Goal: Information Seeking & Learning: Find specific fact

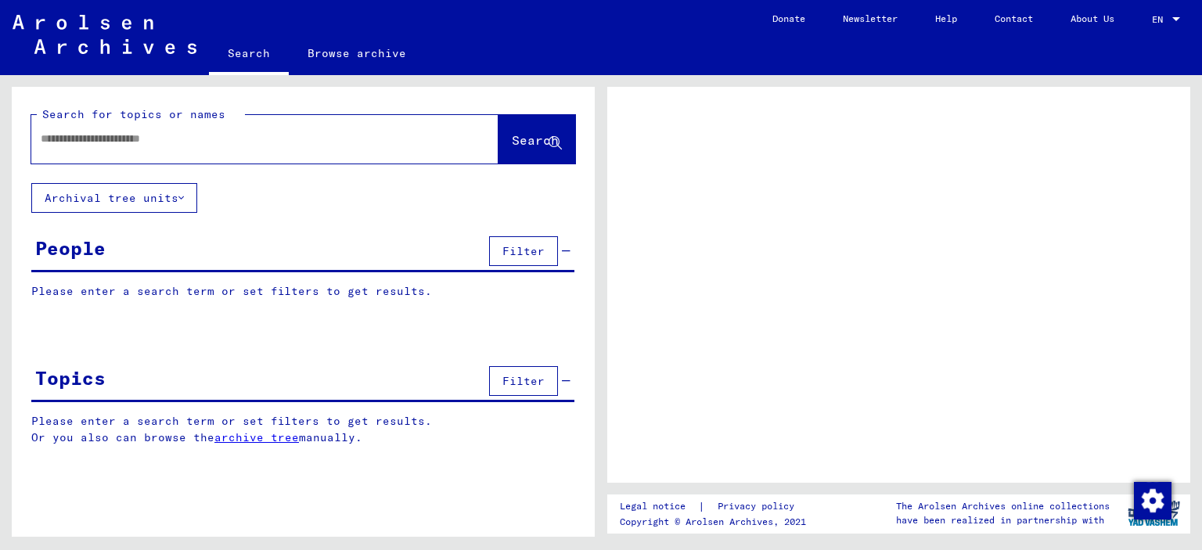
click at [184, 136] on input "text" at bounding box center [251, 139] width 420 height 16
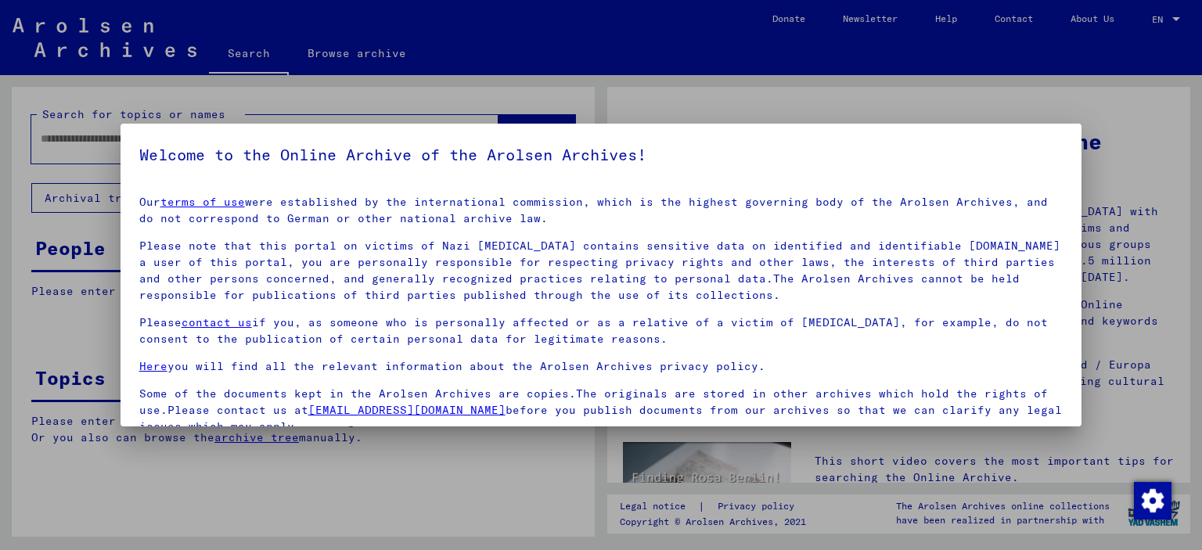
drag, startPoint x: 238, startPoint y: 473, endPoint x: 115, endPoint y: 184, distance: 314.4
click at [239, 473] on div at bounding box center [601, 275] width 1202 height 550
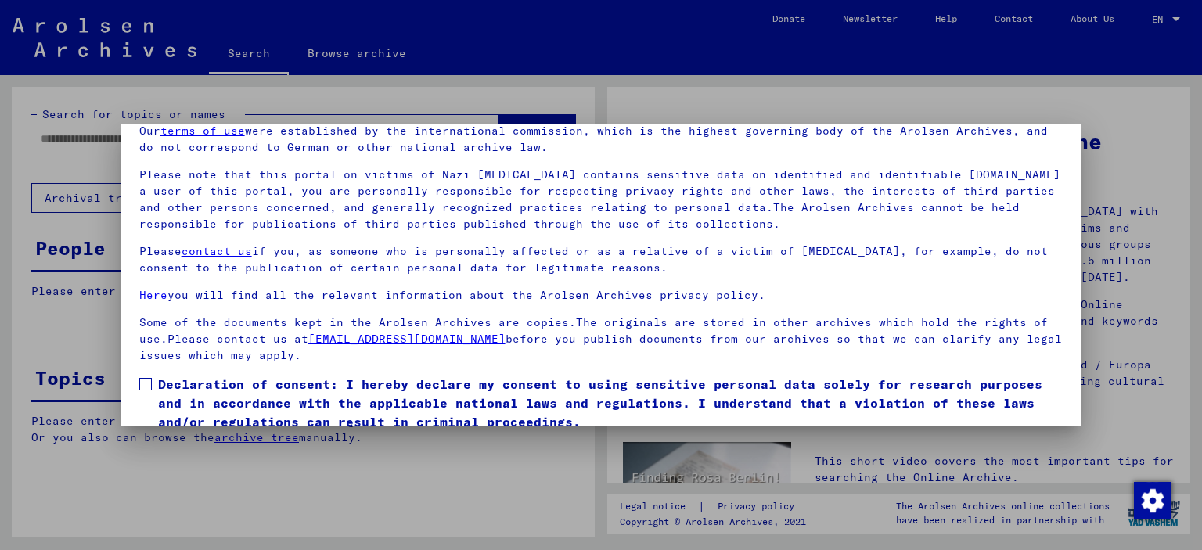
scroll to position [131, 0]
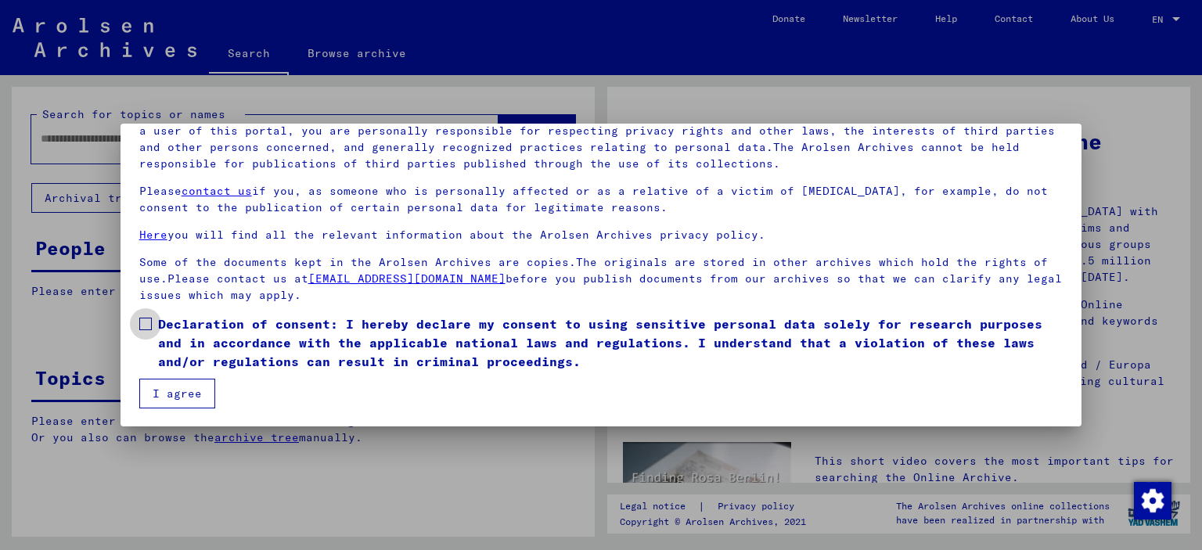
click at [149, 323] on span at bounding box center [145, 324] width 13 height 13
click at [173, 392] on button "I agree" at bounding box center [177, 394] width 76 height 30
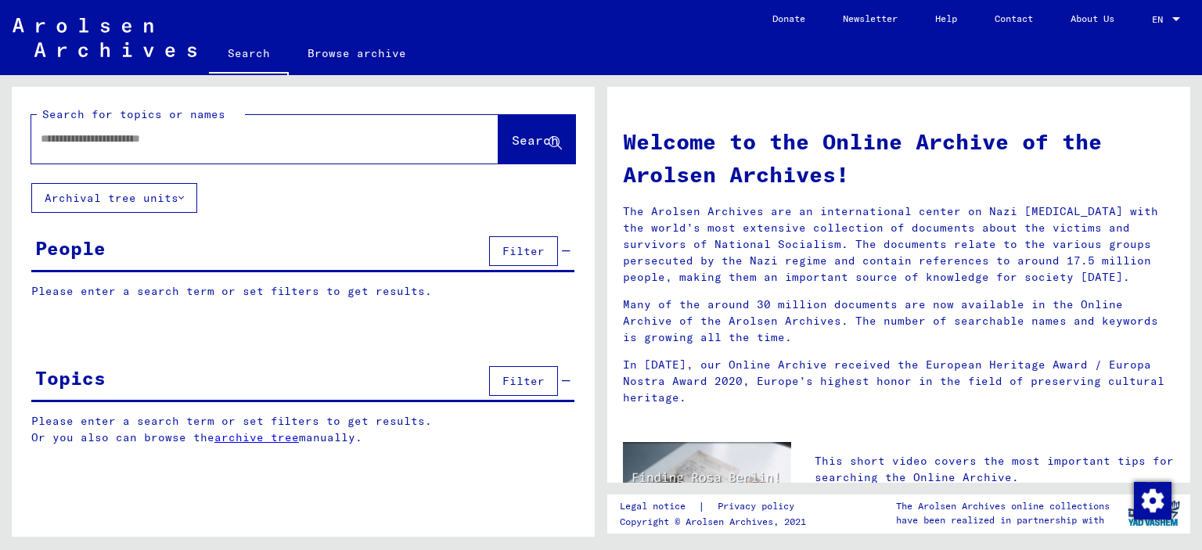
click at [84, 142] on input "text" at bounding box center [246, 139] width 411 height 16
type input "*********"
click at [516, 137] on span "Search" at bounding box center [535, 140] width 47 height 16
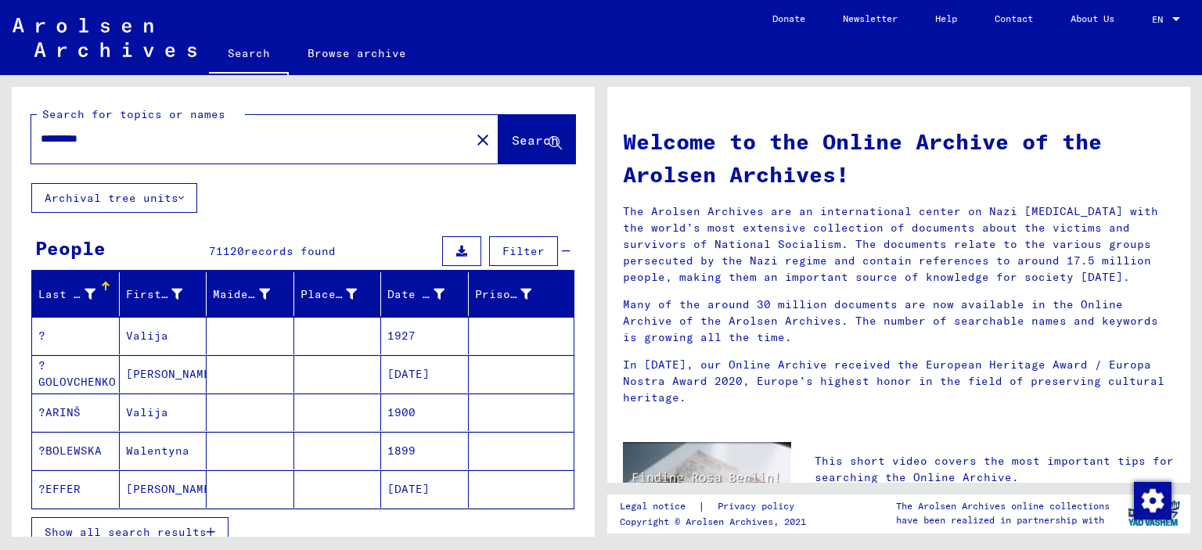
click at [88, 296] on icon at bounding box center [89, 294] width 11 height 11
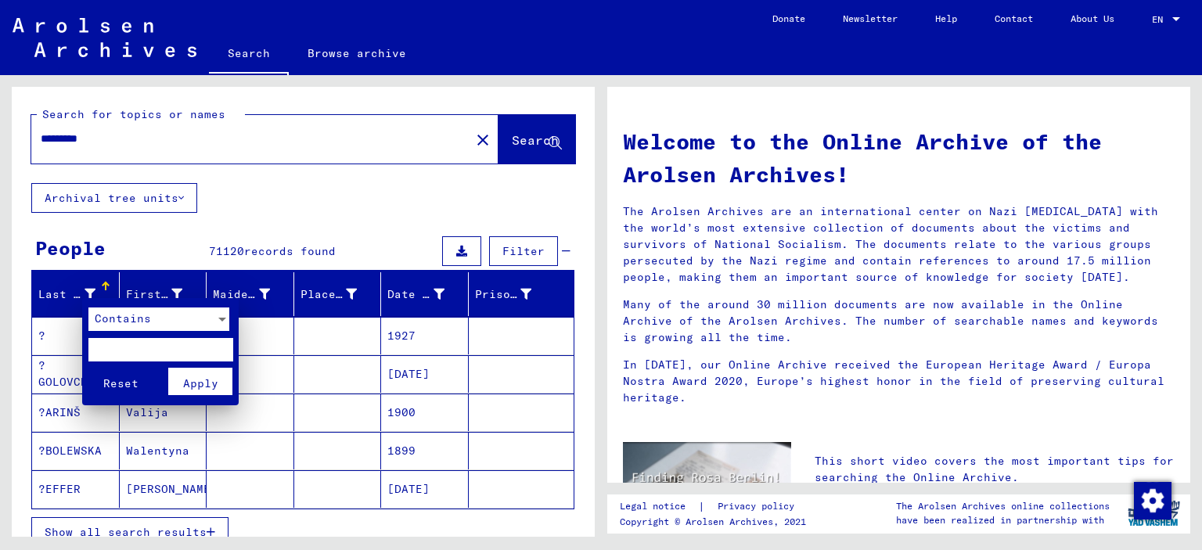
click at [131, 350] on input "text" at bounding box center [160, 349] width 145 height 23
type input "***"
click at [219, 322] on div at bounding box center [222, 318] width 14 height 23
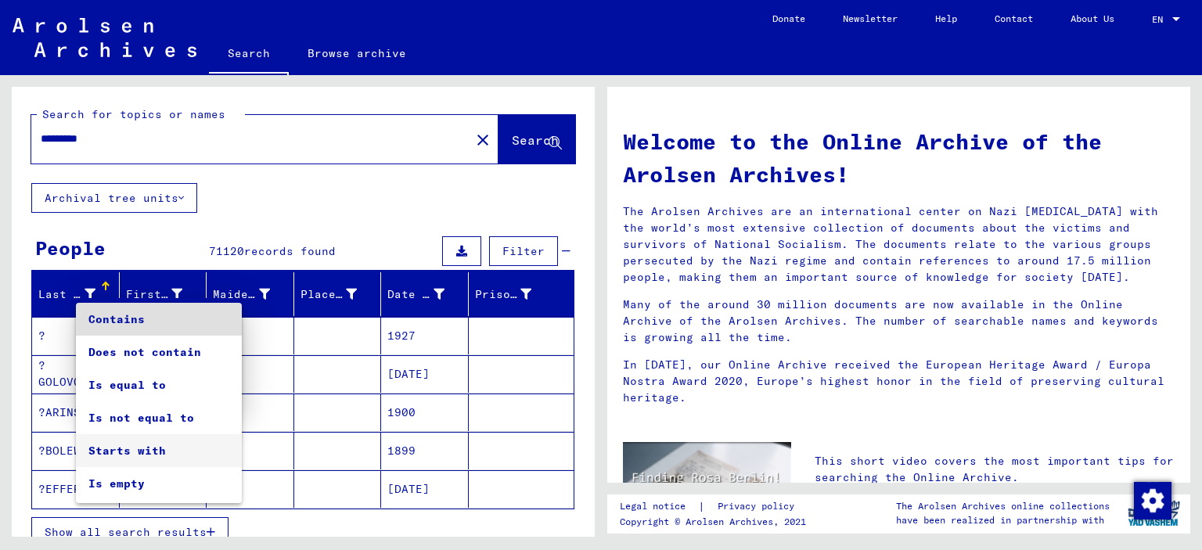
click at [168, 445] on span "Starts with" at bounding box center [158, 450] width 141 height 33
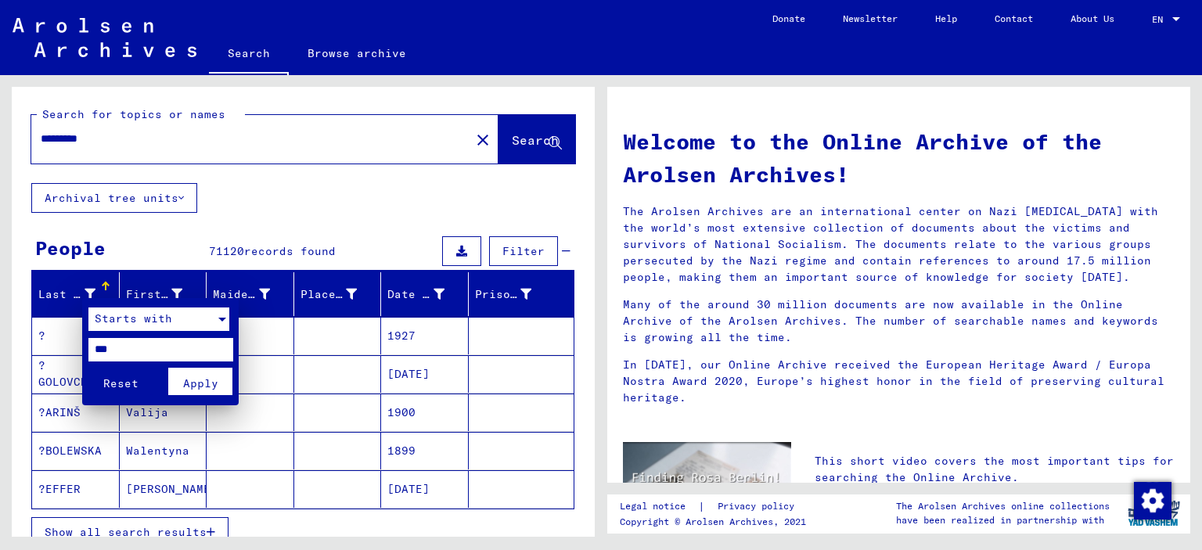
click at [206, 390] on span "Apply" at bounding box center [200, 383] width 35 height 14
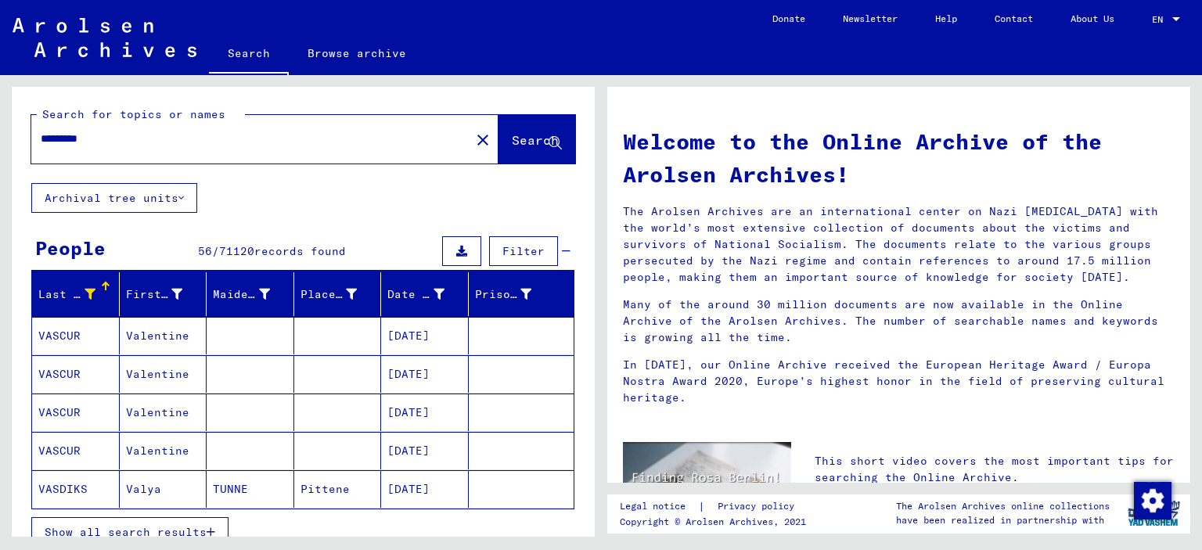
scroll to position [135, 0]
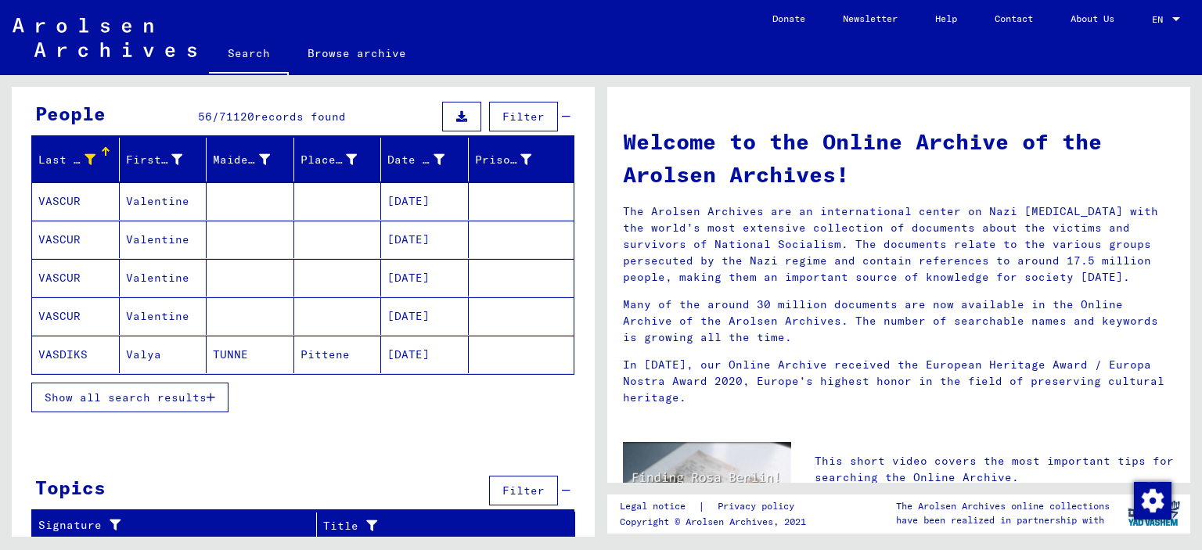
click at [182, 396] on span "Show all search results" at bounding box center [126, 397] width 162 height 14
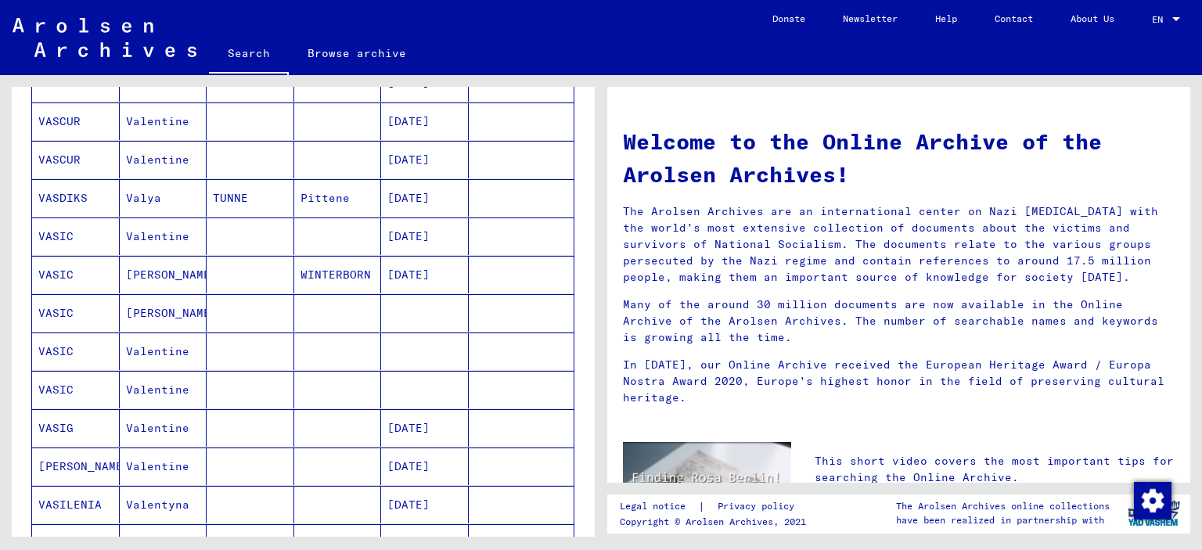
scroll to position [369, 0]
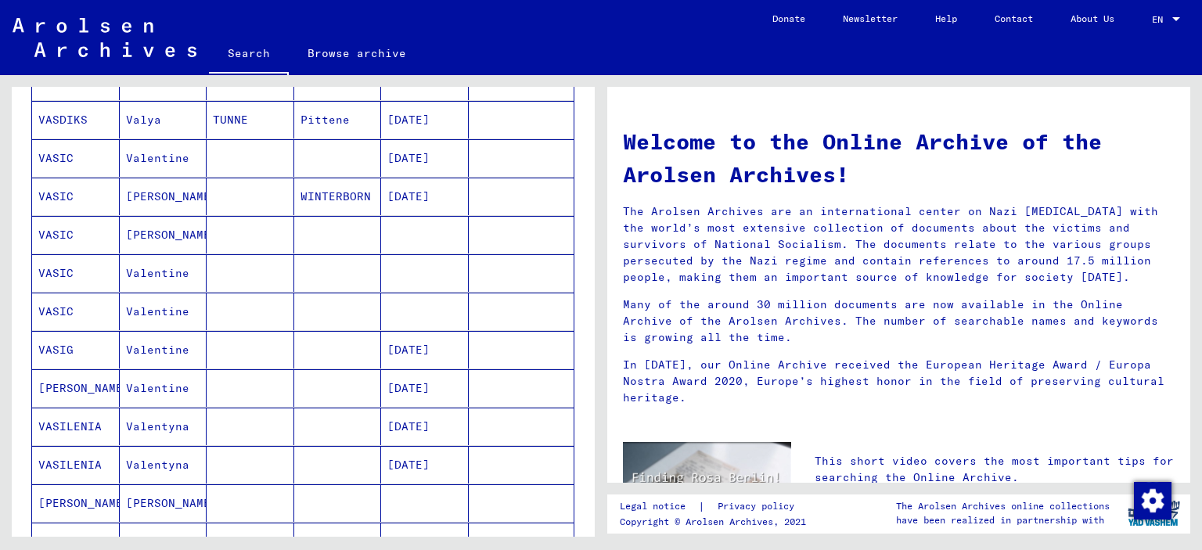
click at [99, 422] on mat-cell "VASILENIA" at bounding box center [76, 427] width 88 height 38
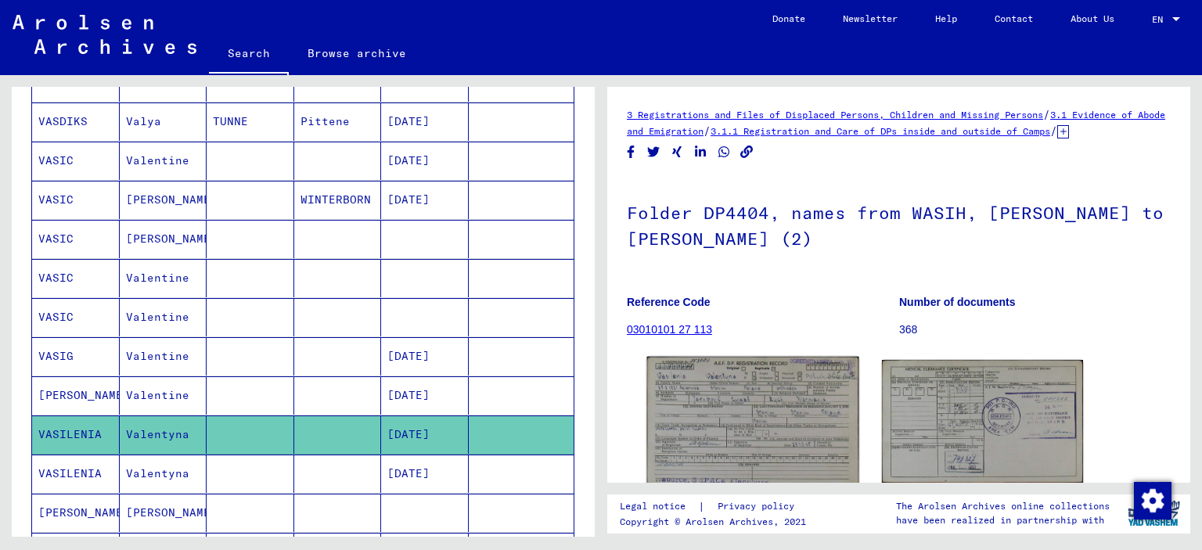
click at [763, 419] on img at bounding box center [752, 421] width 211 height 129
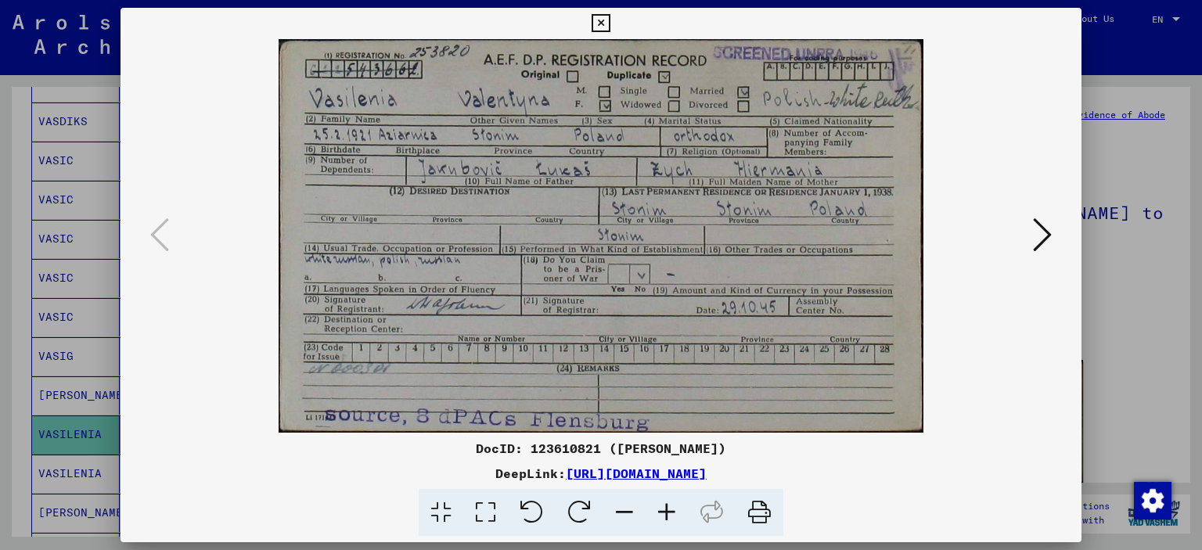
click at [602, 23] on icon at bounding box center [600, 23] width 18 height 19
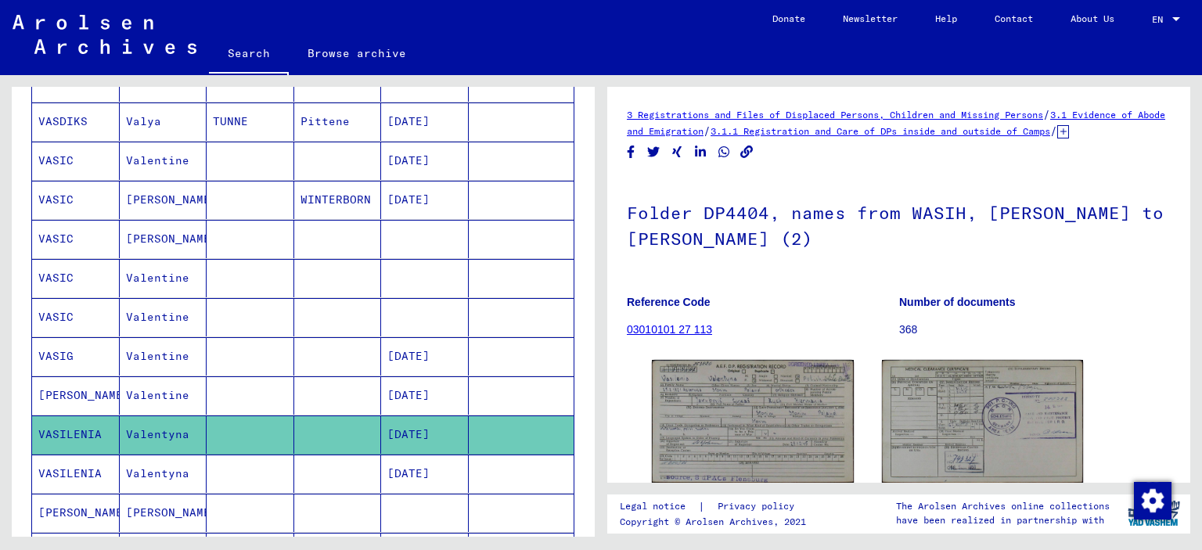
click at [88, 464] on mat-cell "VASILENIA" at bounding box center [76, 473] width 88 height 38
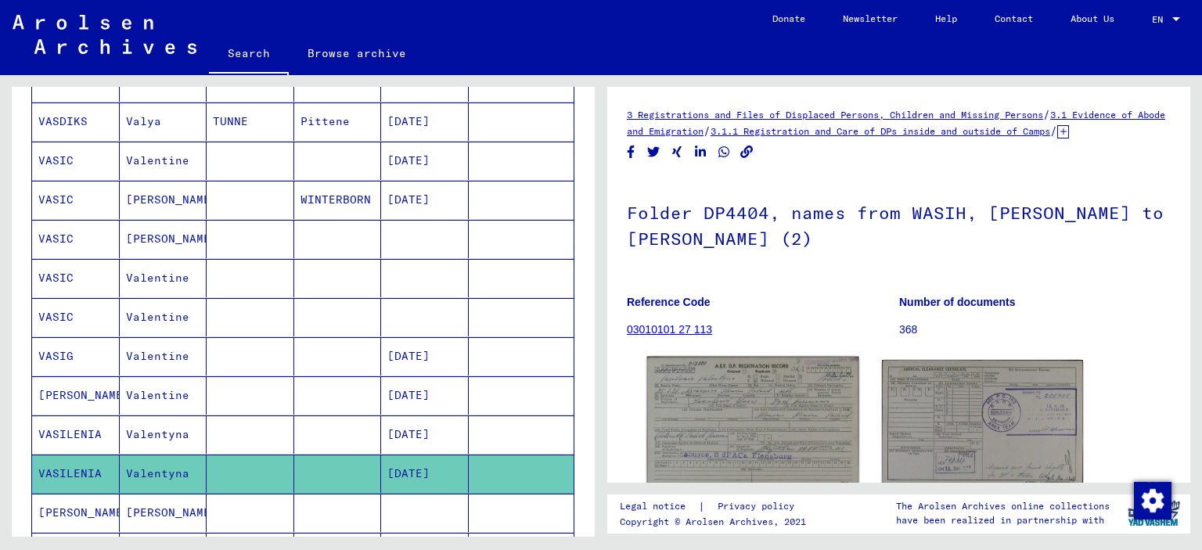
click at [720, 417] on img at bounding box center [752, 423] width 211 height 132
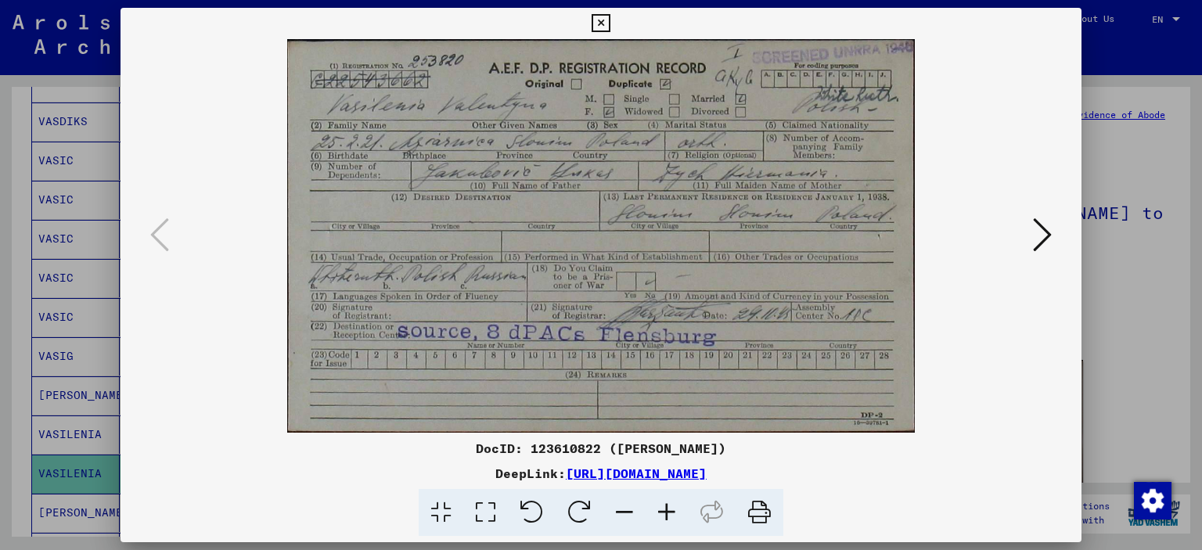
click at [599, 22] on icon at bounding box center [600, 23] width 18 height 19
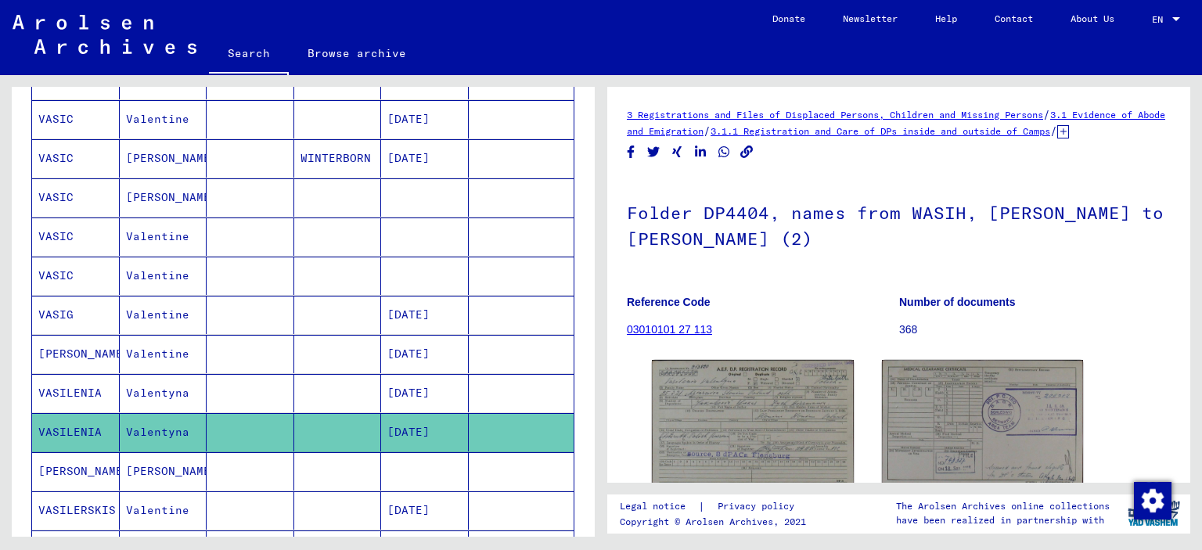
scroll to position [449, 0]
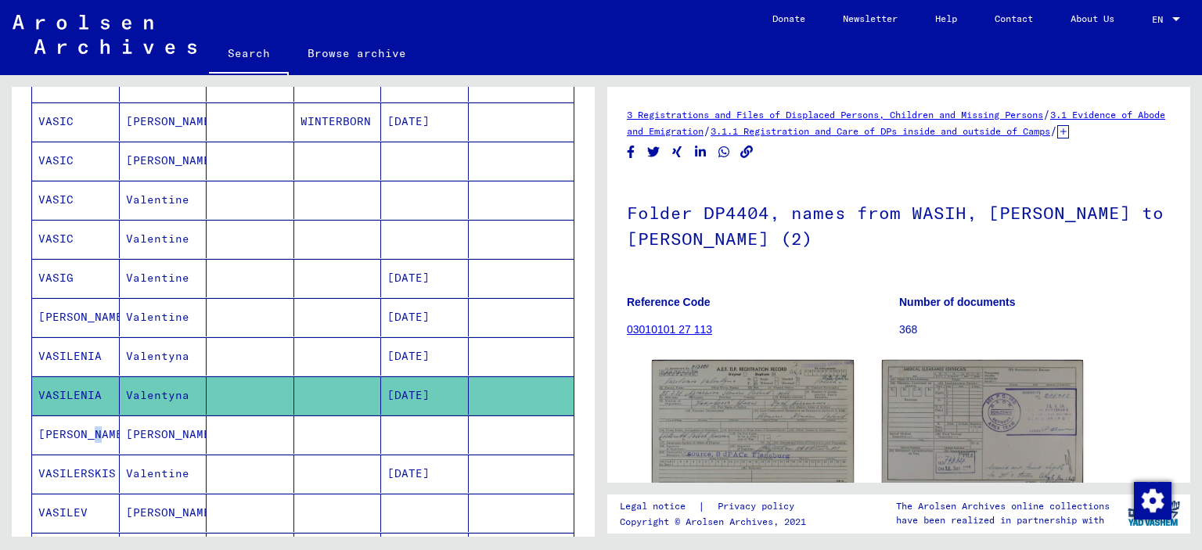
click at [89, 423] on mat-cell "[PERSON_NAME]" at bounding box center [76, 434] width 88 height 38
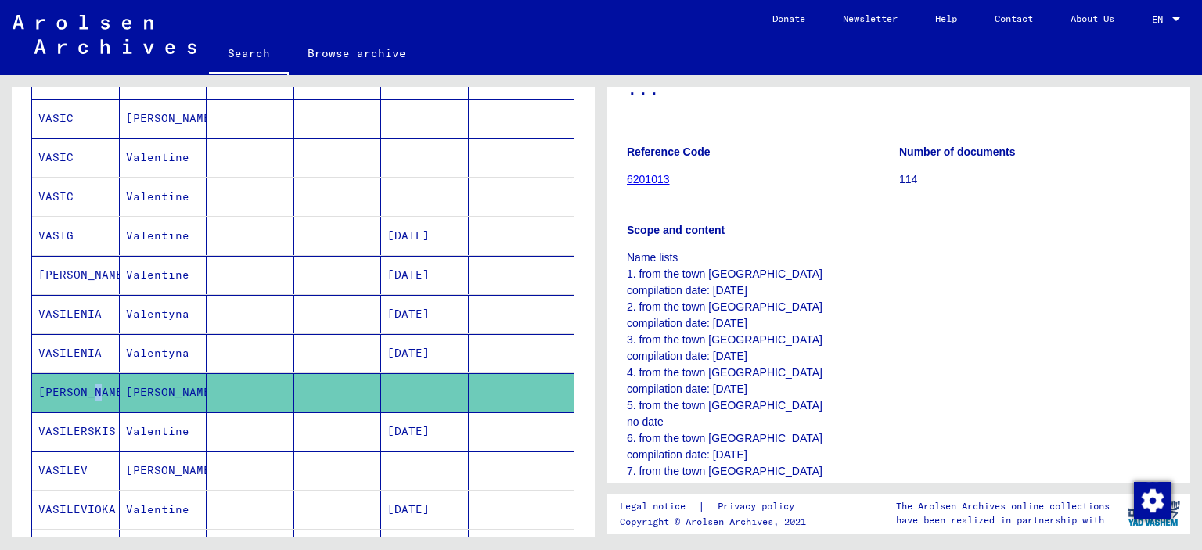
scroll to position [527, 0]
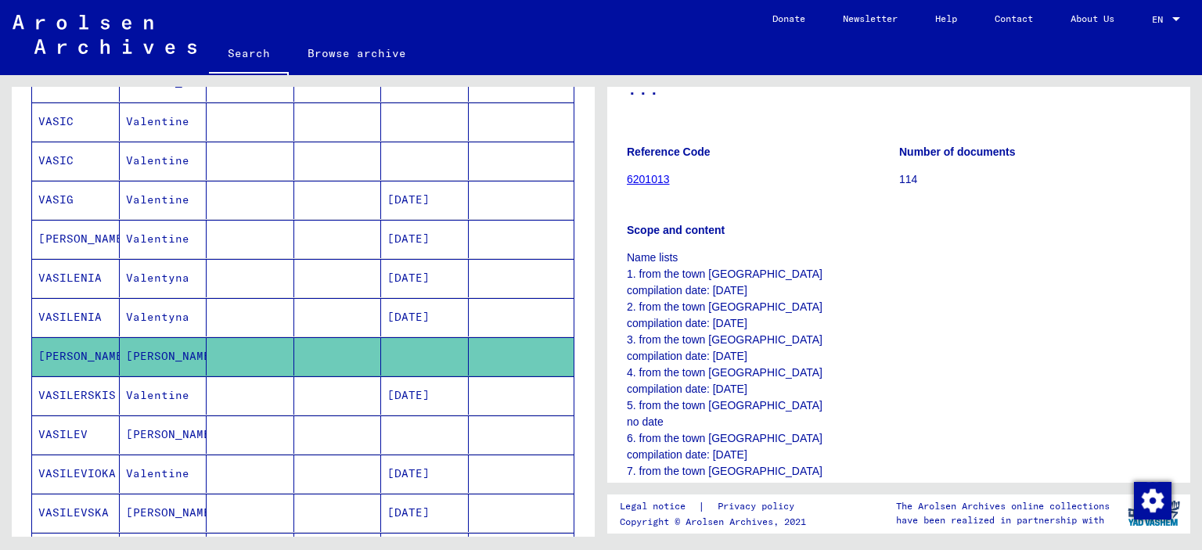
click at [69, 425] on mat-cell "VASILEV" at bounding box center [76, 434] width 88 height 38
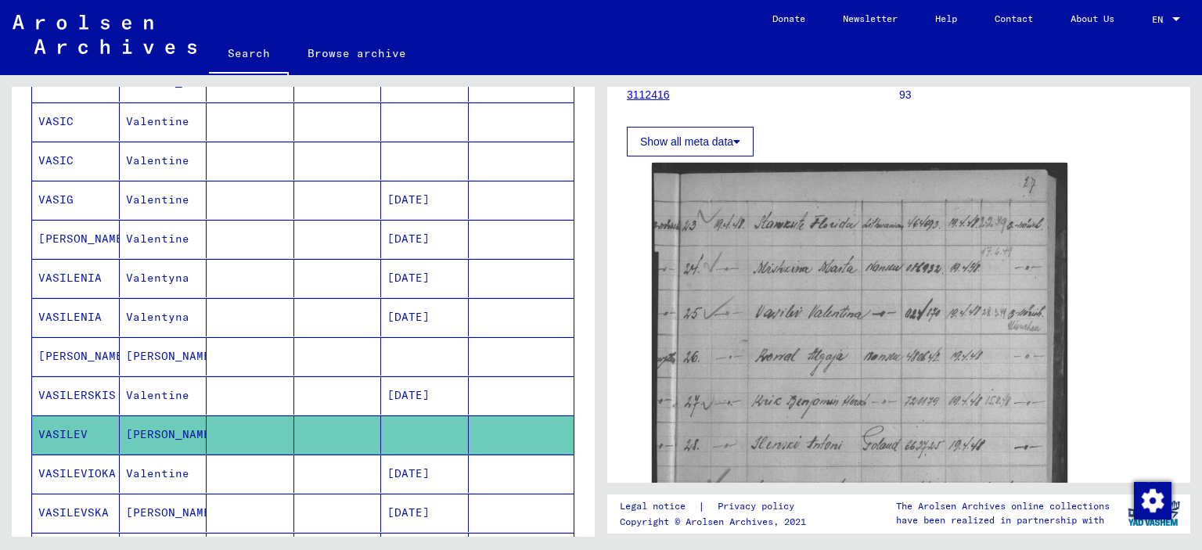
scroll to position [605, 0]
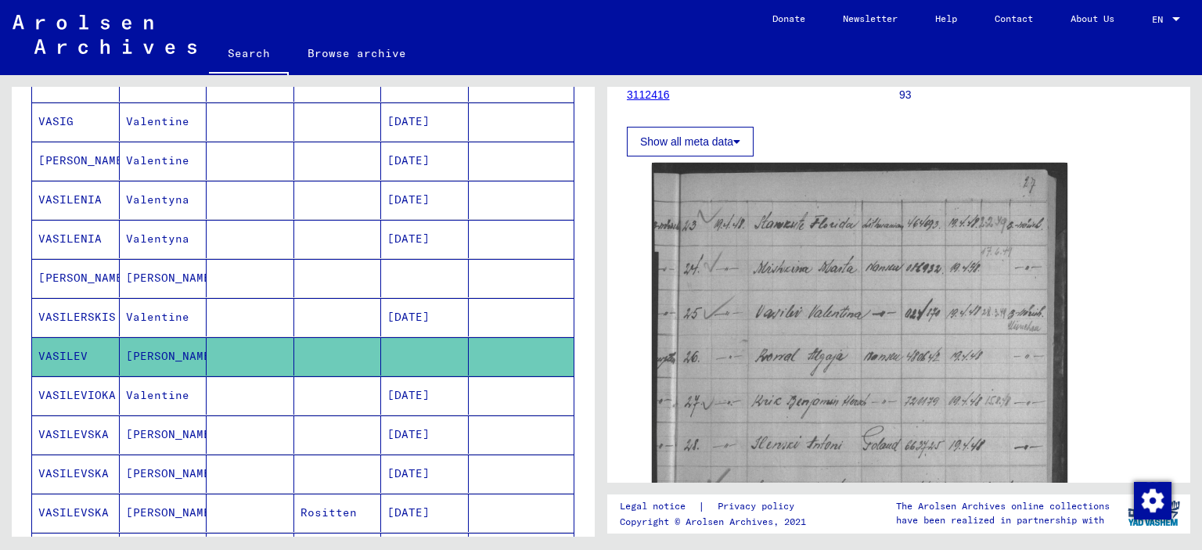
click at [96, 387] on mat-cell "VASILEVIOKA" at bounding box center [76, 395] width 88 height 38
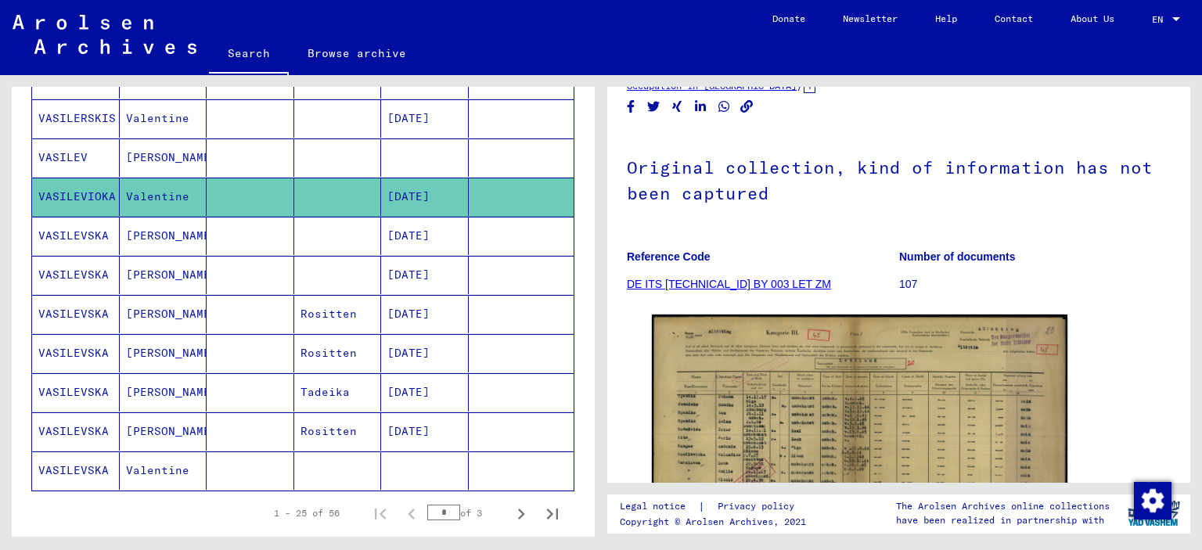
scroll to position [840, 0]
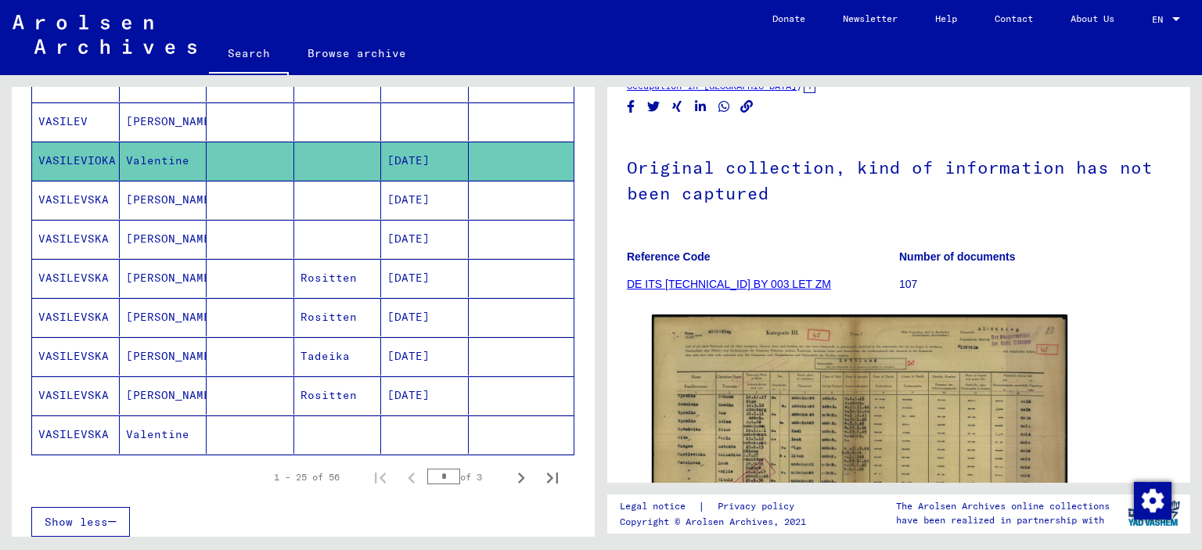
click at [101, 426] on mat-cell "VASILEVSKA" at bounding box center [76, 434] width 88 height 38
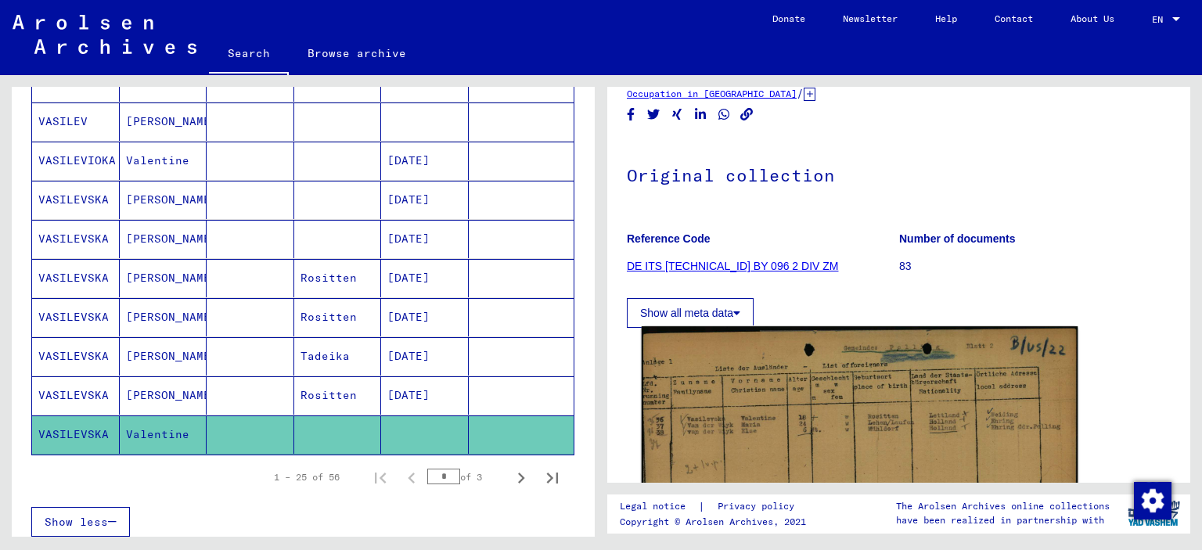
scroll to position [156, 0]
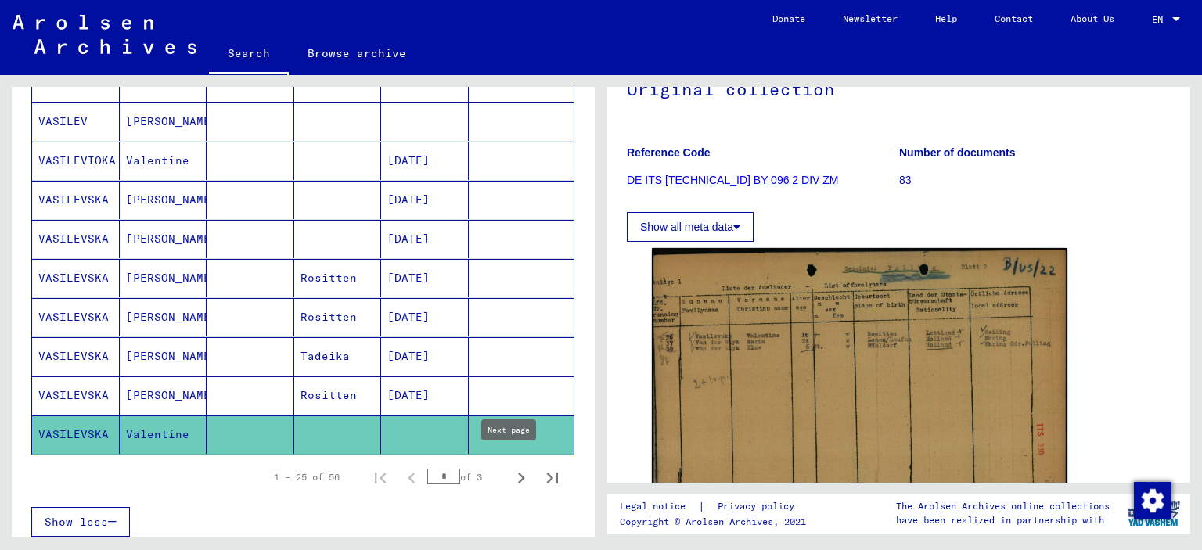
click at [510, 470] on icon "Next page" at bounding box center [521, 478] width 22 height 22
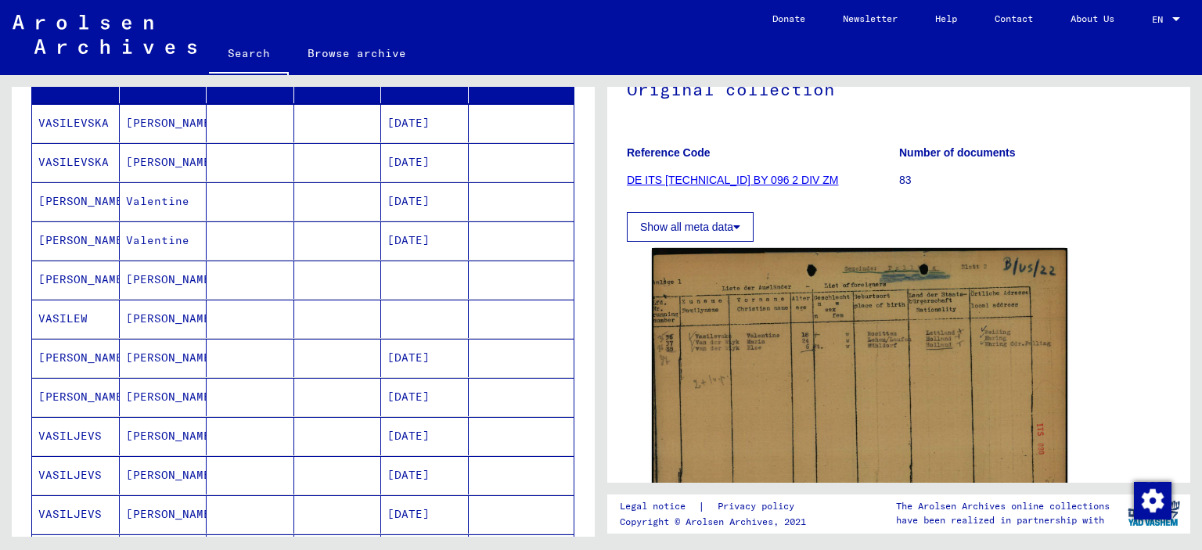
scroll to position [214, 0]
click at [54, 315] on mat-cell "VASILEW" at bounding box center [76, 317] width 88 height 38
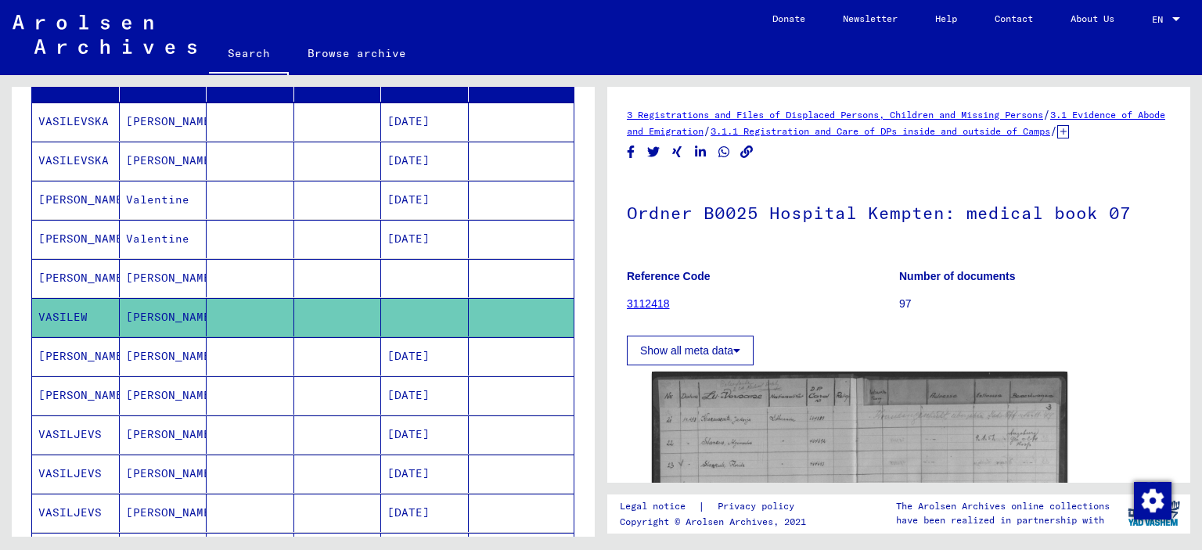
scroll to position [156, 0]
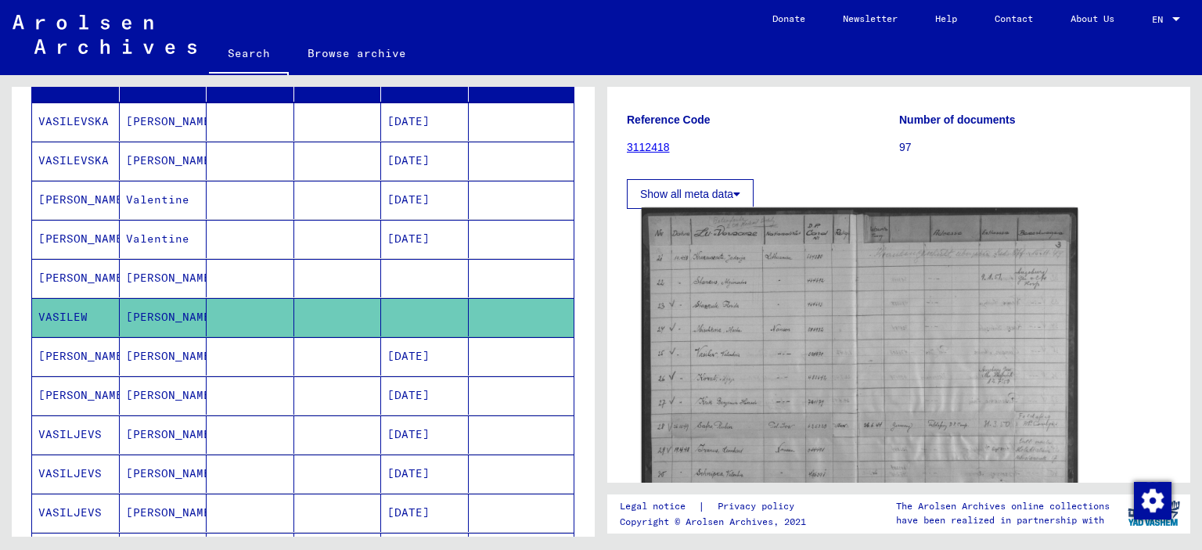
click at [803, 361] on img at bounding box center [859, 360] width 437 height 305
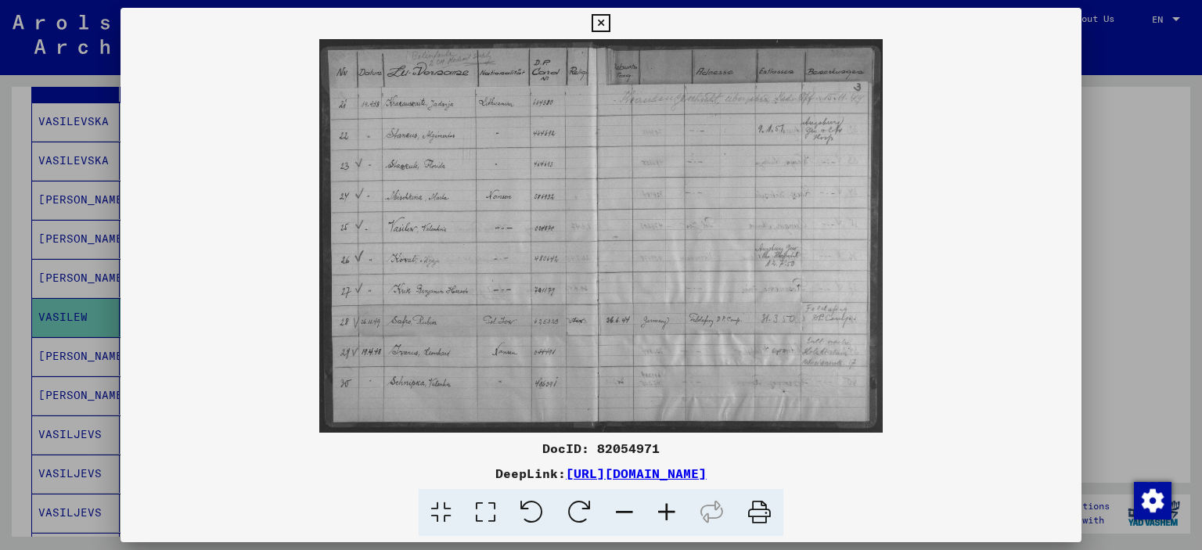
click at [665, 509] on icon at bounding box center [666, 513] width 42 height 48
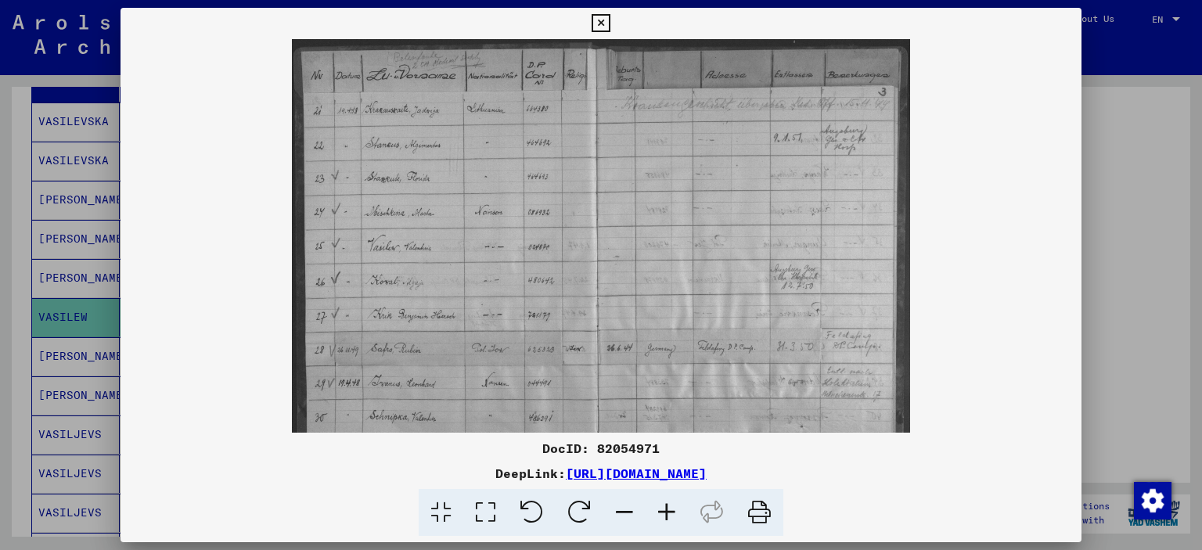
click at [665, 509] on icon at bounding box center [666, 513] width 42 height 48
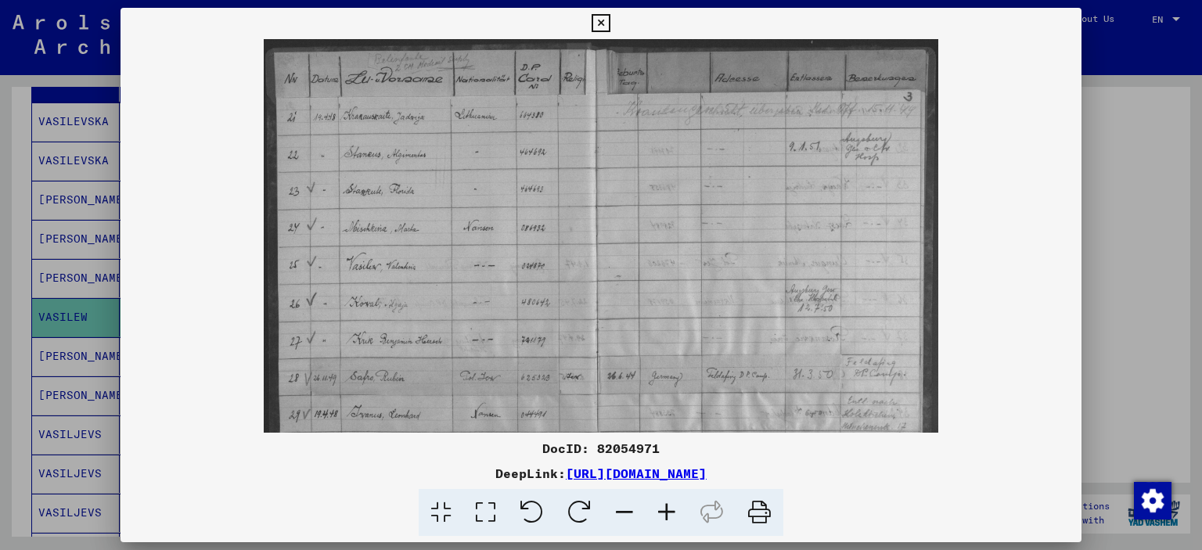
click at [601, 20] on icon at bounding box center [600, 23] width 18 height 19
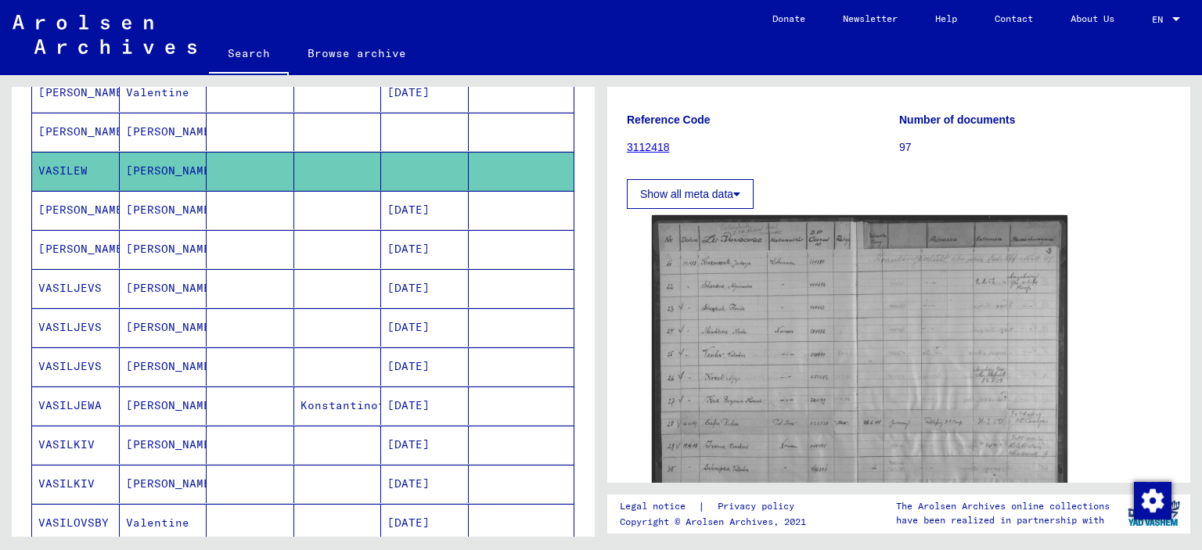
scroll to position [371, 0]
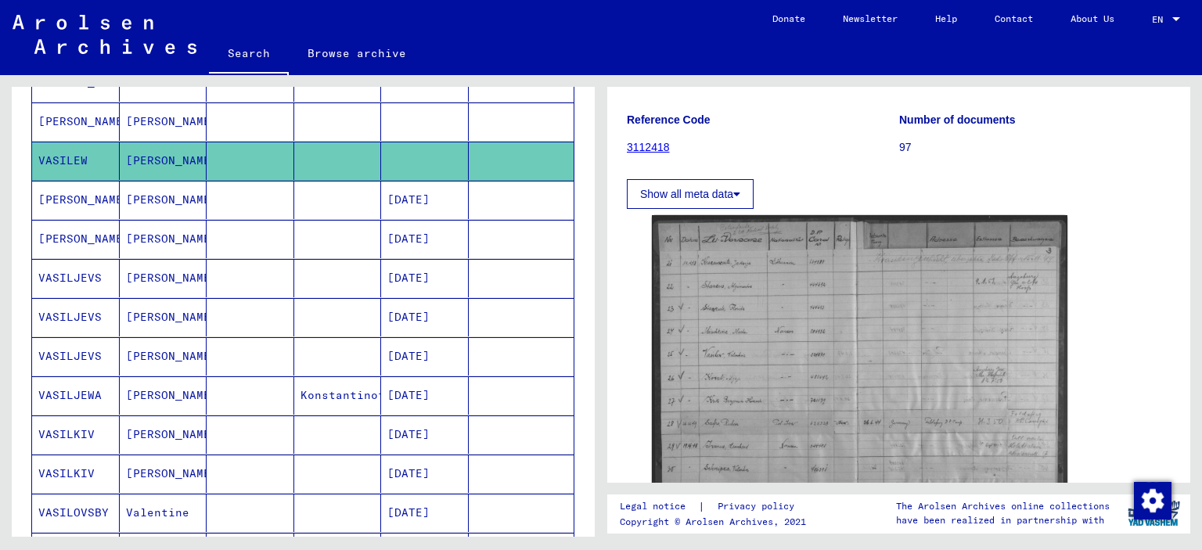
click at [90, 395] on mat-cell "VASILJEWA" at bounding box center [76, 395] width 88 height 38
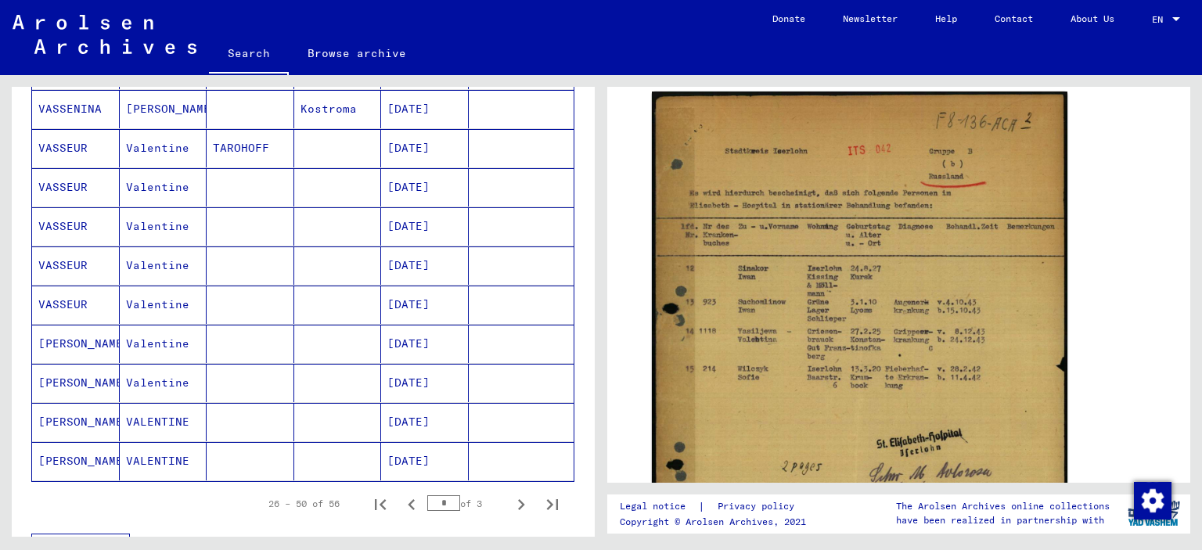
scroll to position [840, 0]
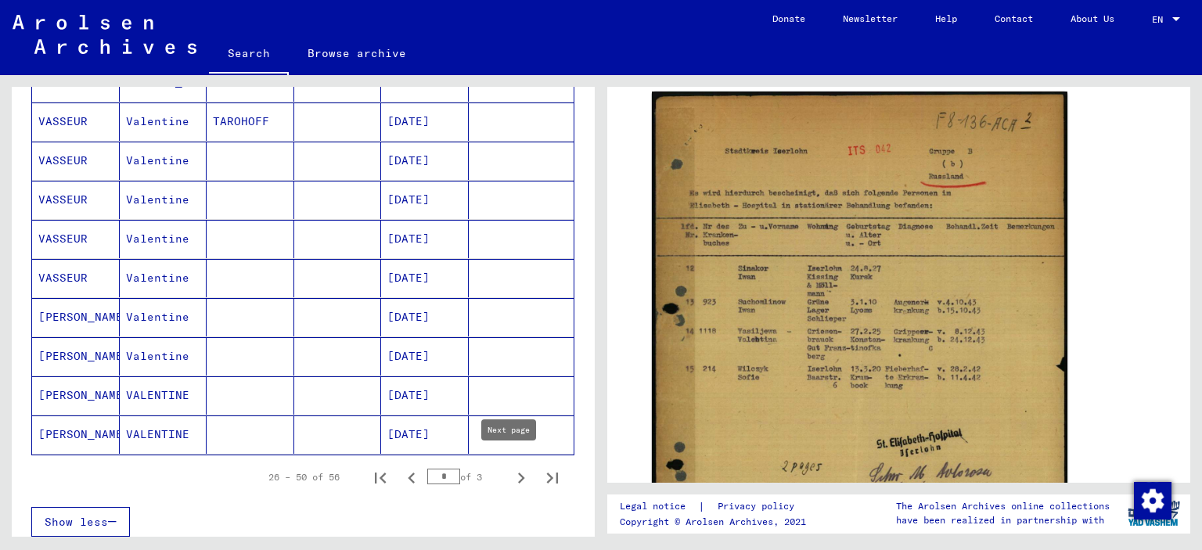
click at [518, 472] on icon "Next page" at bounding box center [521, 477] width 7 height 11
type input "*"
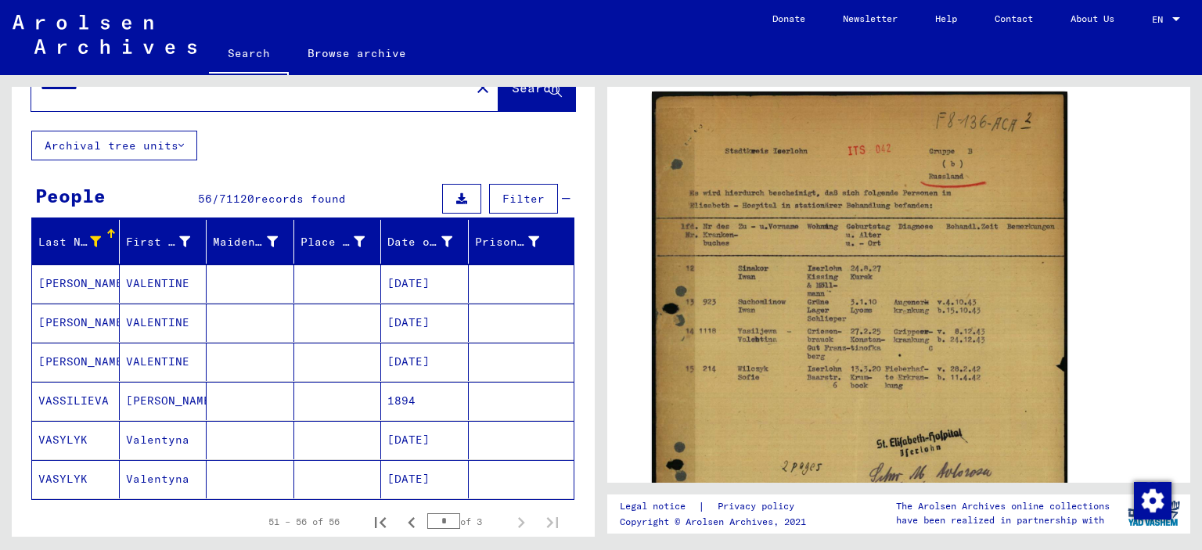
scroll to position [0, 0]
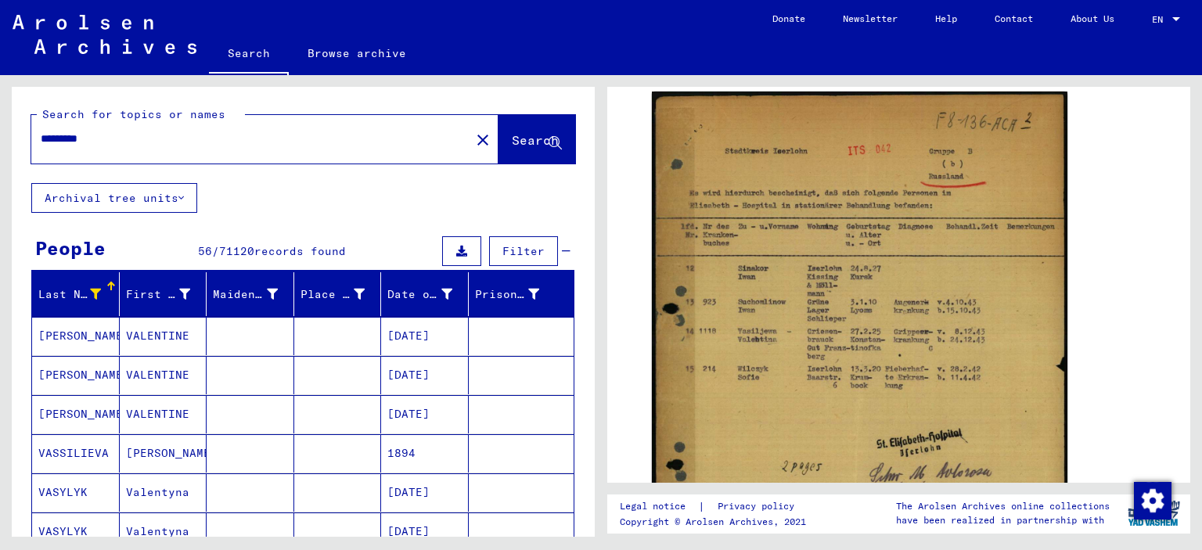
click at [91, 293] on icon at bounding box center [95, 294] width 11 height 11
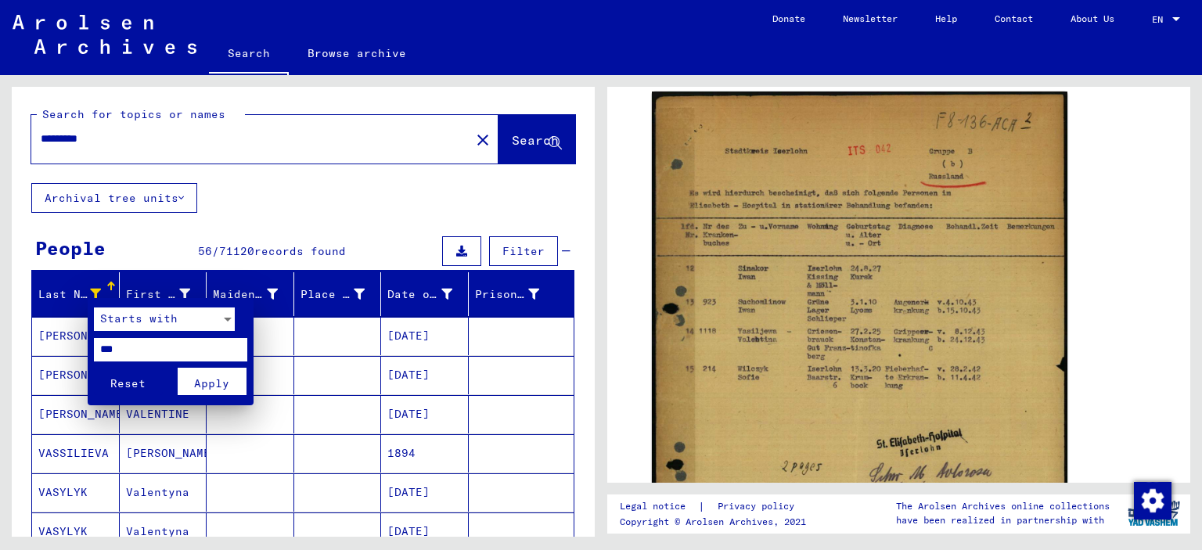
click at [106, 345] on input "***" at bounding box center [170, 349] width 153 height 23
type input "***"
click at [216, 380] on span "Apply" at bounding box center [211, 383] width 35 height 14
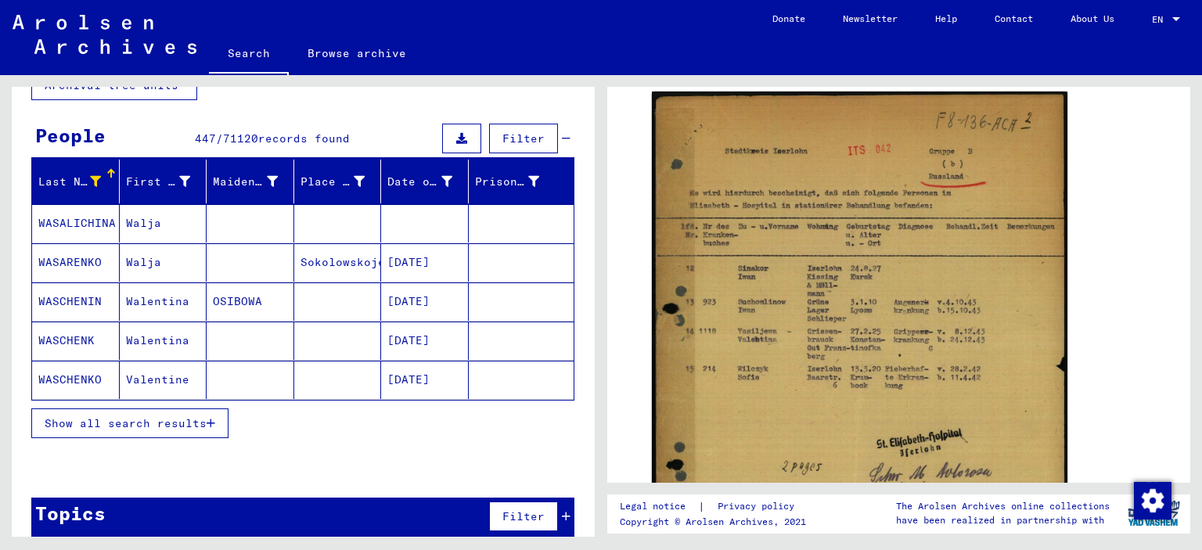
scroll to position [125, 0]
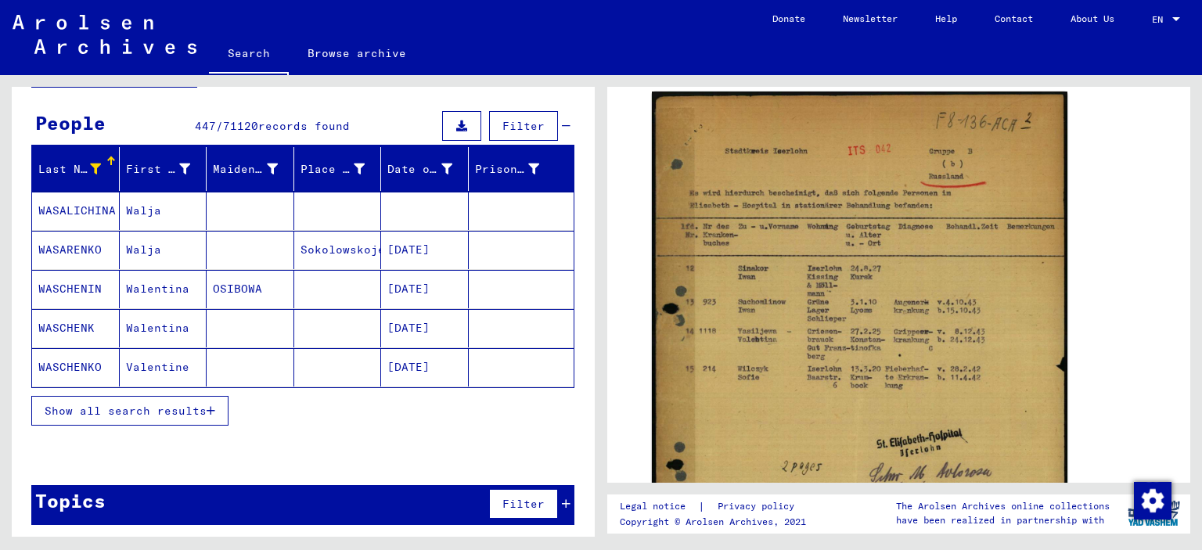
click at [188, 408] on span "Show all search results" at bounding box center [126, 411] width 162 height 14
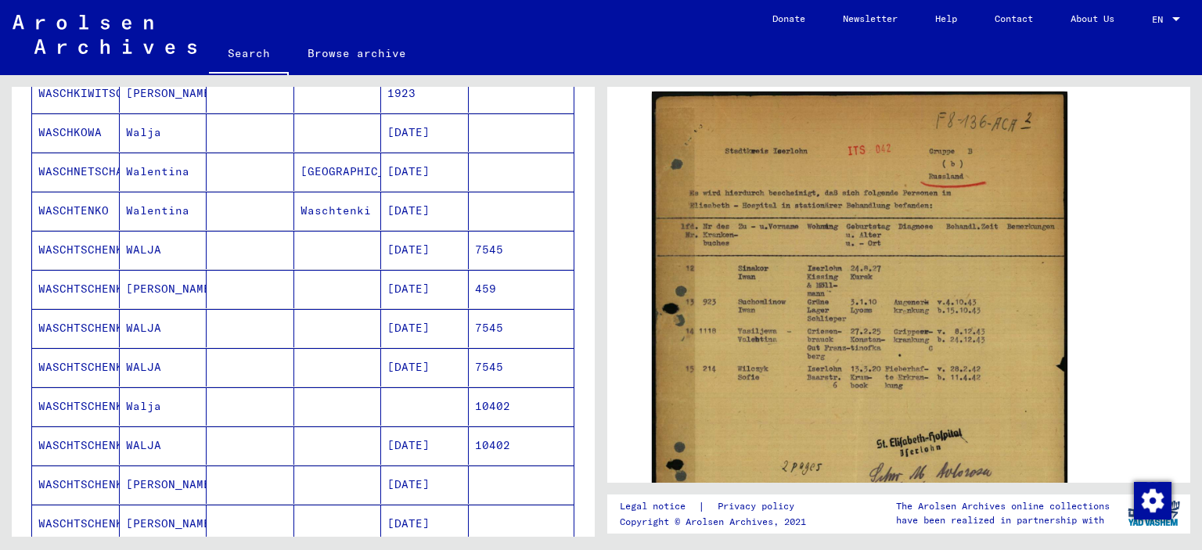
scroll to position [907, 0]
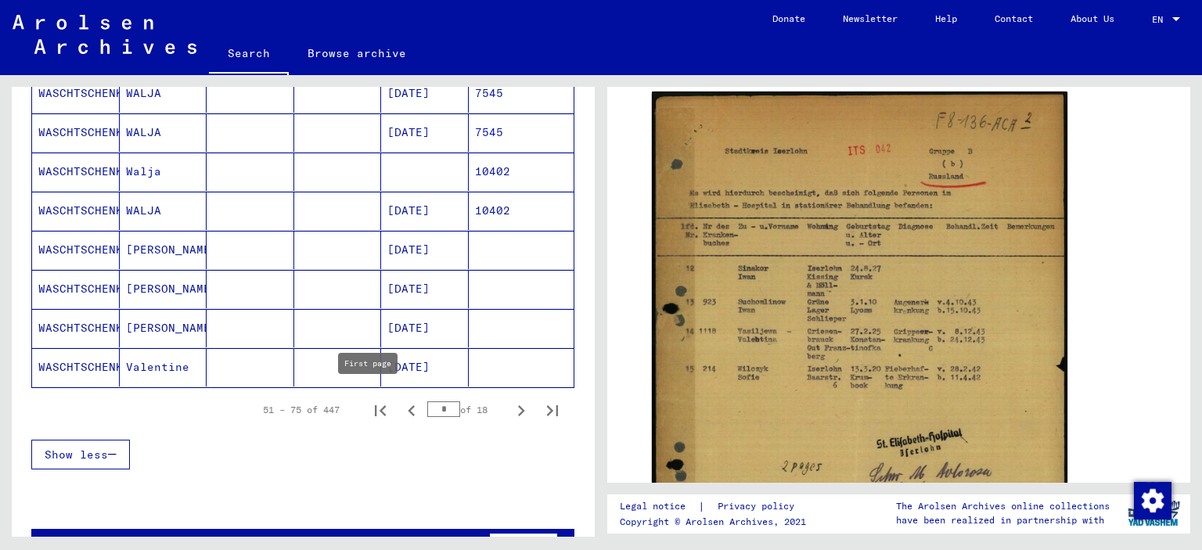
click at [375, 405] on icon "First page" at bounding box center [380, 410] width 11 height 11
click at [510, 405] on icon "Next page" at bounding box center [521, 411] width 22 height 22
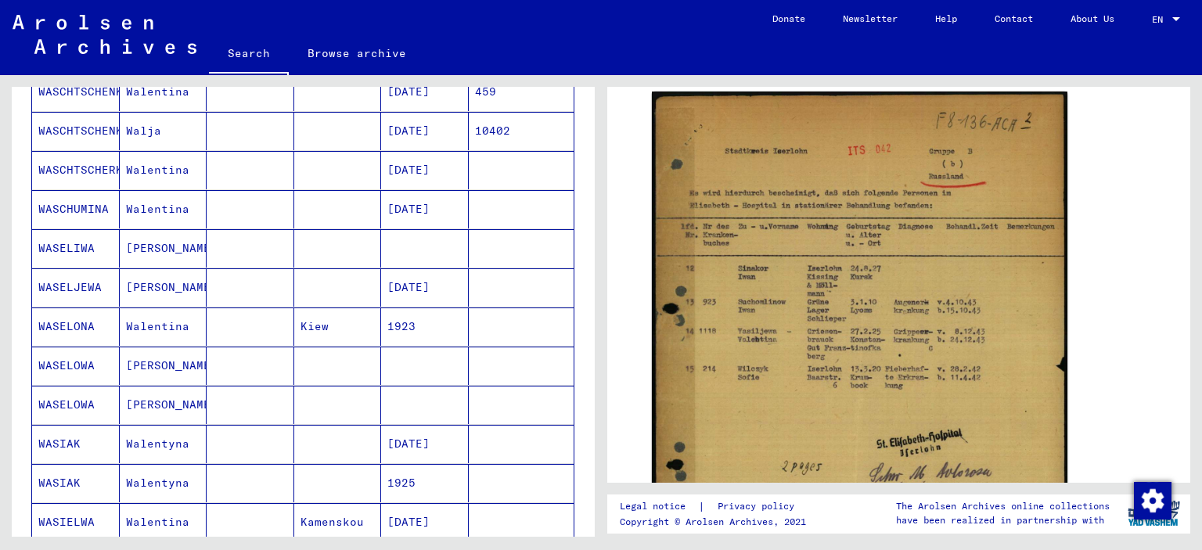
scroll to position [595, 0]
click at [95, 287] on mat-cell "WASELJEWA" at bounding box center [76, 289] width 88 height 38
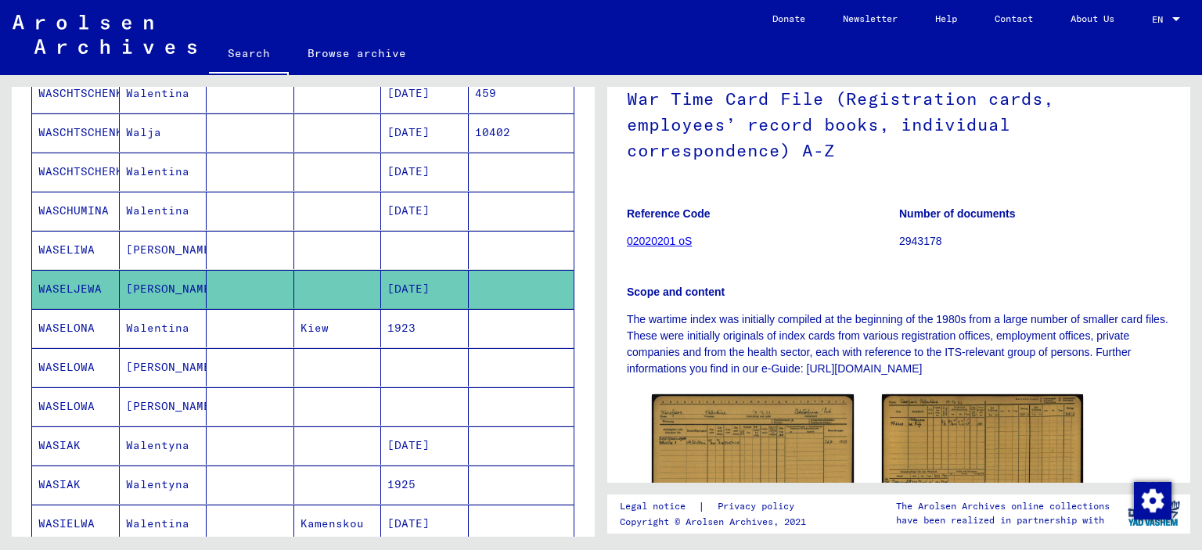
scroll to position [156, 0]
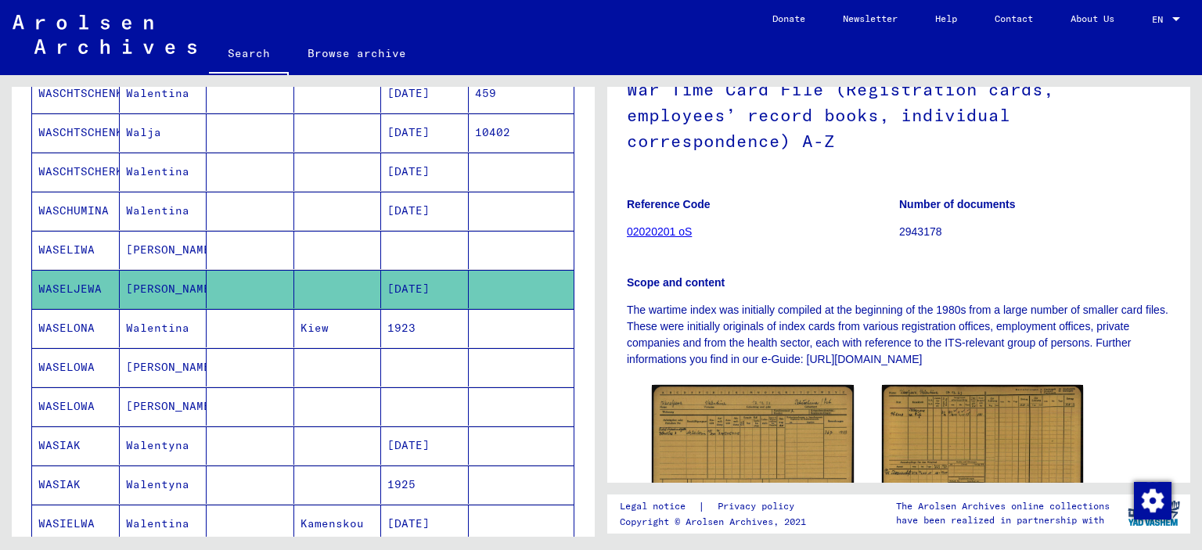
click at [69, 248] on mat-cell "WASELIWA" at bounding box center [76, 250] width 88 height 38
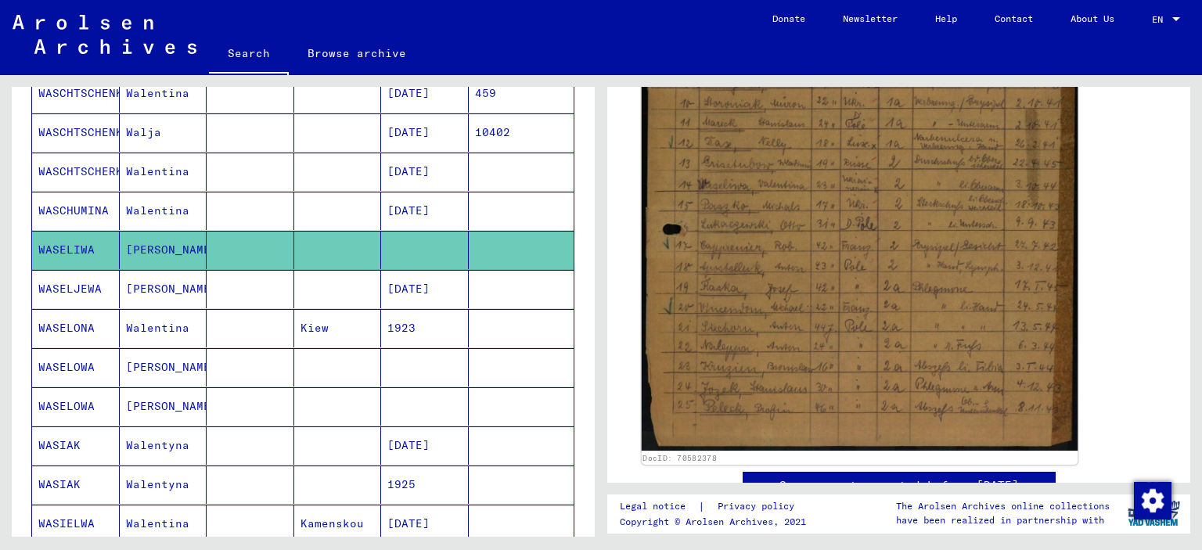
scroll to position [469, 0]
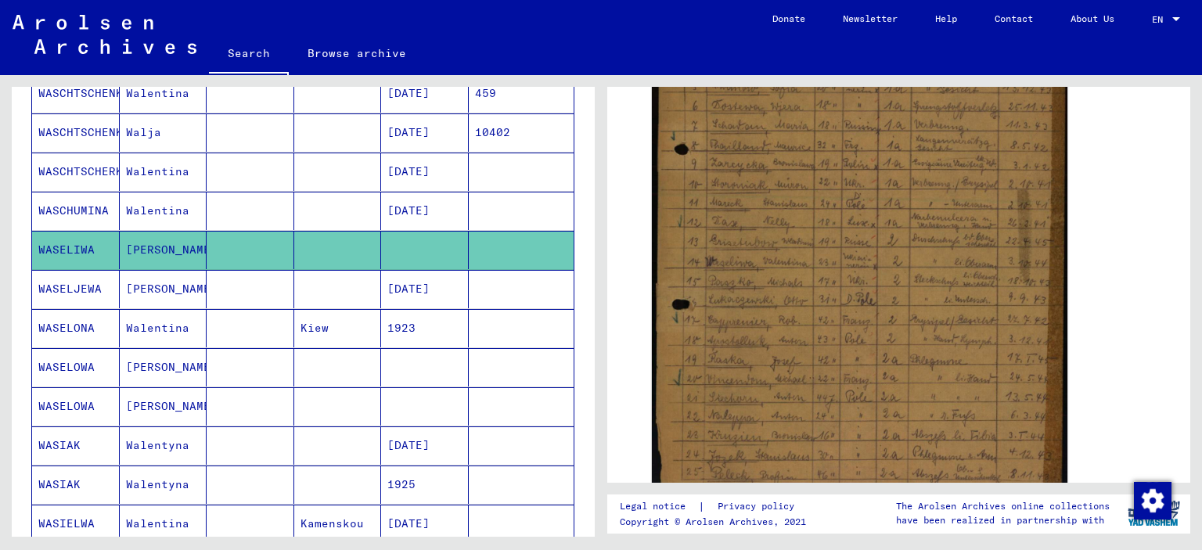
click at [51, 287] on mat-cell "WASELJEWA" at bounding box center [76, 289] width 88 height 38
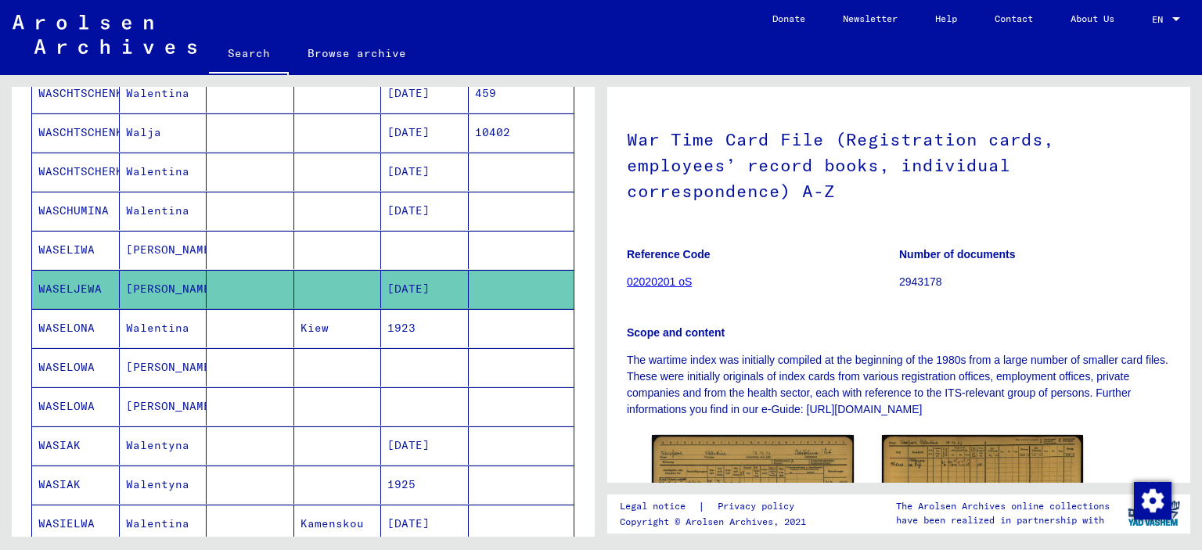
scroll to position [313, 0]
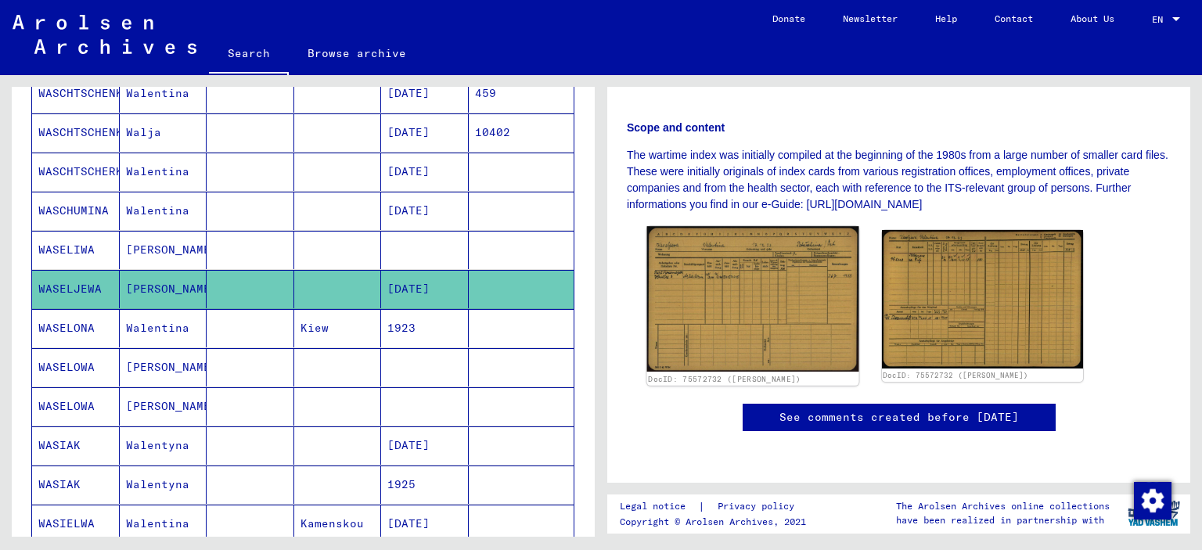
click at [771, 311] on img at bounding box center [752, 299] width 211 height 146
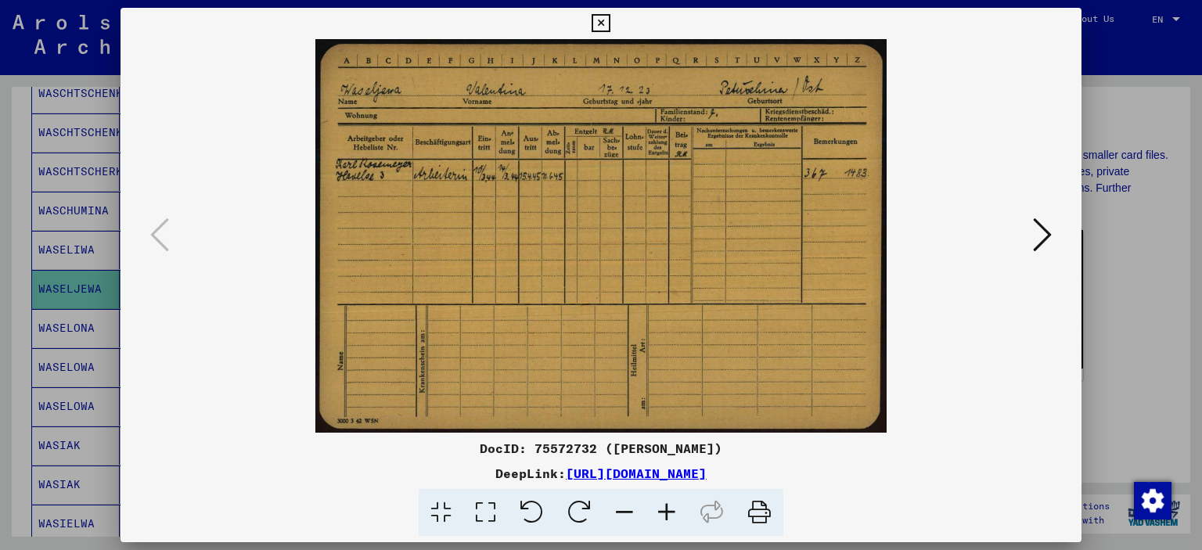
click at [601, 18] on icon at bounding box center [600, 23] width 18 height 19
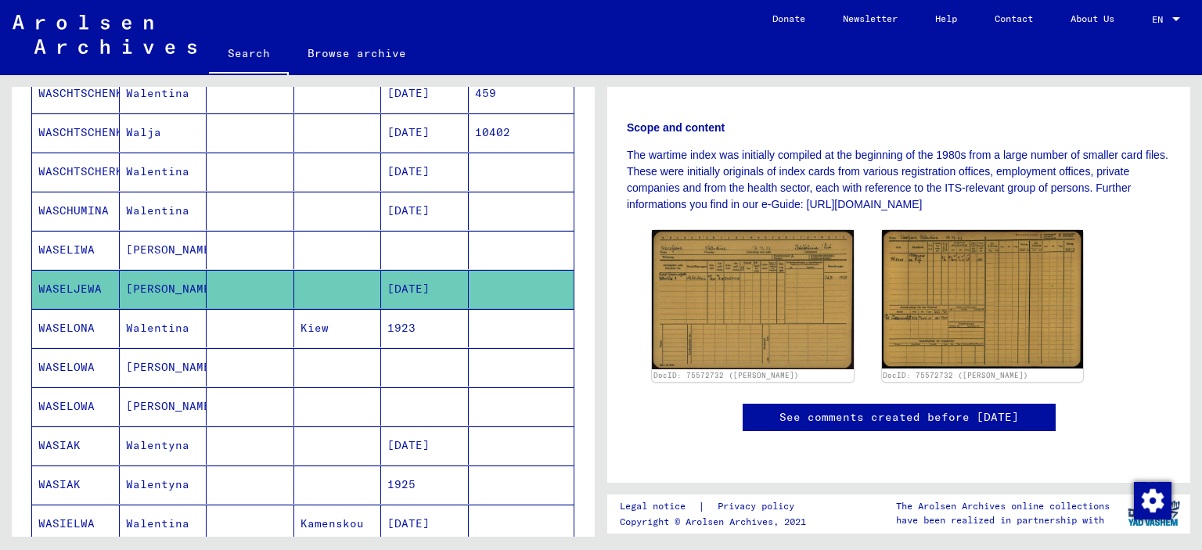
click at [91, 406] on mat-cell "WASELOWA" at bounding box center [76, 406] width 88 height 38
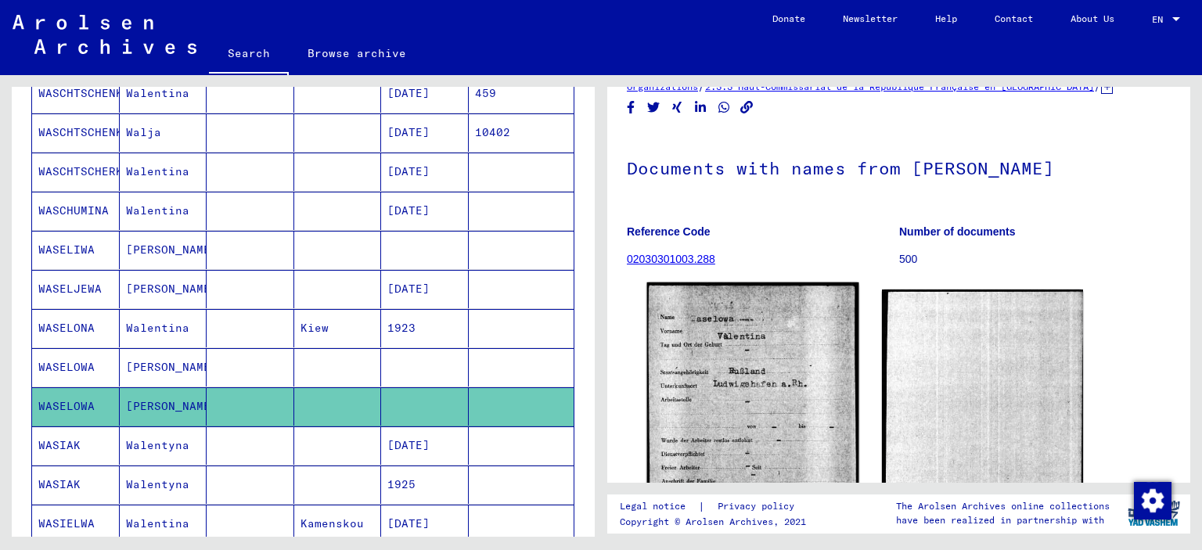
scroll to position [78, 0]
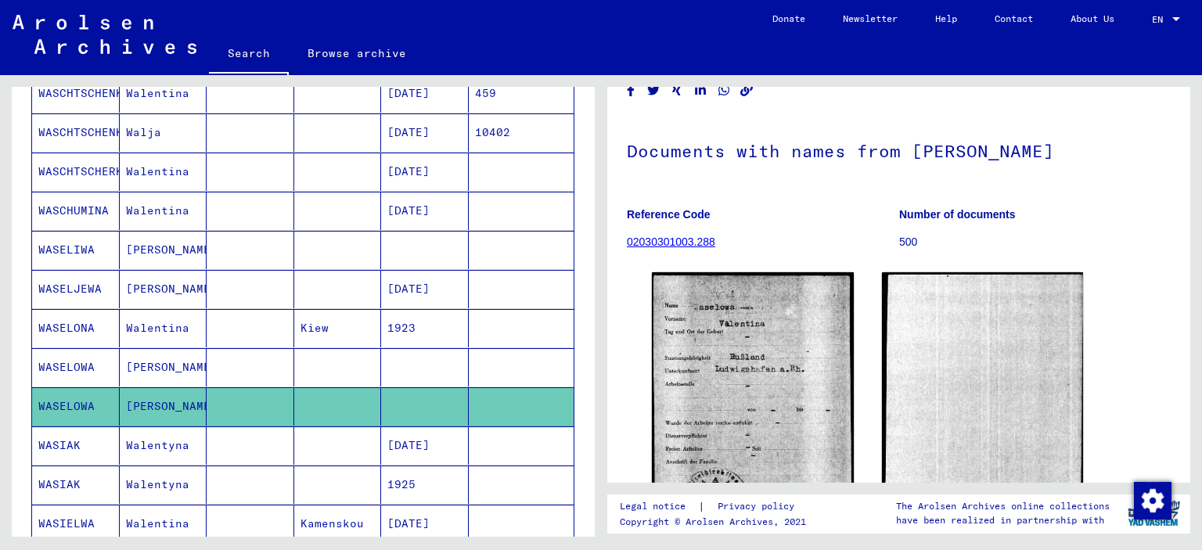
click at [73, 359] on mat-cell "WASELOWA" at bounding box center [76, 367] width 88 height 38
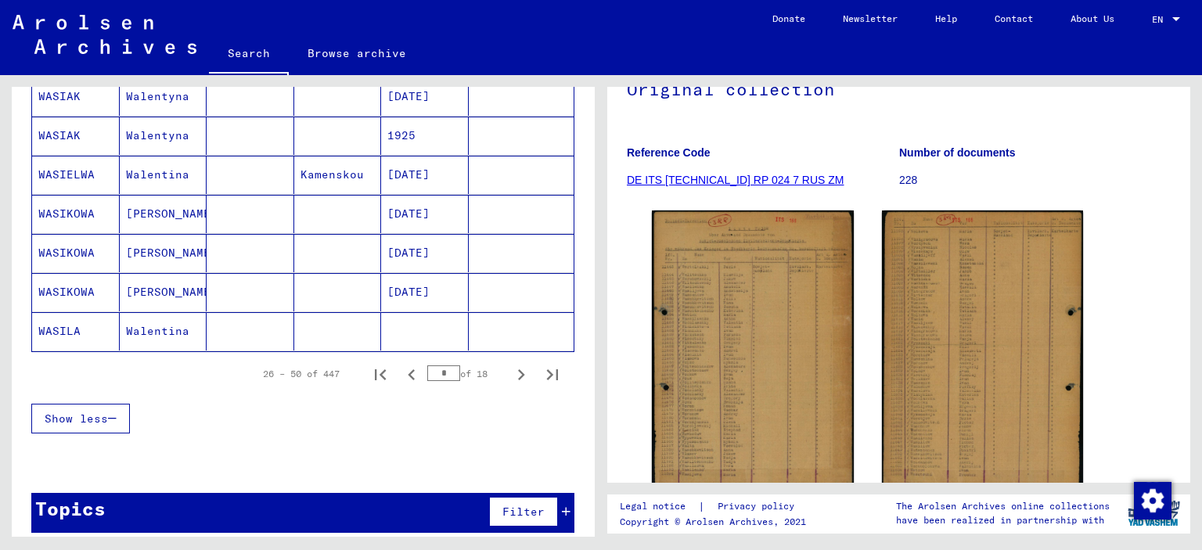
scroll to position [945, 0]
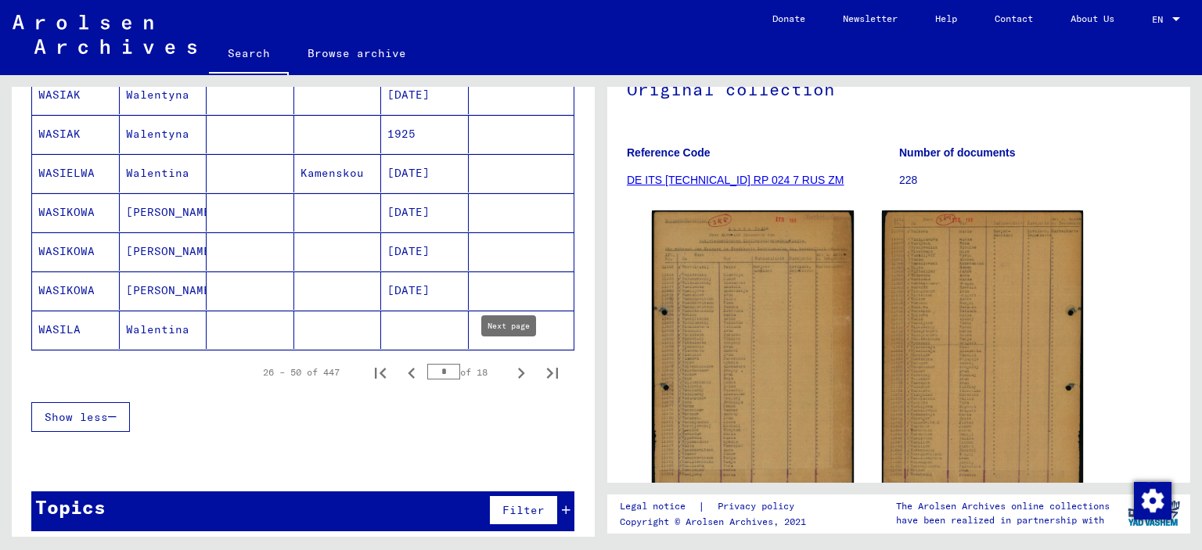
click at [518, 368] on icon "Next page" at bounding box center [521, 373] width 7 height 11
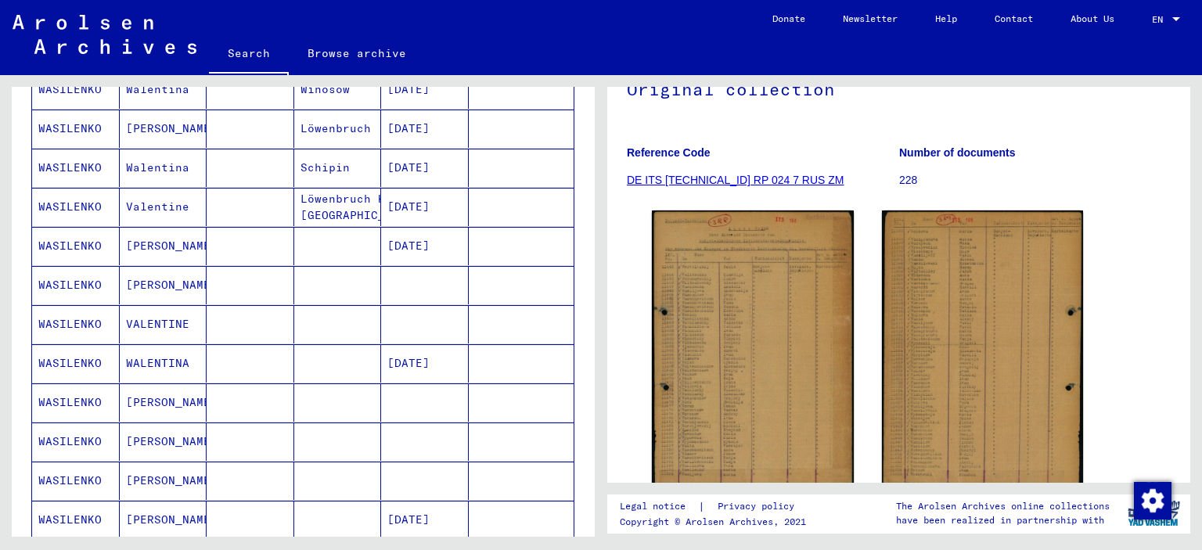
scroll to position [867, 0]
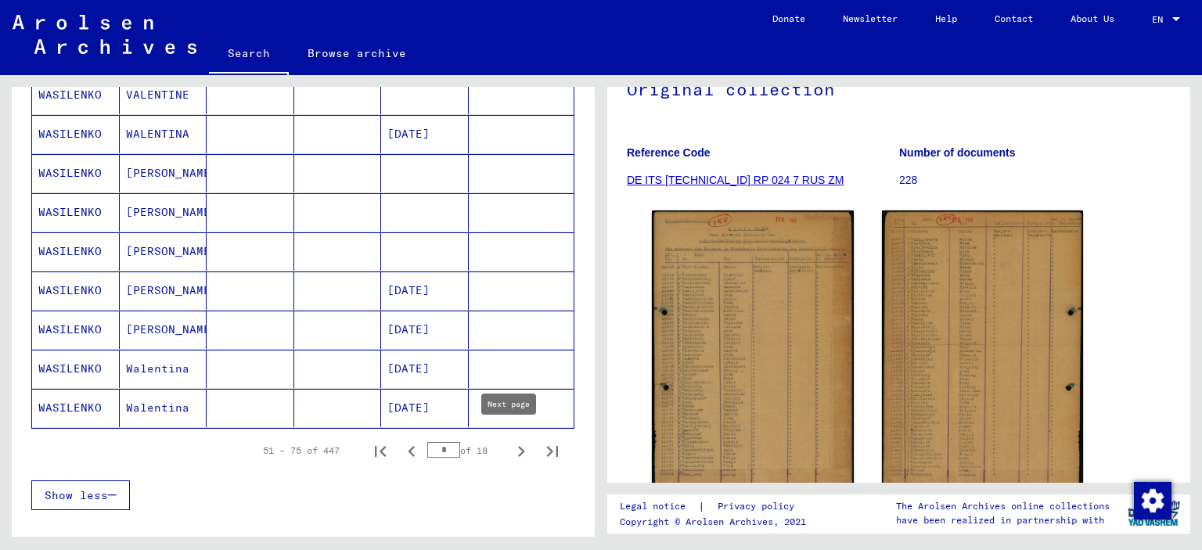
click at [518, 446] on icon "Next page" at bounding box center [521, 451] width 7 height 11
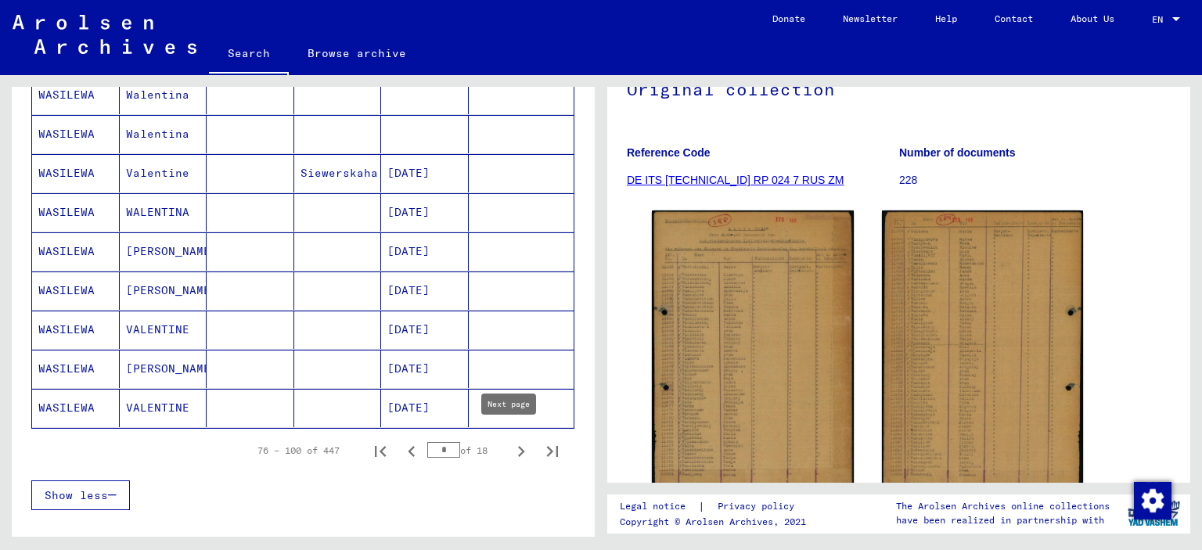
click at [510, 440] on icon "Next page" at bounding box center [521, 451] width 22 height 22
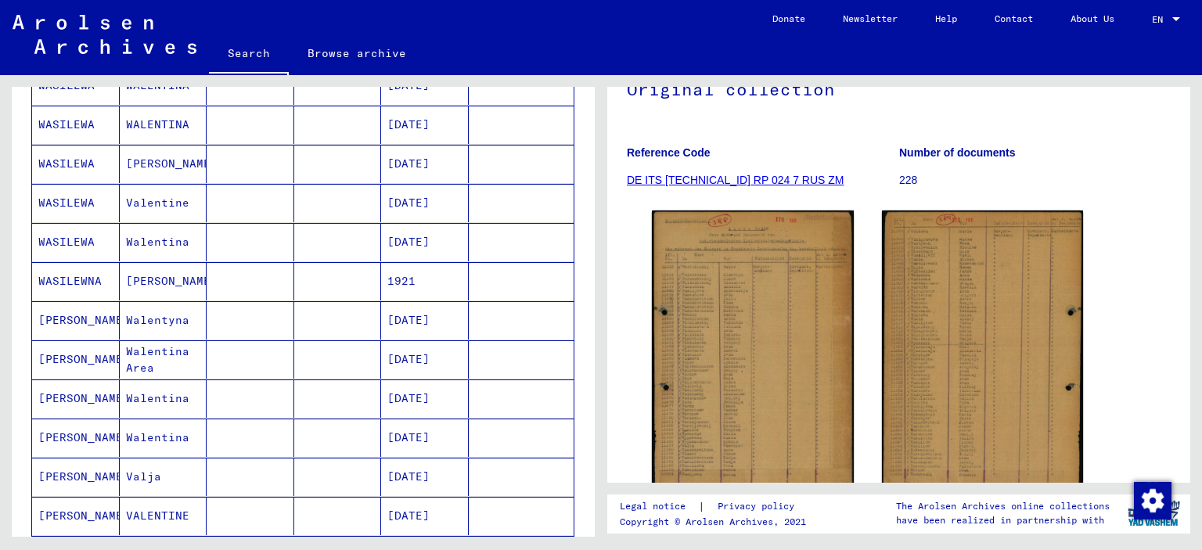
scroll to position [241, 0]
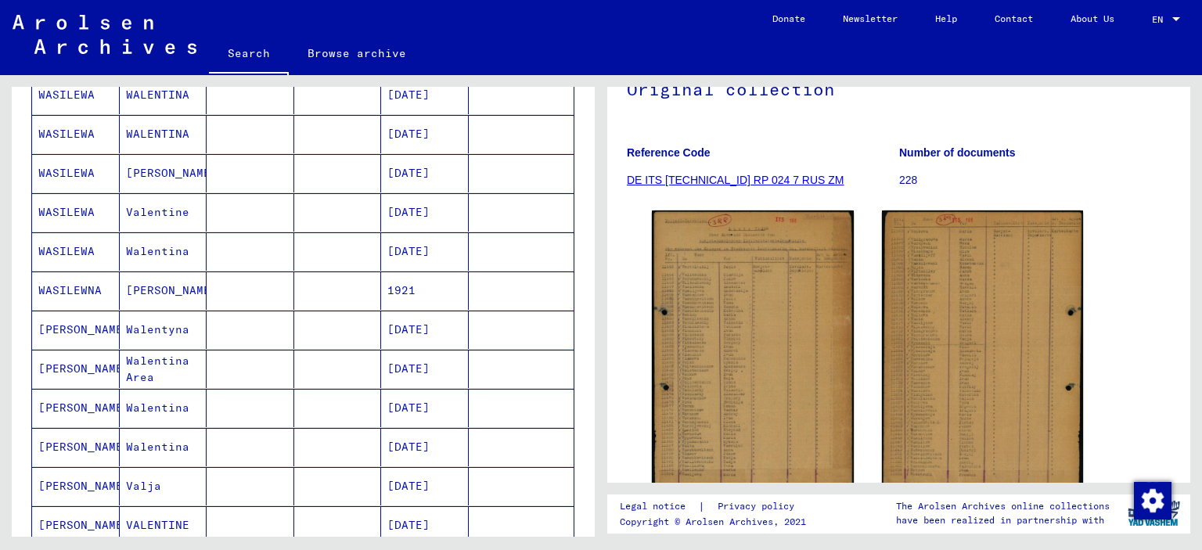
click at [61, 290] on mat-cell "WASILEWNA" at bounding box center [76, 290] width 88 height 38
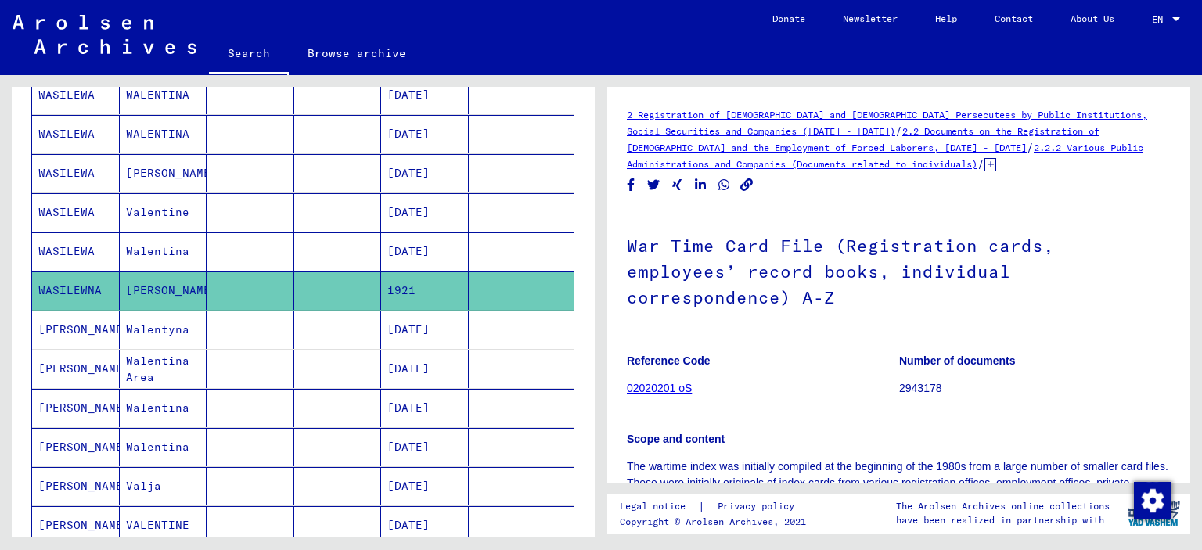
scroll to position [391, 0]
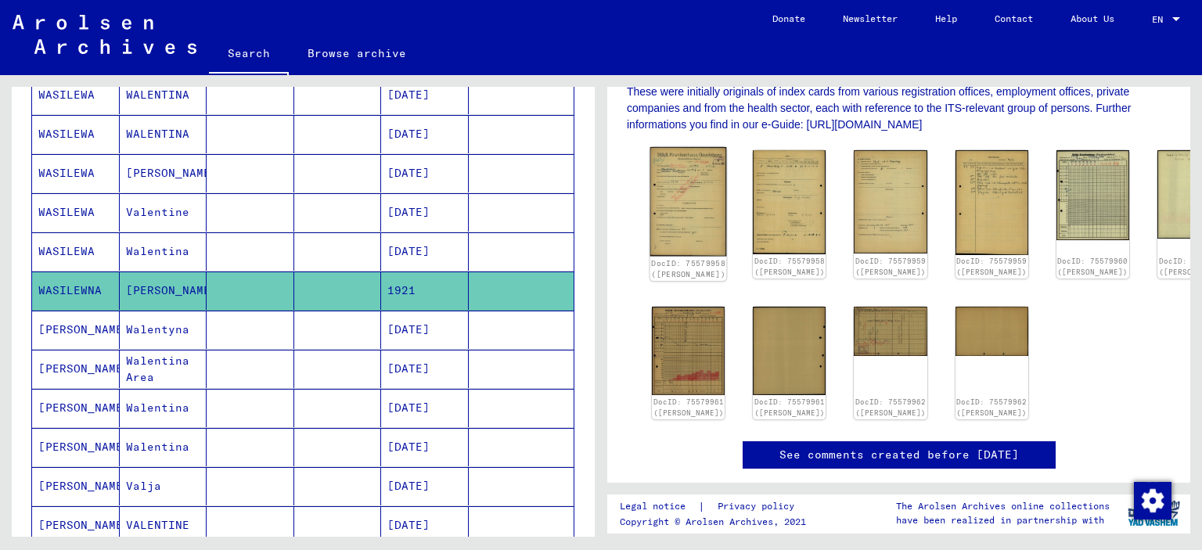
click at [677, 210] on img at bounding box center [688, 201] width 77 height 109
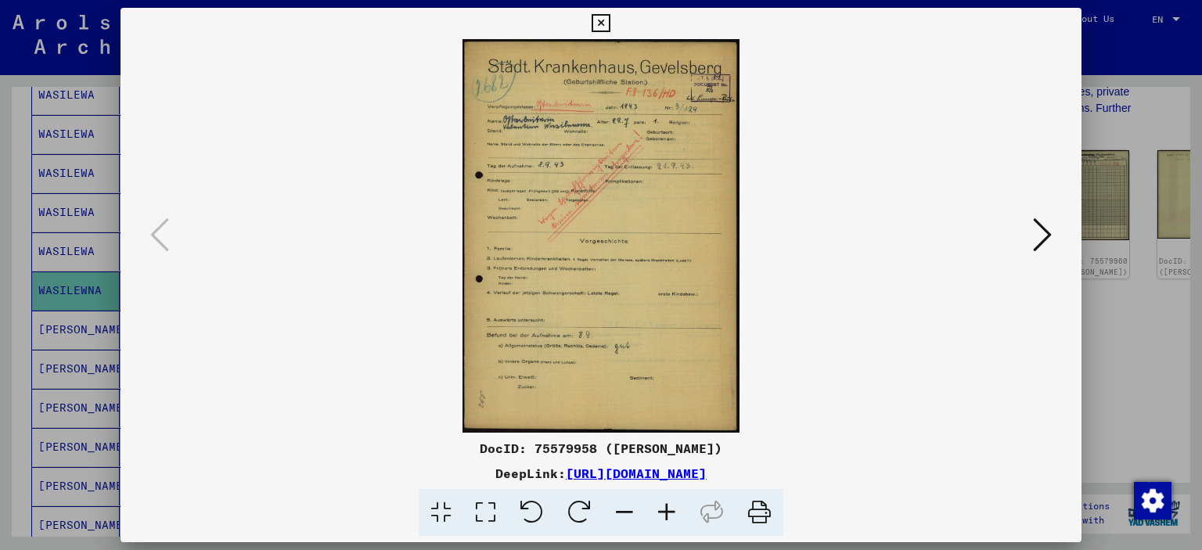
click at [1036, 238] on icon at bounding box center [1042, 235] width 19 height 38
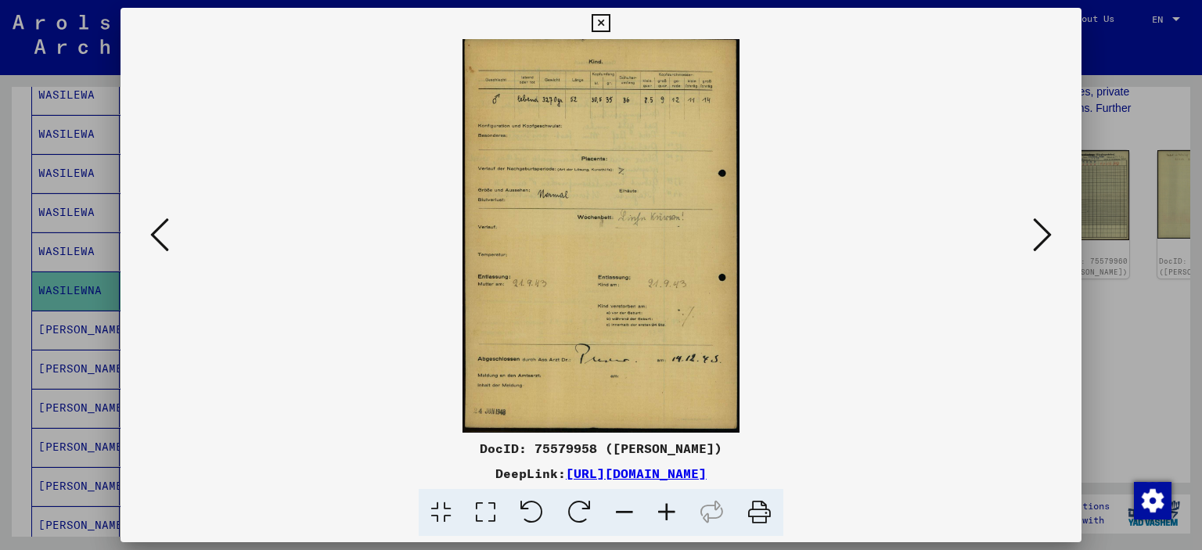
click at [1036, 238] on icon at bounding box center [1042, 235] width 19 height 38
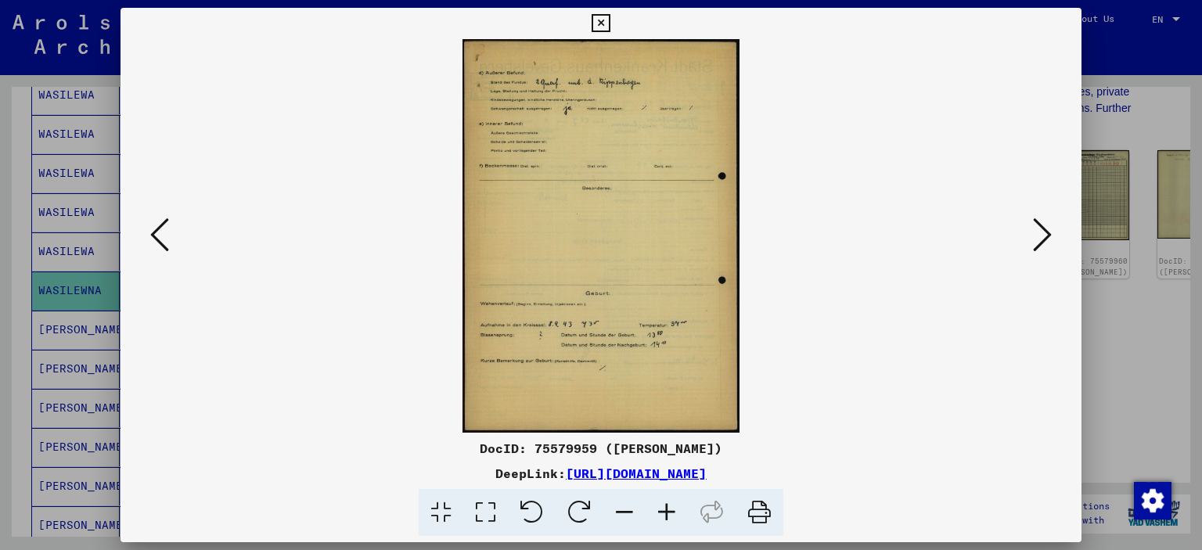
click at [1036, 238] on icon at bounding box center [1042, 235] width 19 height 38
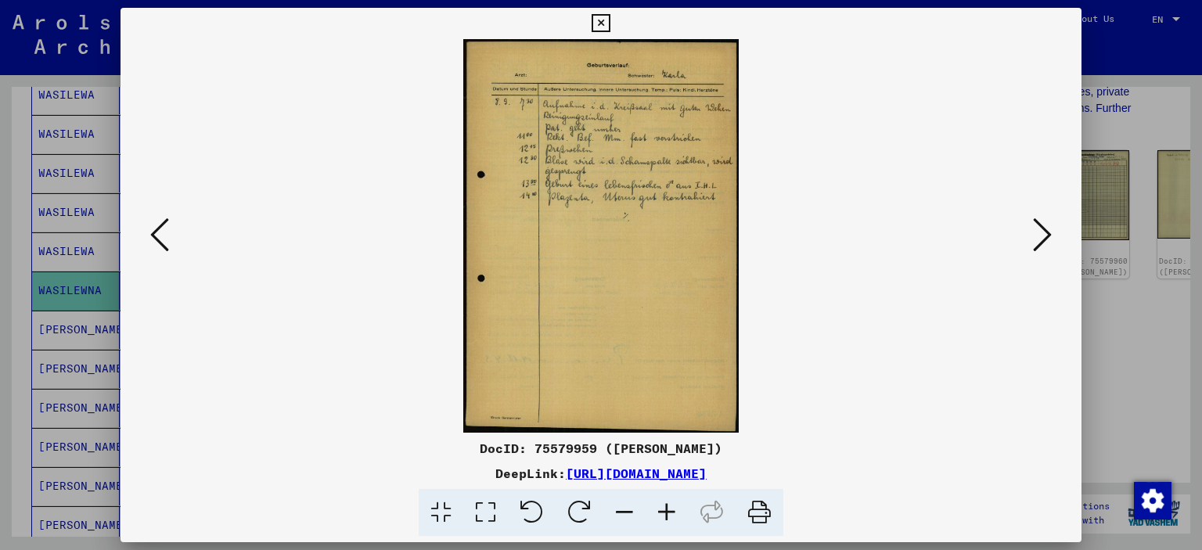
click at [1036, 238] on icon at bounding box center [1042, 235] width 19 height 38
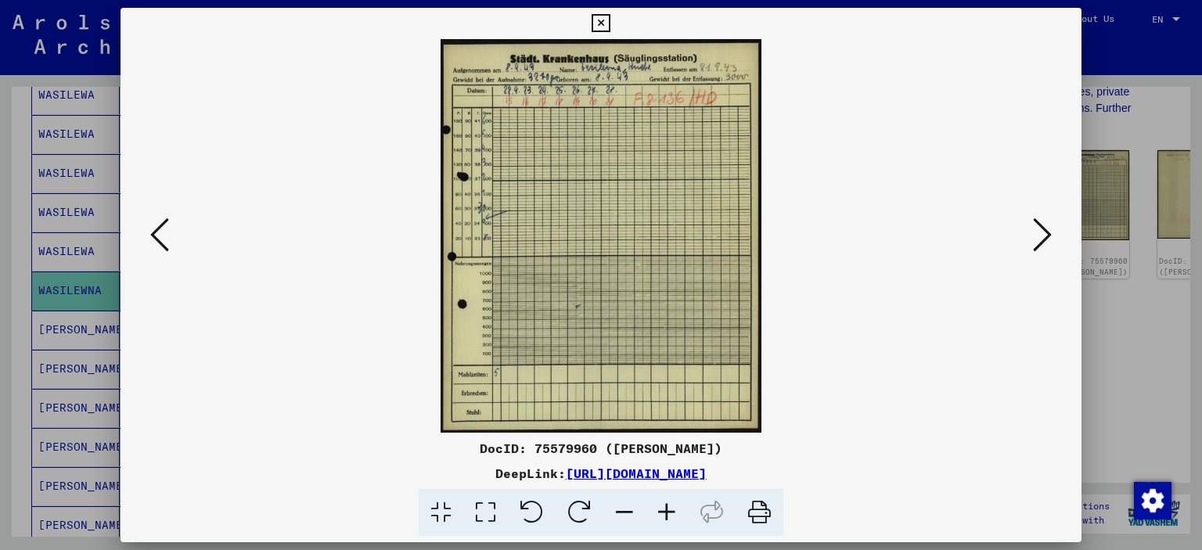
click at [1036, 238] on icon at bounding box center [1042, 235] width 19 height 38
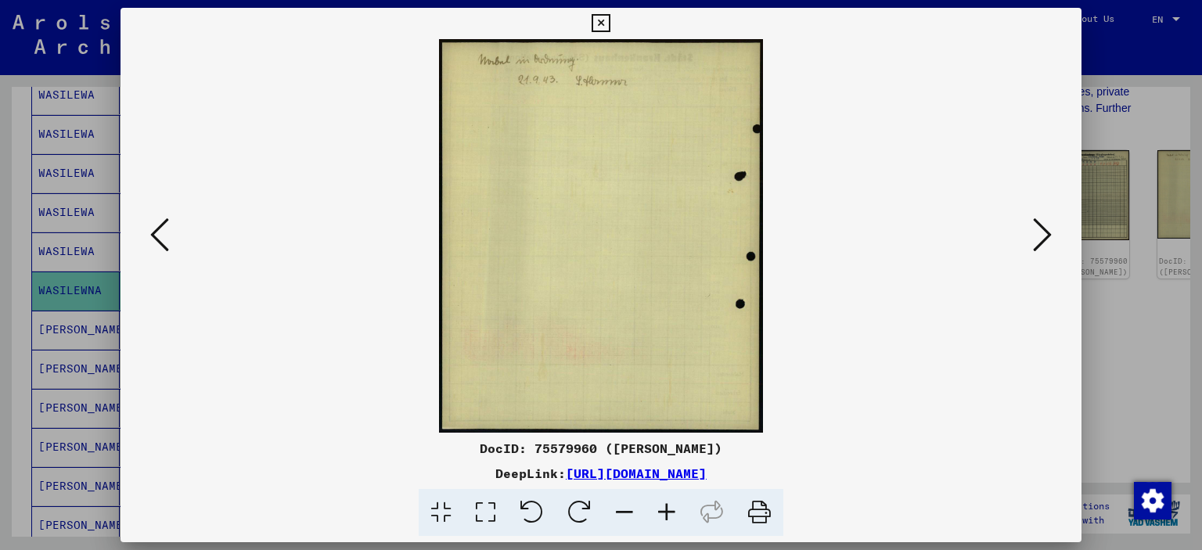
click at [1036, 238] on icon at bounding box center [1042, 235] width 19 height 38
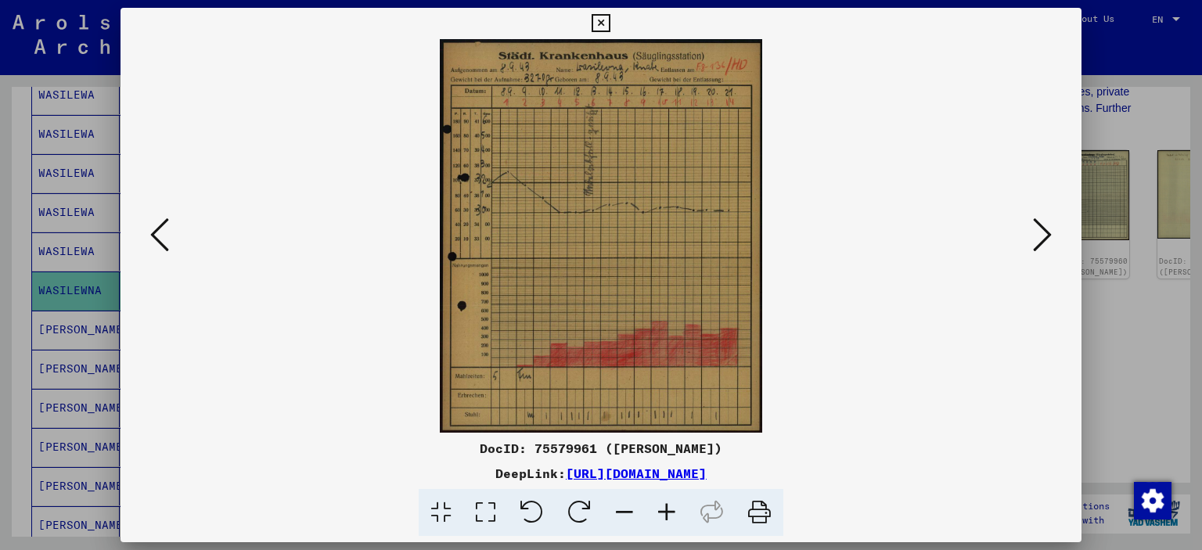
click at [1036, 238] on icon at bounding box center [1042, 235] width 19 height 38
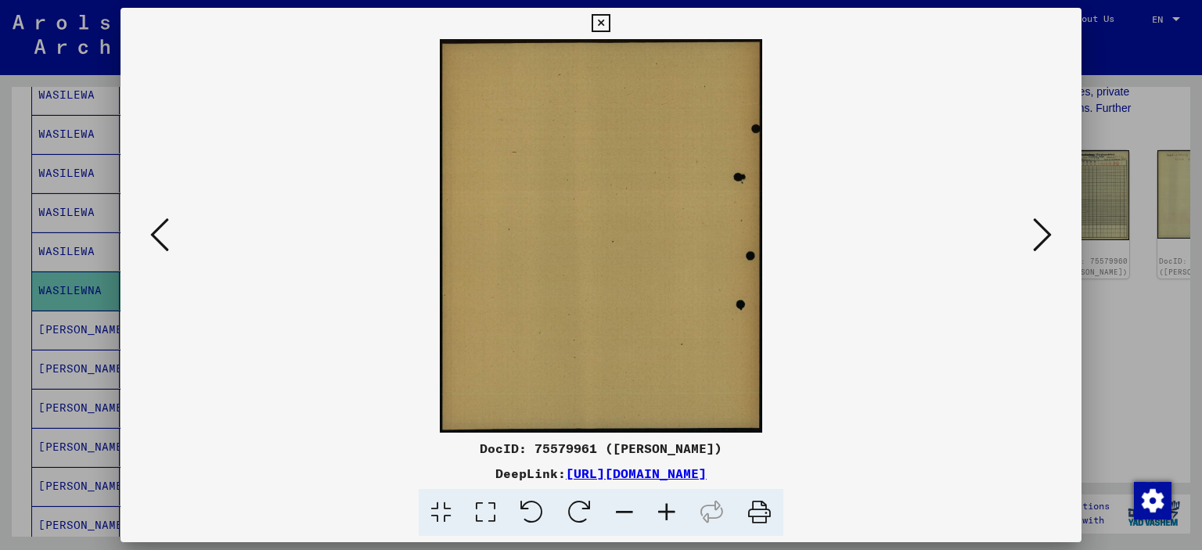
click at [598, 24] on icon at bounding box center [600, 23] width 18 height 19
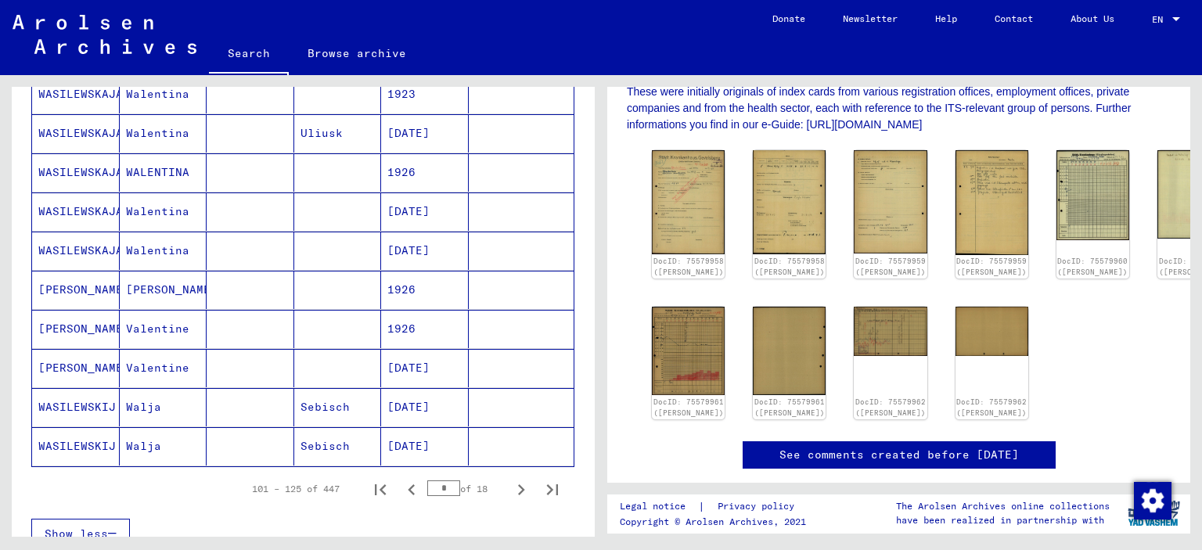
scroll to position [945, 0]
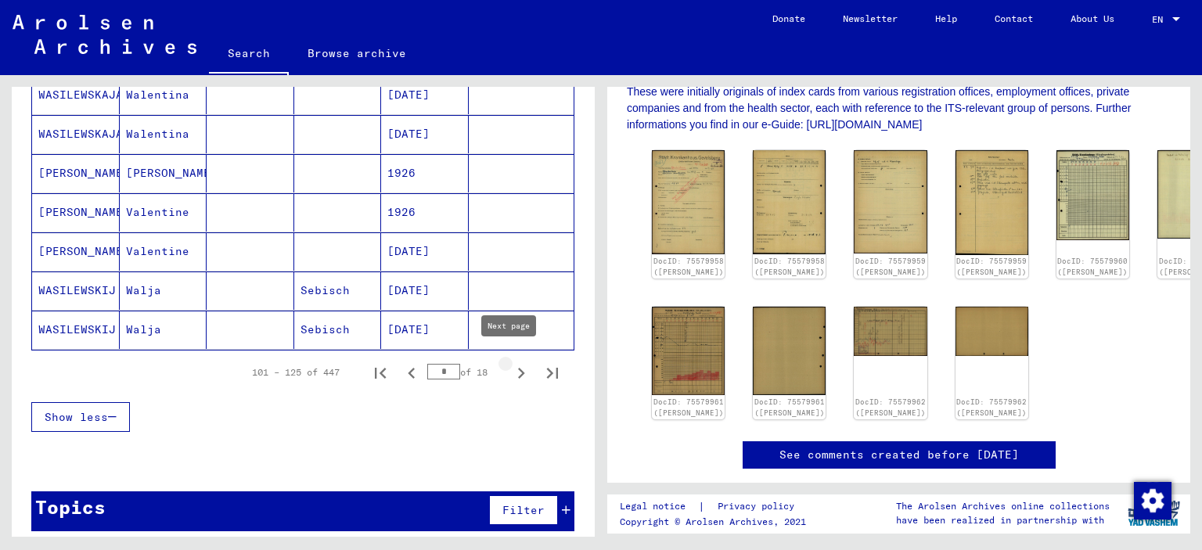
click at [510, 366] on icon "Next page" at bounding box center [521, 373] width 22 height 22
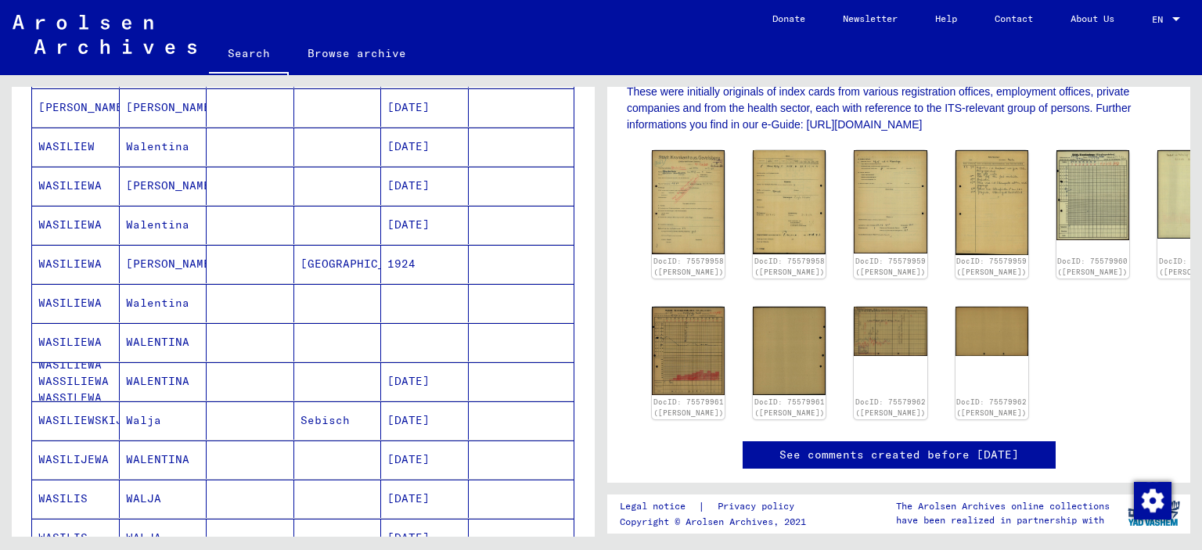
scroll to position [632, 0]
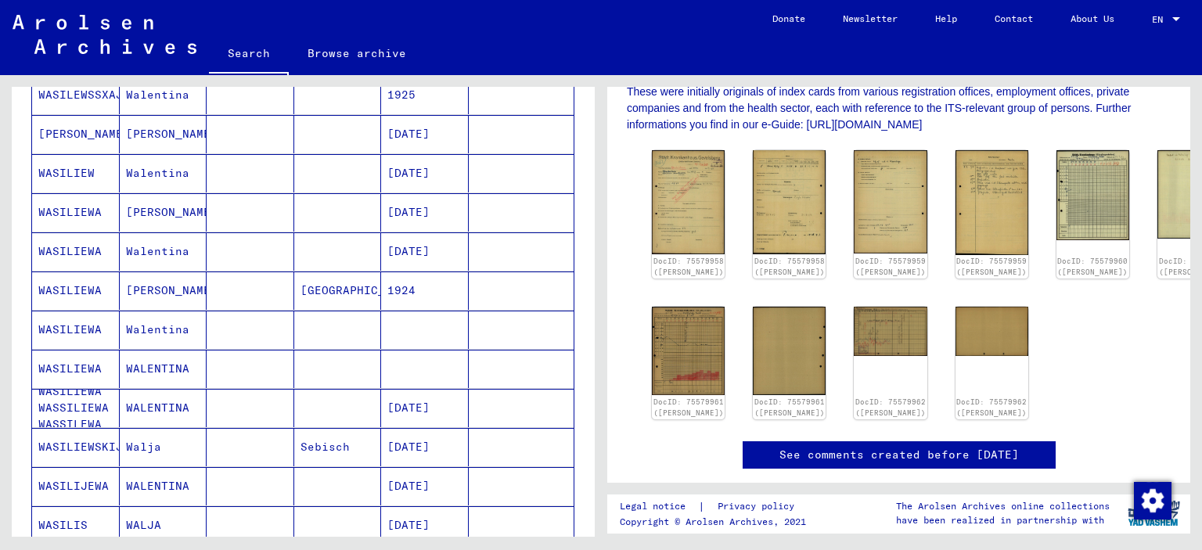
click at [91, 357] on mat-cell "WASILIEWA" at bounding box center [76, 369] width 88 height 38
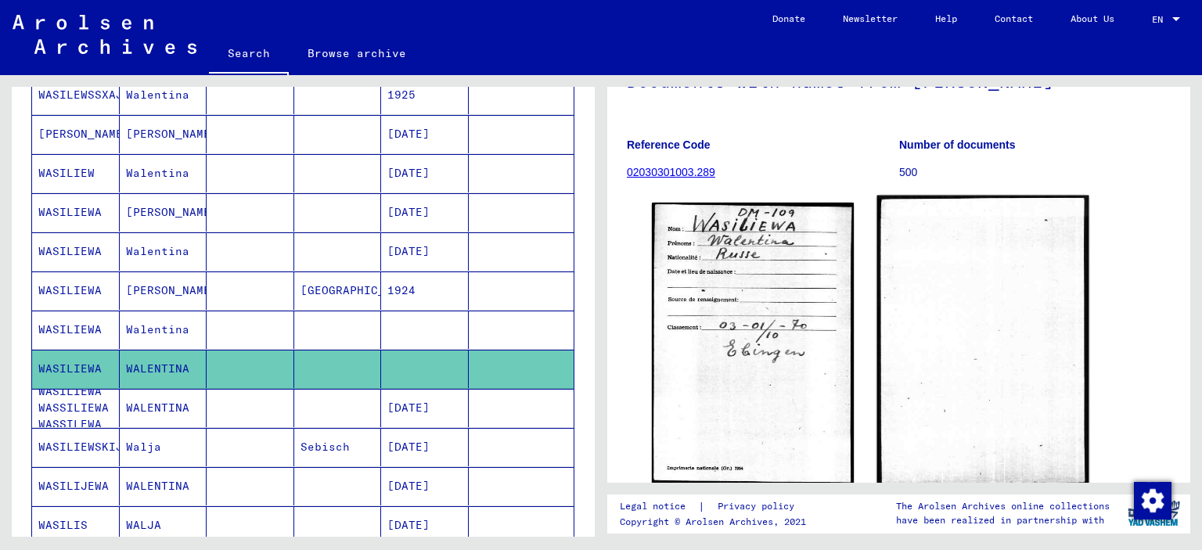
scroll to position [156, 0]
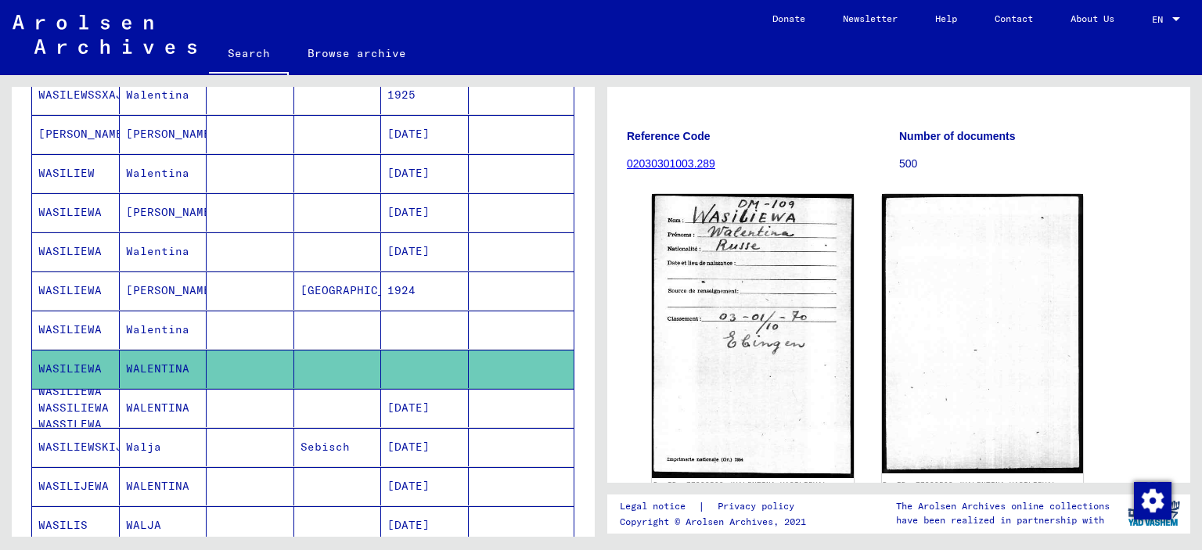
click at [79, 331] on mat-cell "WASILIEWA" at bounding box center [76, 330] width 88 height 38
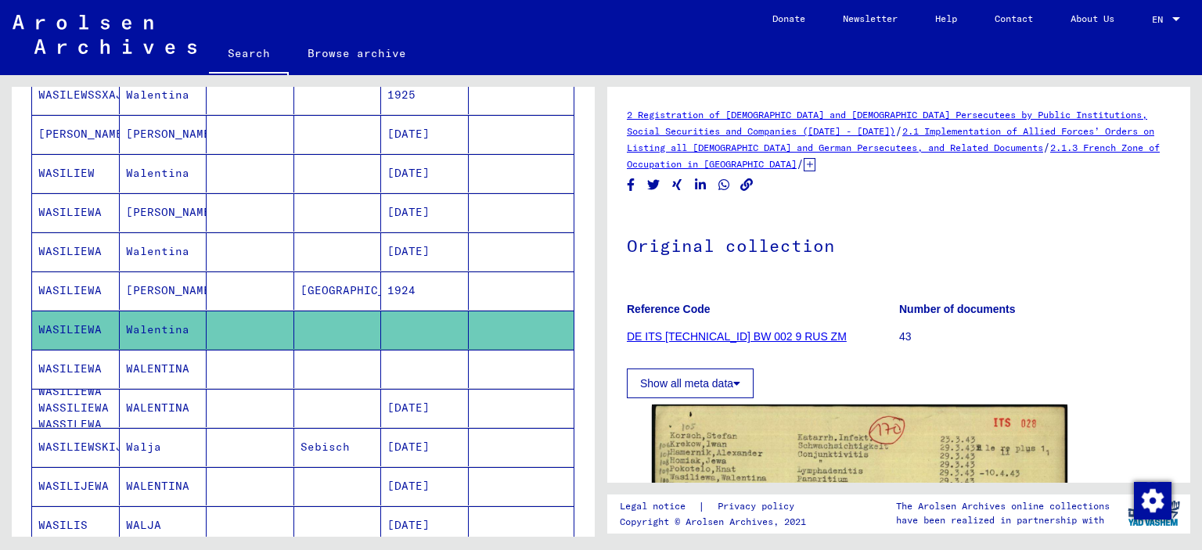
scroll to position [156, 0]
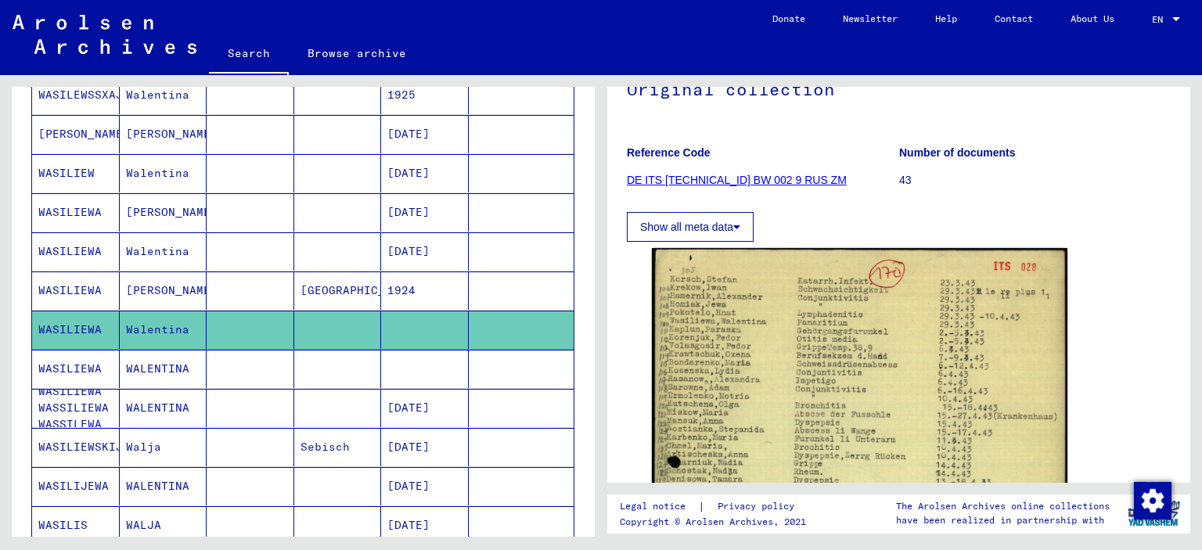
click at [53, 285] on mat-cell "WASILIEWA" at bounding box center [76, 290] width 88 height 38
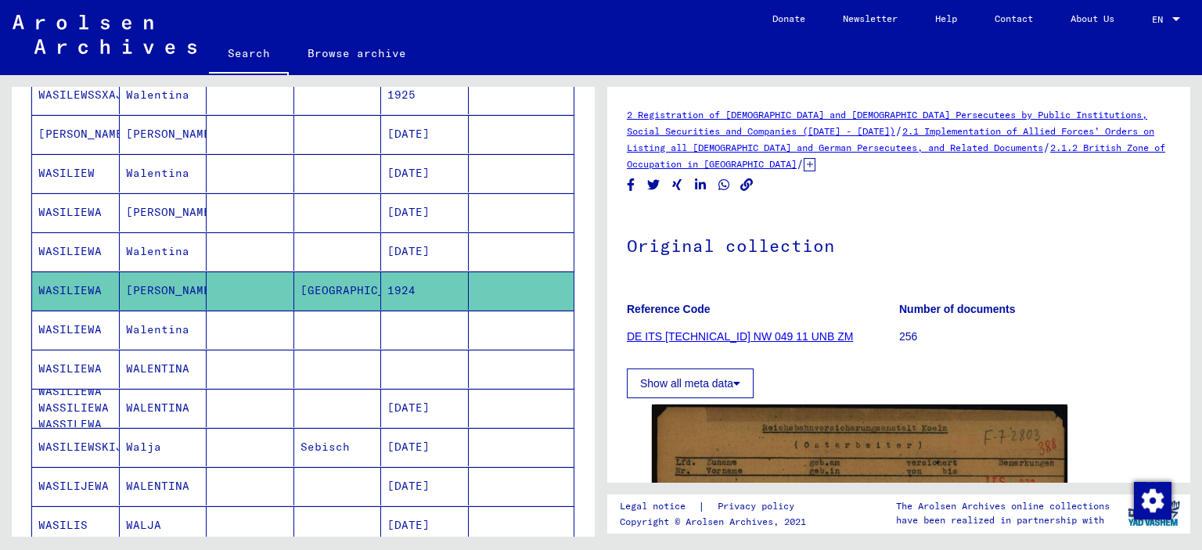
scroll to position [235, 0]
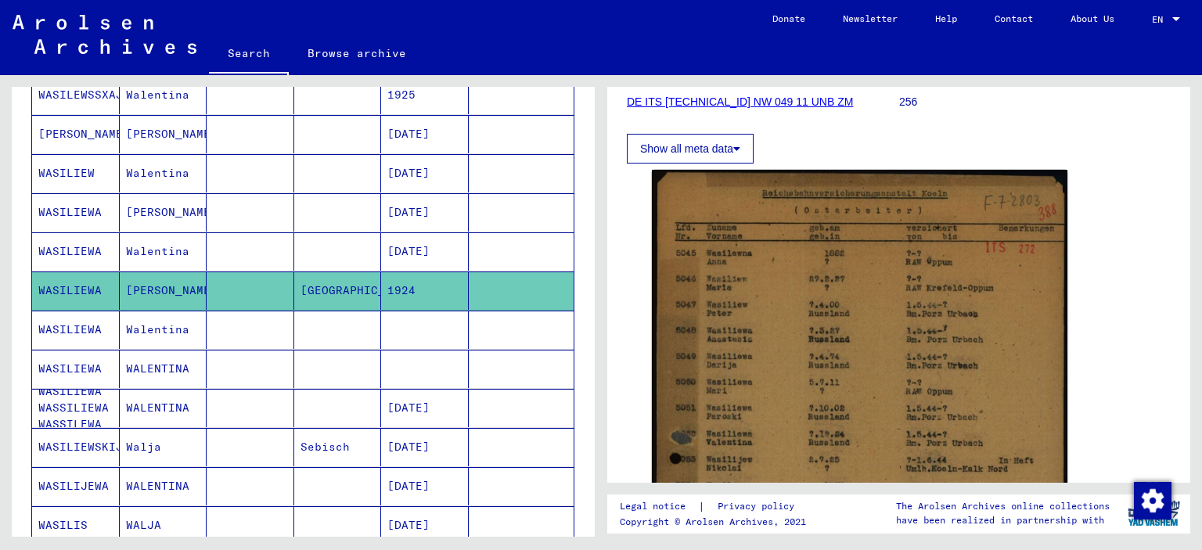
click at [81, 250] on mat-cell "WASILIEWA" at bounding box center [76, 251] width 88 height 38
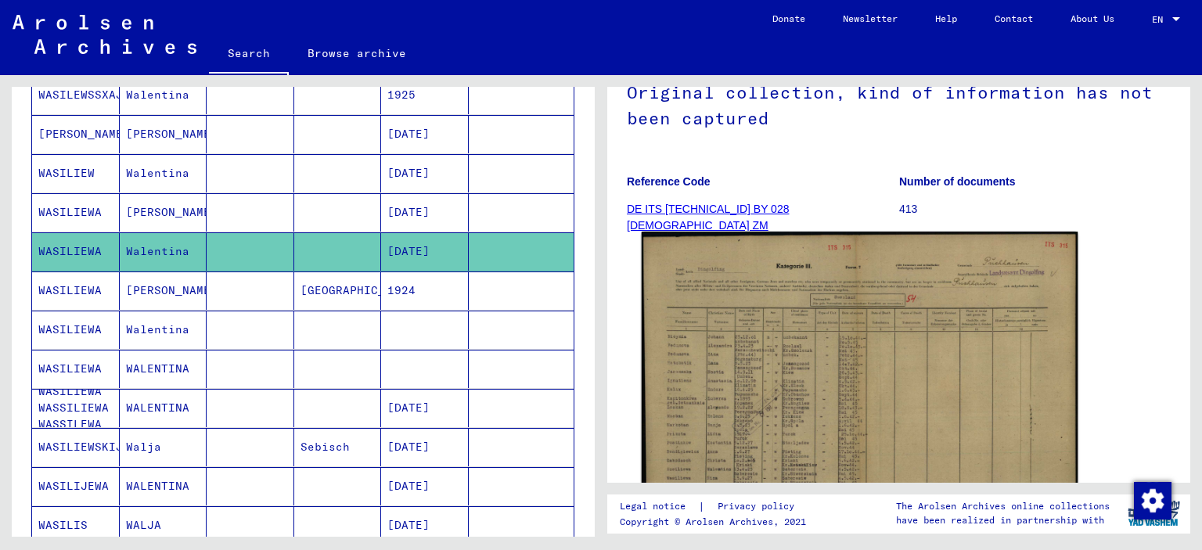
scroll to position [156, 0]
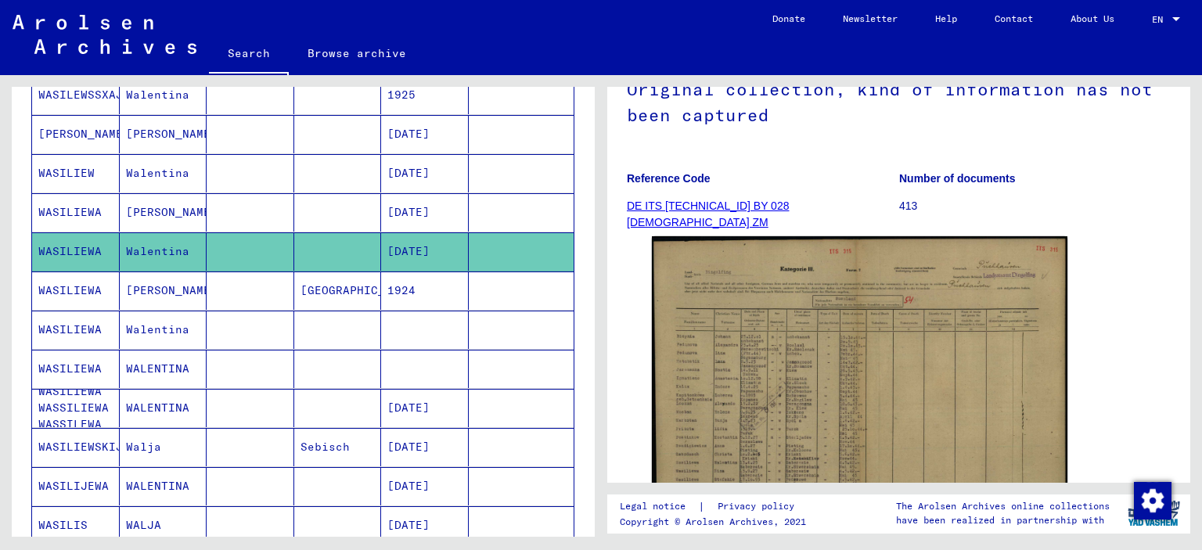
click at [86, 204] on mat-cell "WASILIEWA" at bounding box center [76, 212] width 88 height 38
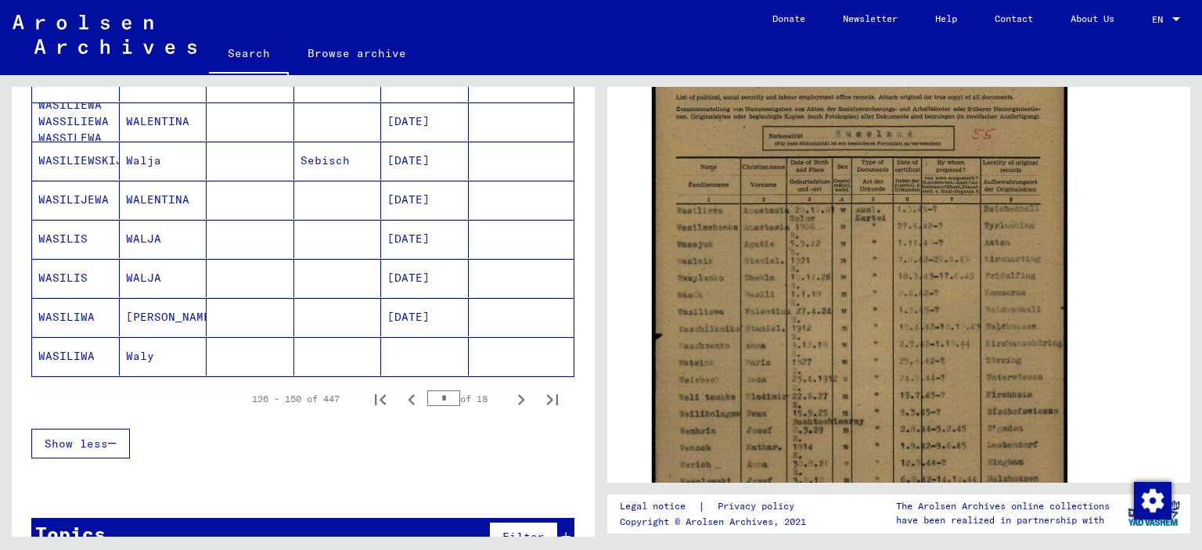
scroll to position [945, 0]
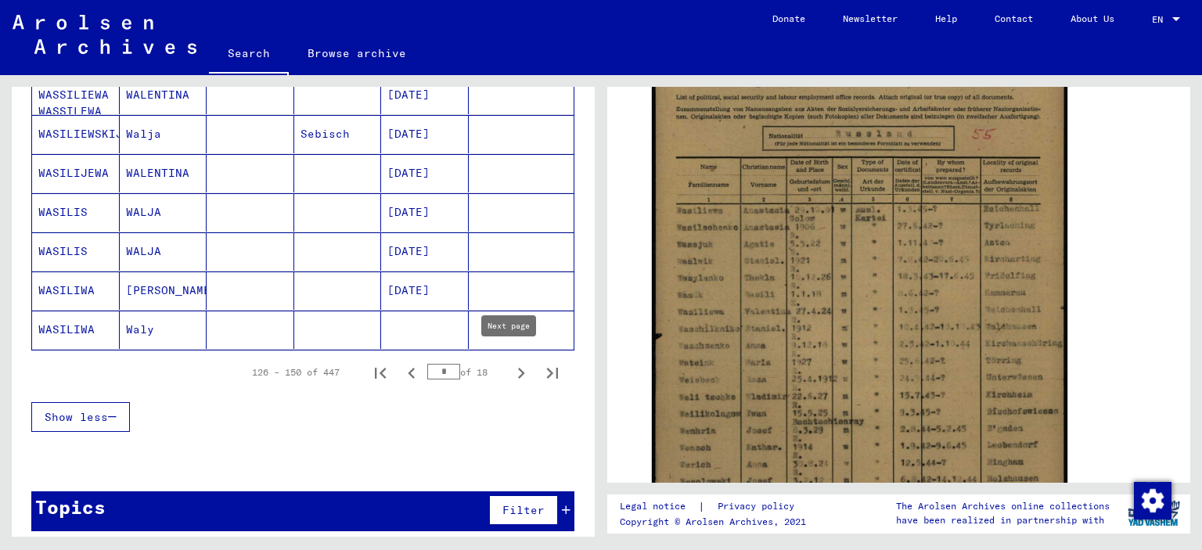
click at [510, 367] on icon "Next page" at bounding box center [521, 373] width 22 height 22
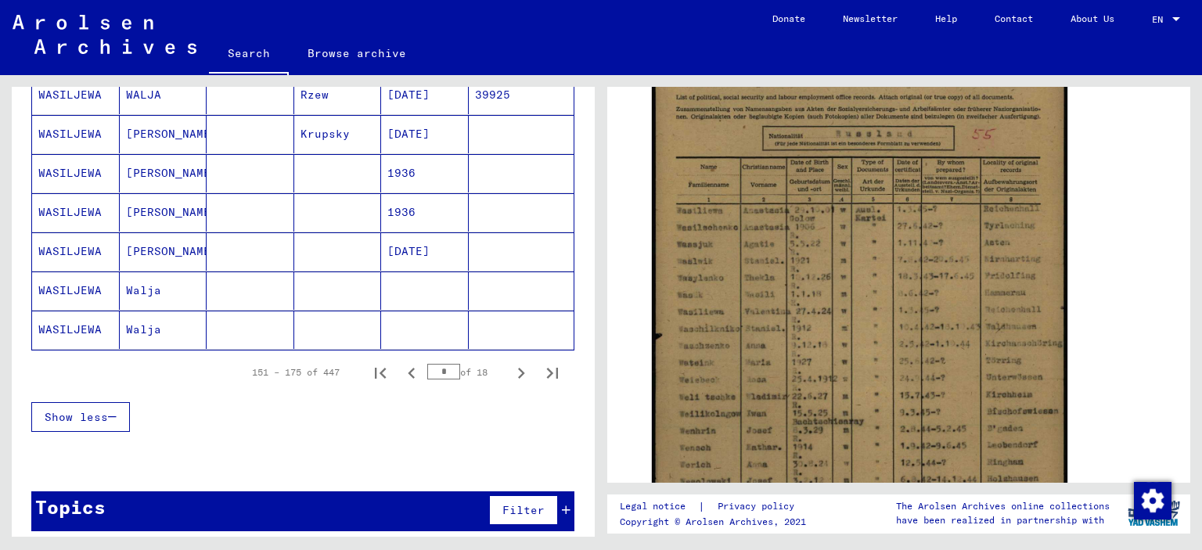
click at [84, 329] on mat-cell "WASILJEWA" at bounding box center [76, 330] width 88 height 38
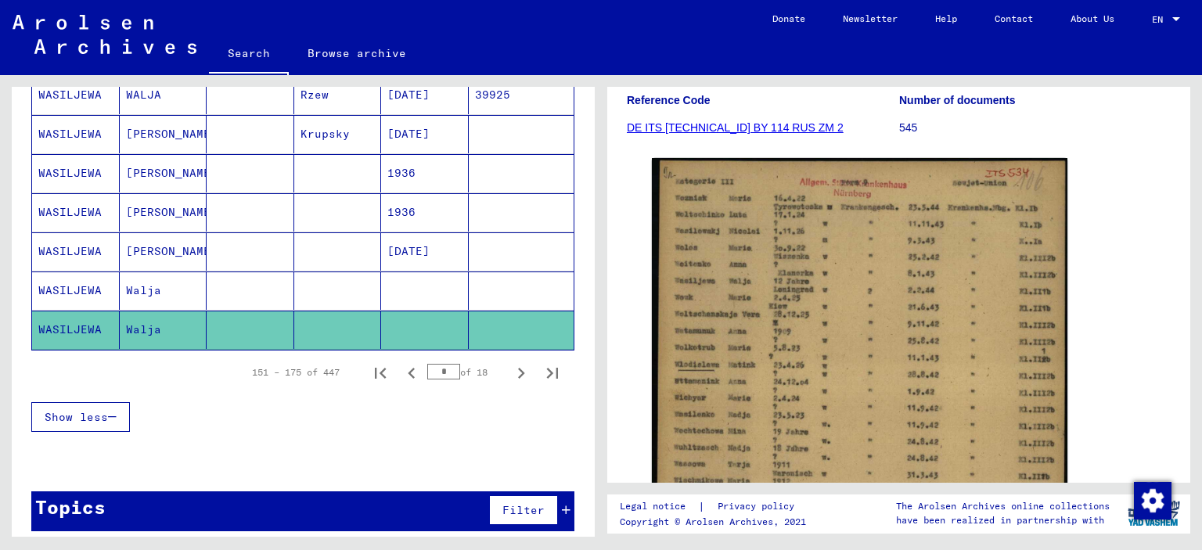
click at [68, 284] on mat-cell "WASILJEWA" at bounding box center [76, 290] width 88 height 38
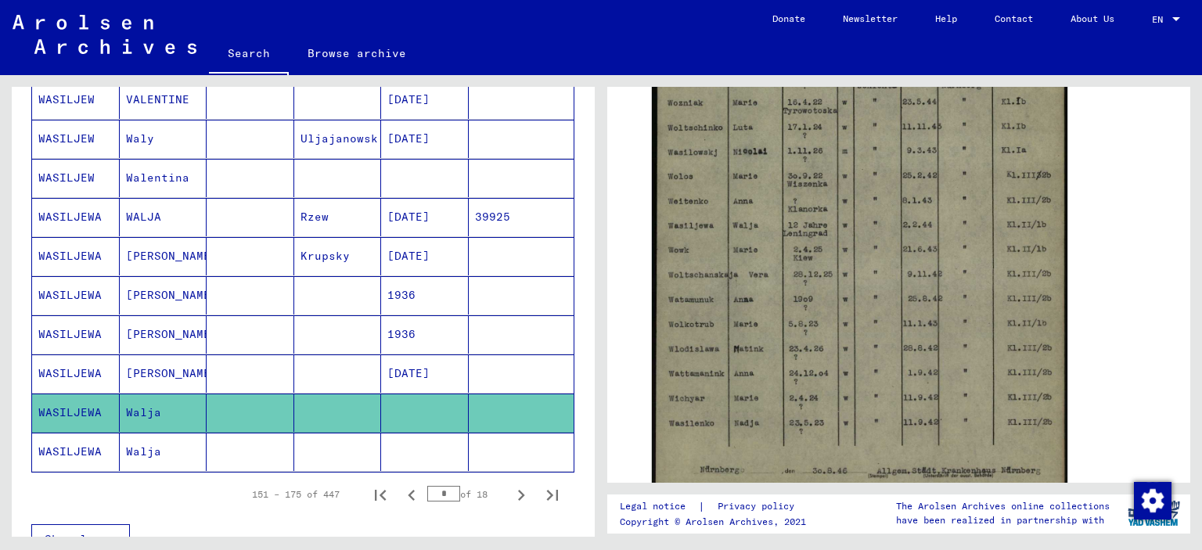
scroll to position [789, 0]
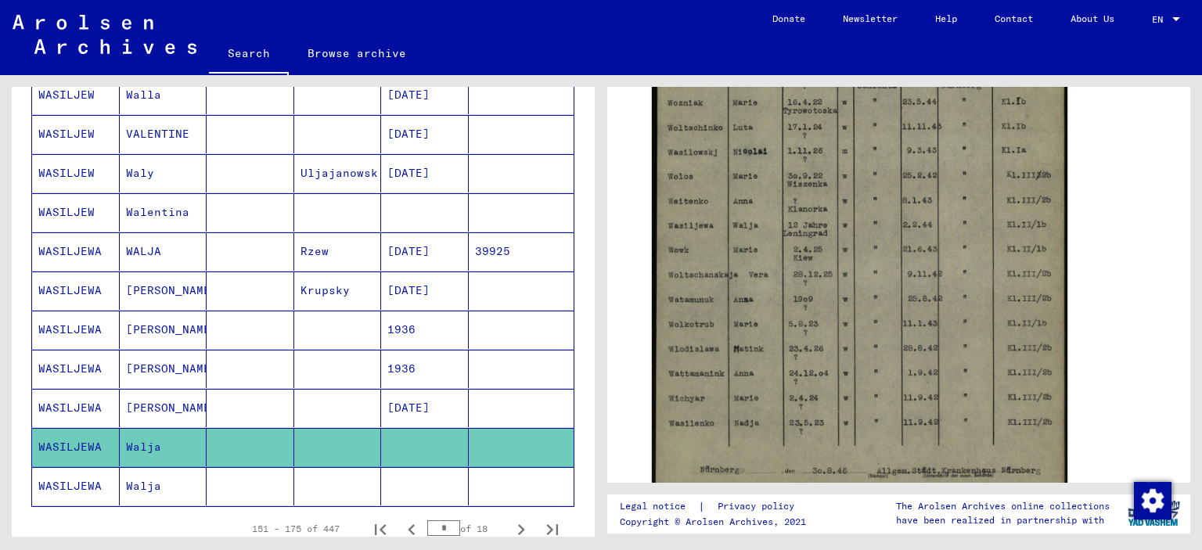
click at [99, 217] on mat-cell "WASILJEW" at bounding box center [76, 212] width 88 height 38
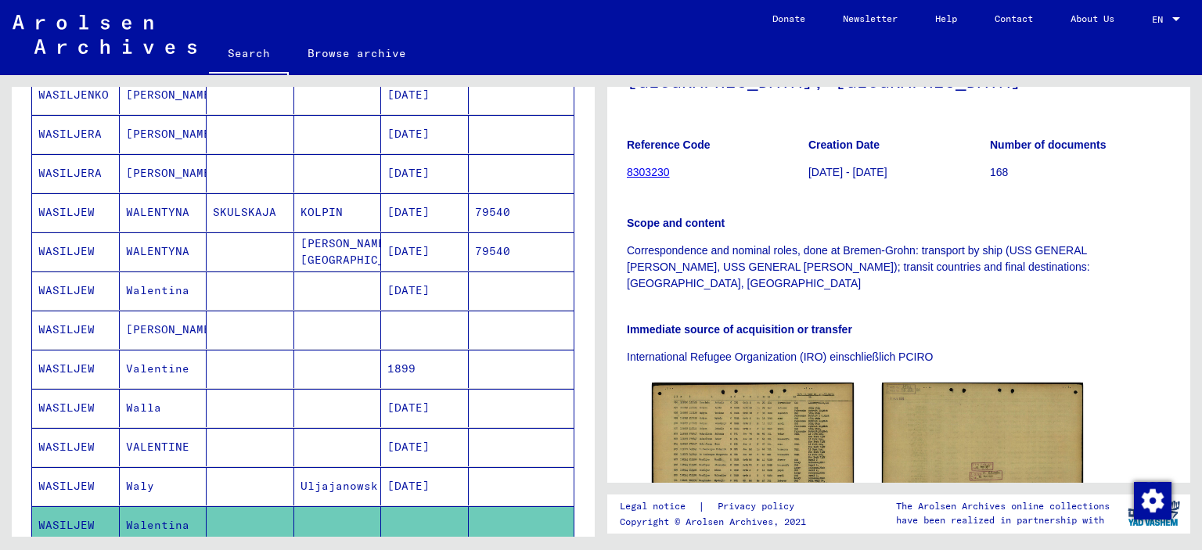
scroll to position [397, 0]
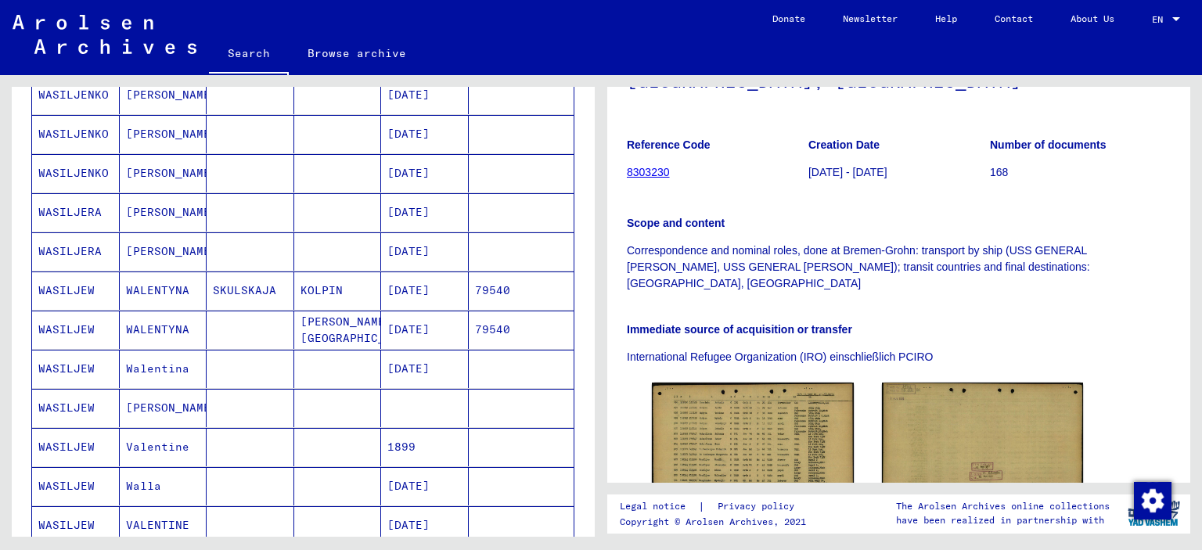
click at [81, 239] on mat-cell "WASILJERA" at bounding box center [76, 251] width 88 height 38
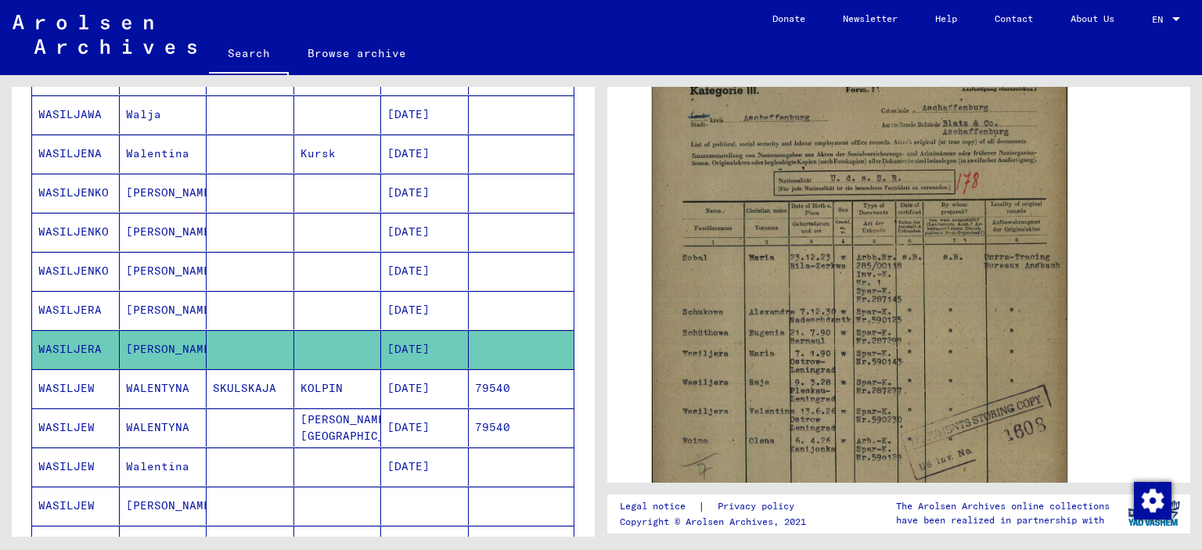
scroll to position [241, 0]
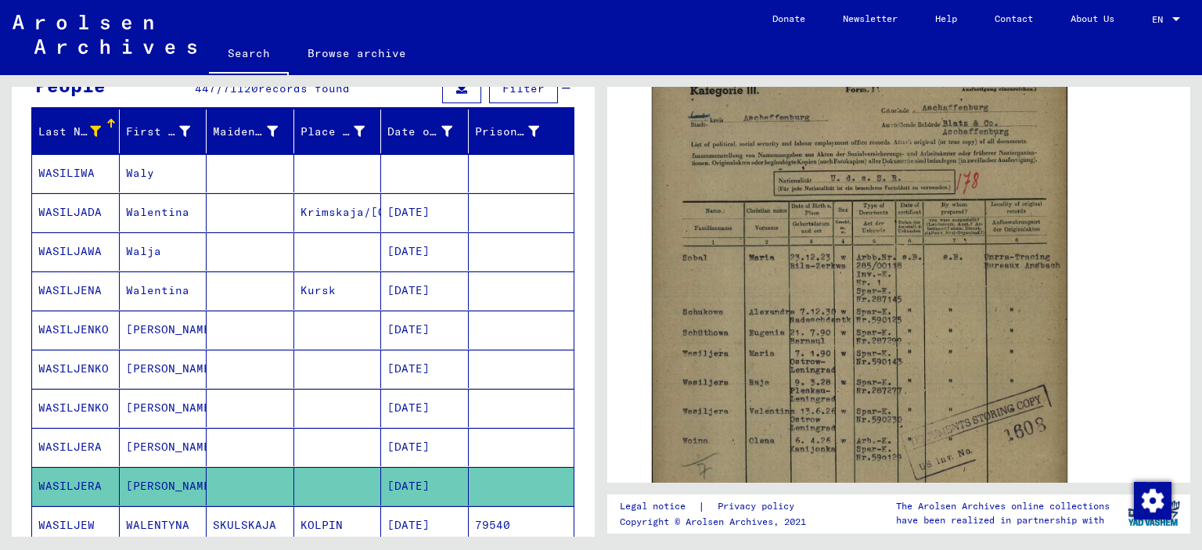
click at [102, 174] on mat-cell "WASILIWA" at bounding box center [76, 173] width 88 height 38
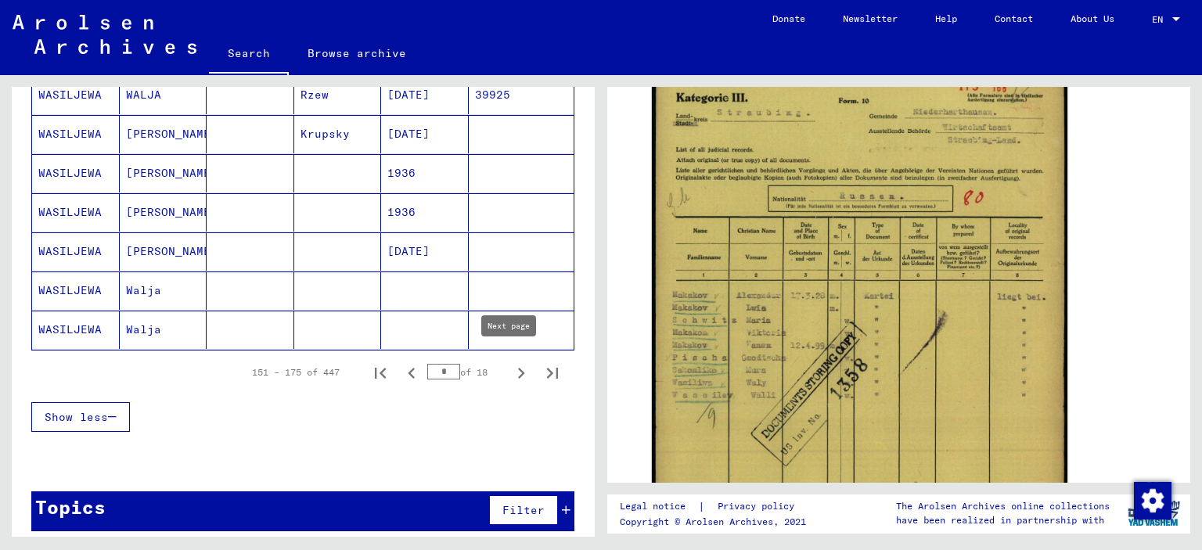
click at [510, 362] on icon "Next page" at bounding box center [521, 373] width 22 height 22
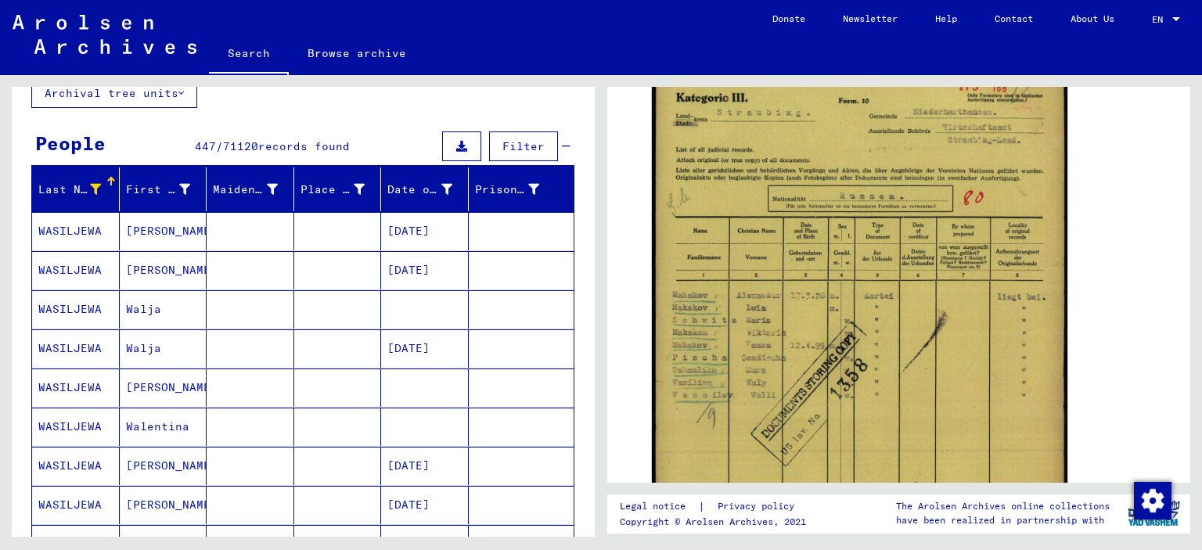
scroll to position [6, 0]
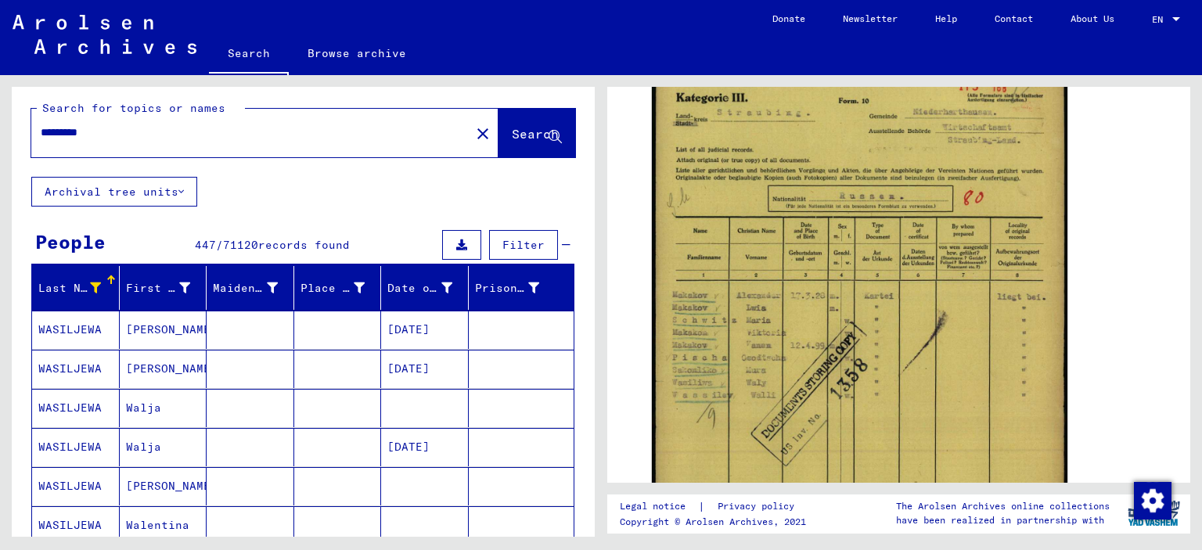
click at [79, 334] on mat-cell "WASILJEWA" at bounding box center [76, 330] width 88 height 38
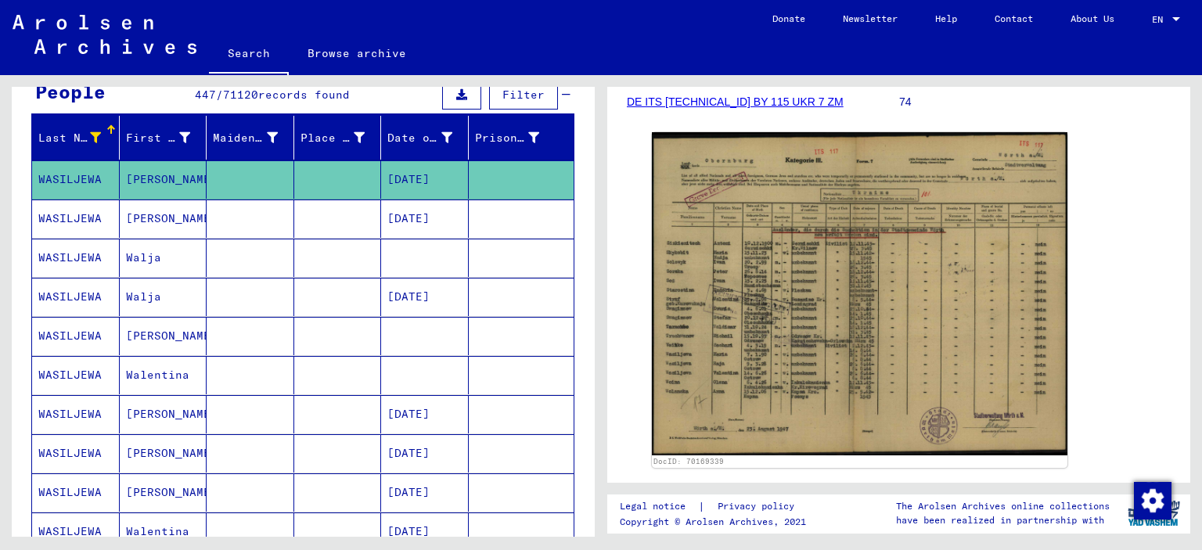
scroll to position [319, 0]
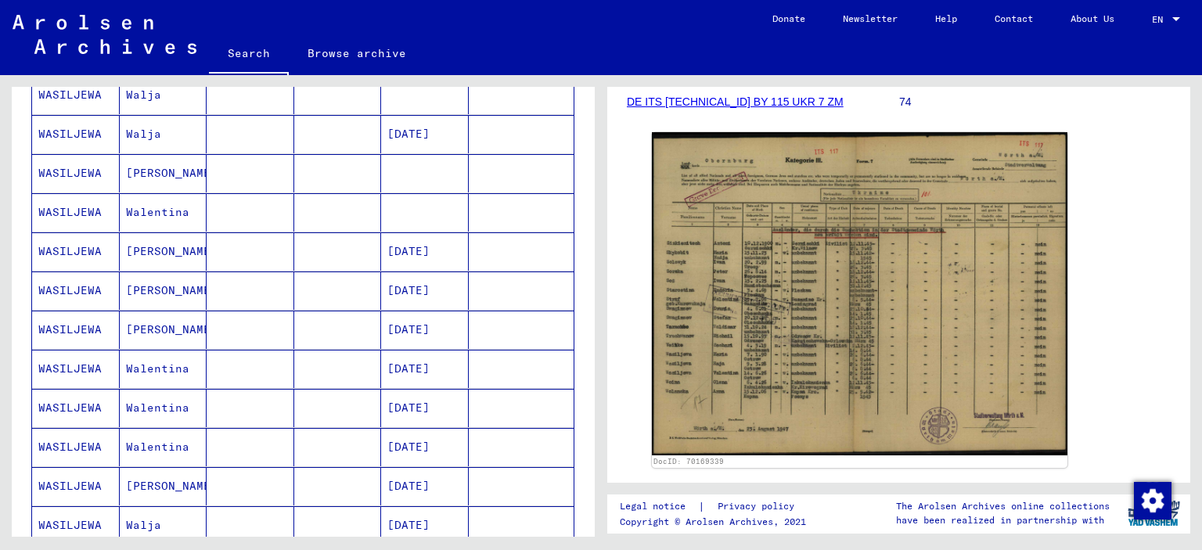
click at [88, 174] on mat-cell "WASILJEWA" at bounding box center [76, 173] width 88 height 38
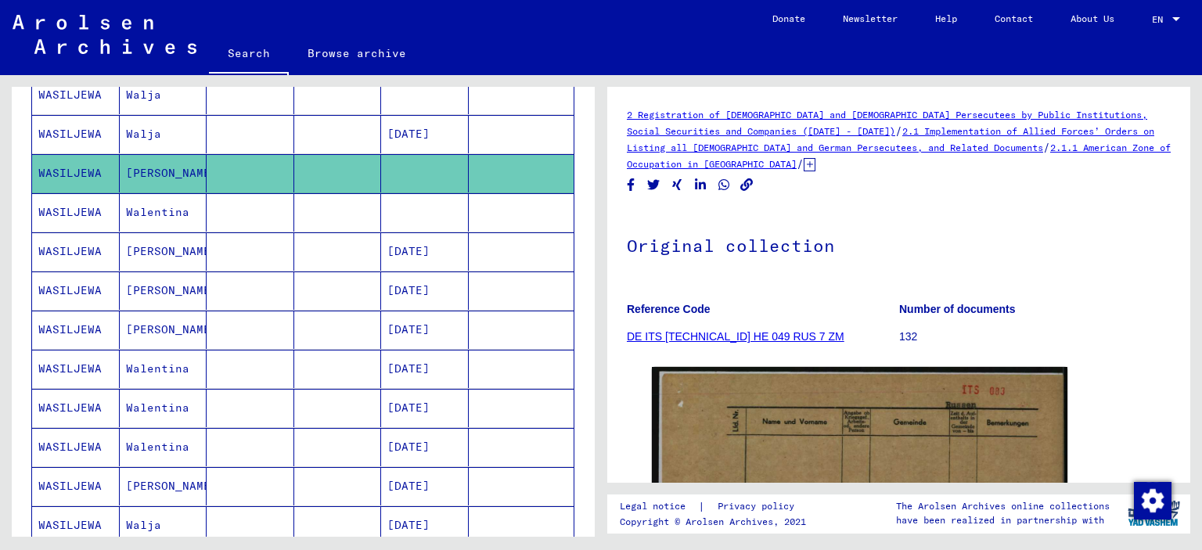
click at [84, 206] on mat-cell "WASILJEWA" at bounding box center [76, 212] width 88 height 38
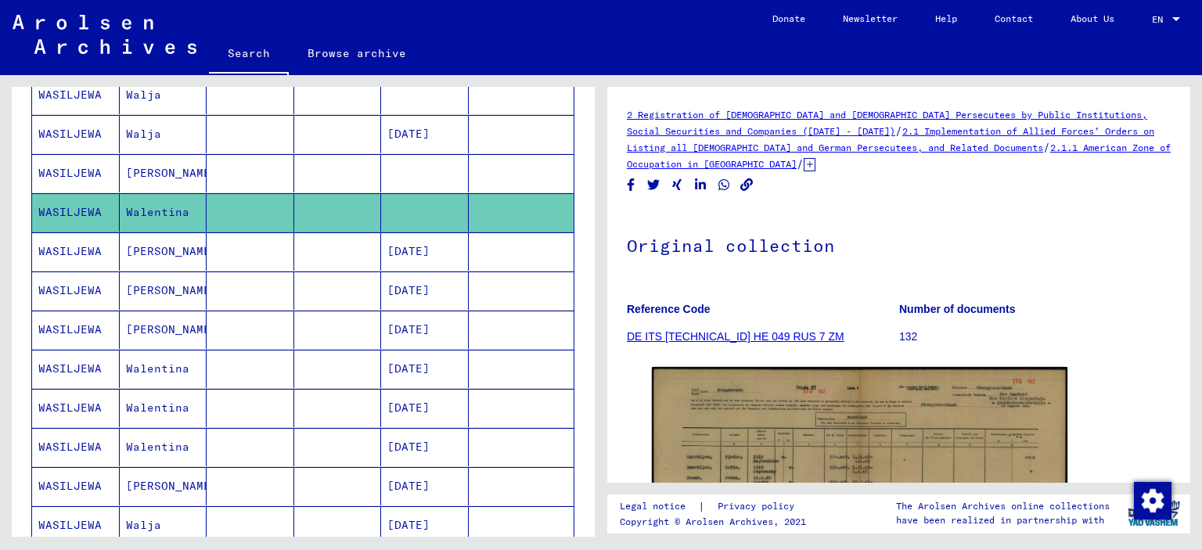
click at [70, 257] on mat-cell "WASILJEWA" at bounding box center [76, 251] width 88 height 38
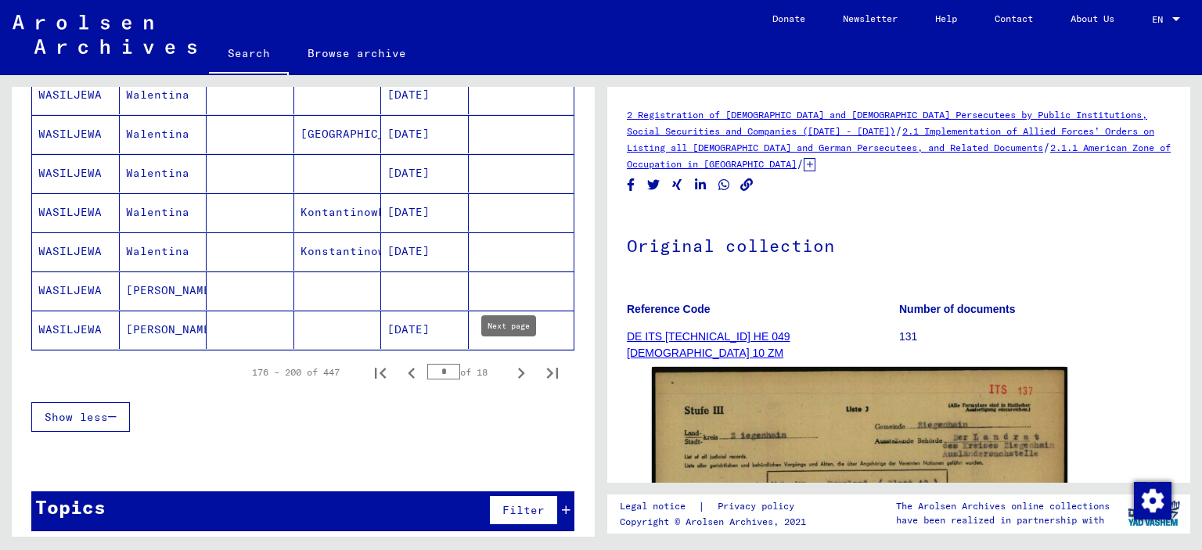
click at [510, 362] on icon "Next page" at bounding box center [521, 373] width 22 height 22
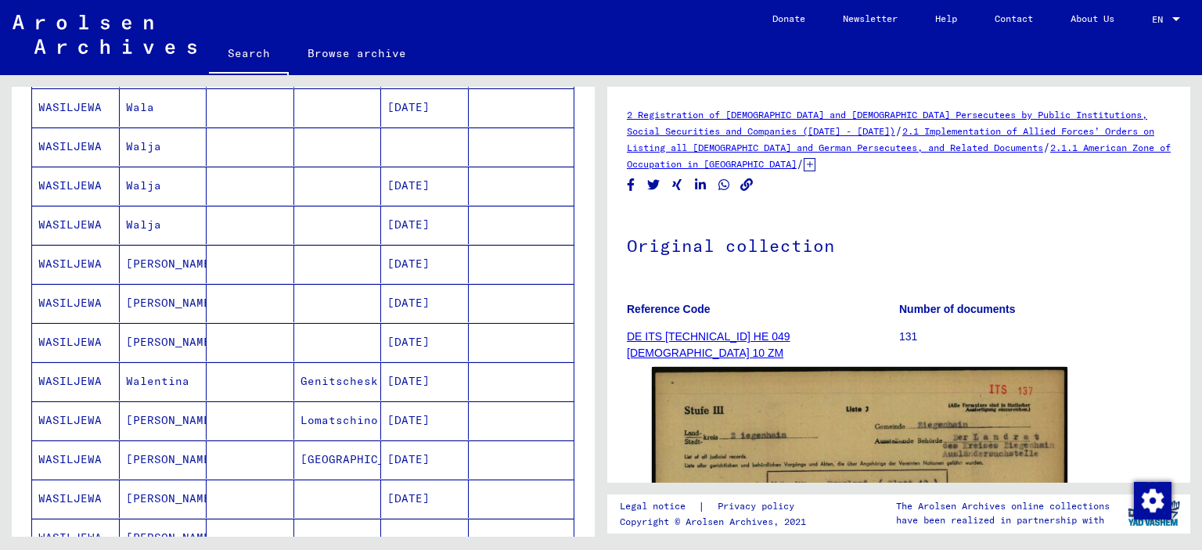
scroll to position [241, 0]
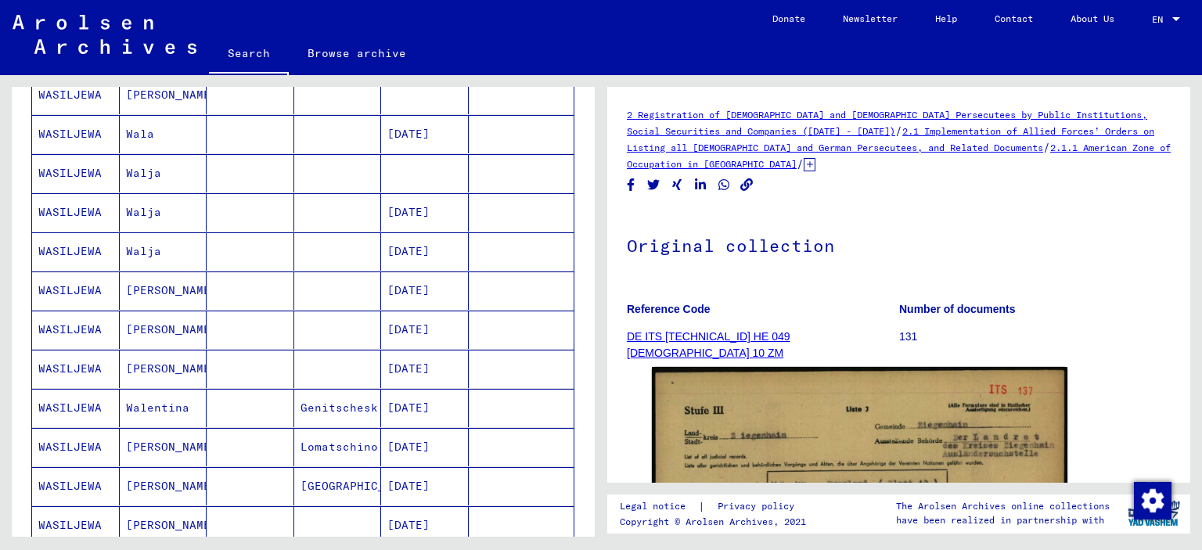
click at [78, 329] on mat-cell "WASILJEWA" at bounding box center [76, 330] width 88 height 38
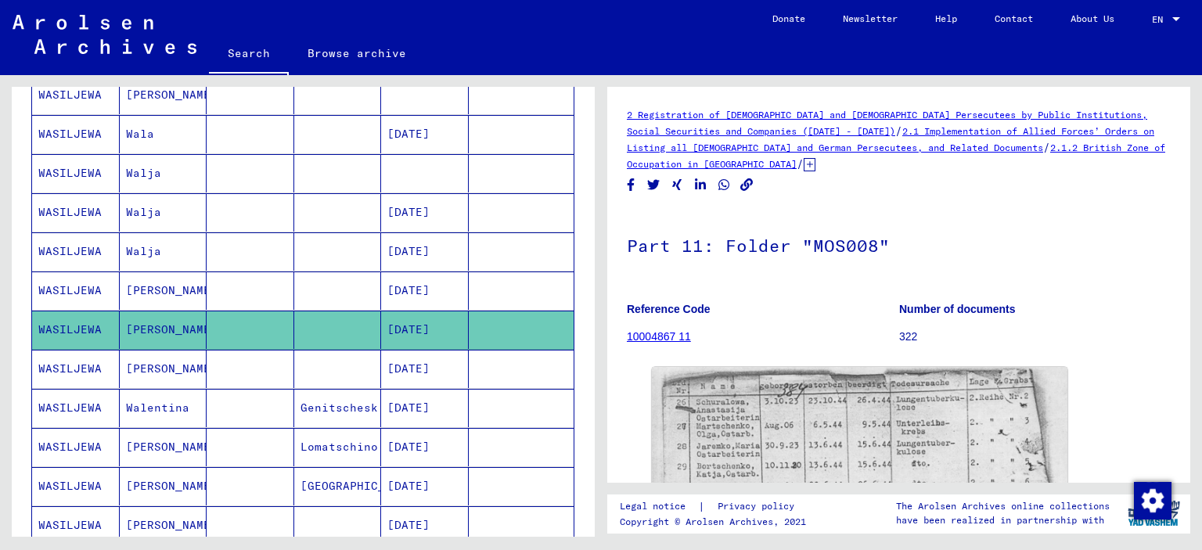
scroll to position [235, 0]
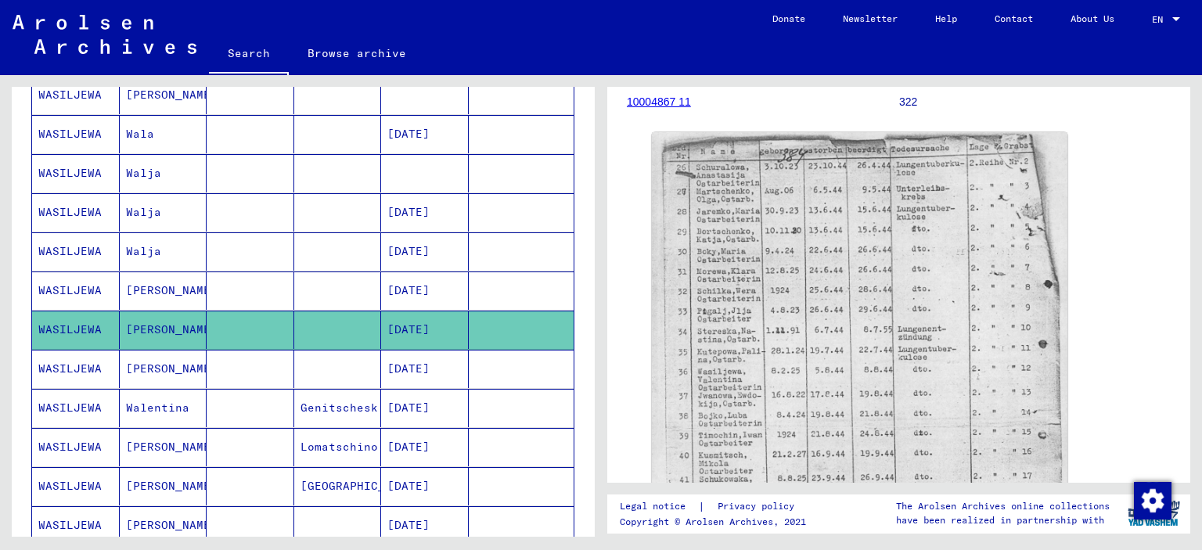
click at [75, 289] on mat-cell "WASILJEWA" at bounding box center [76, 290] width 88 height 38
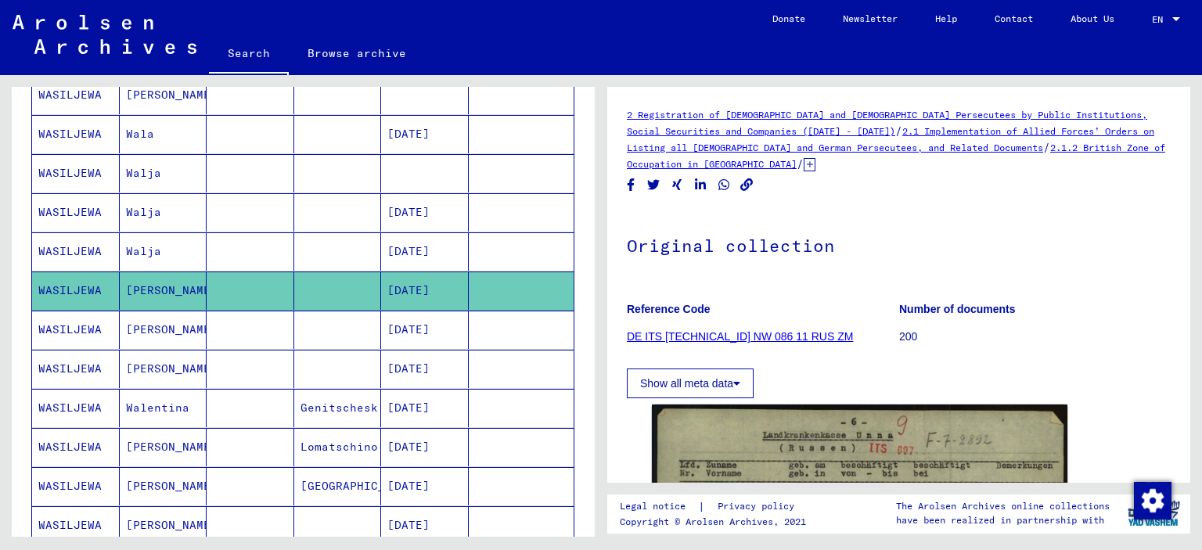
scroll to position [235, 0]
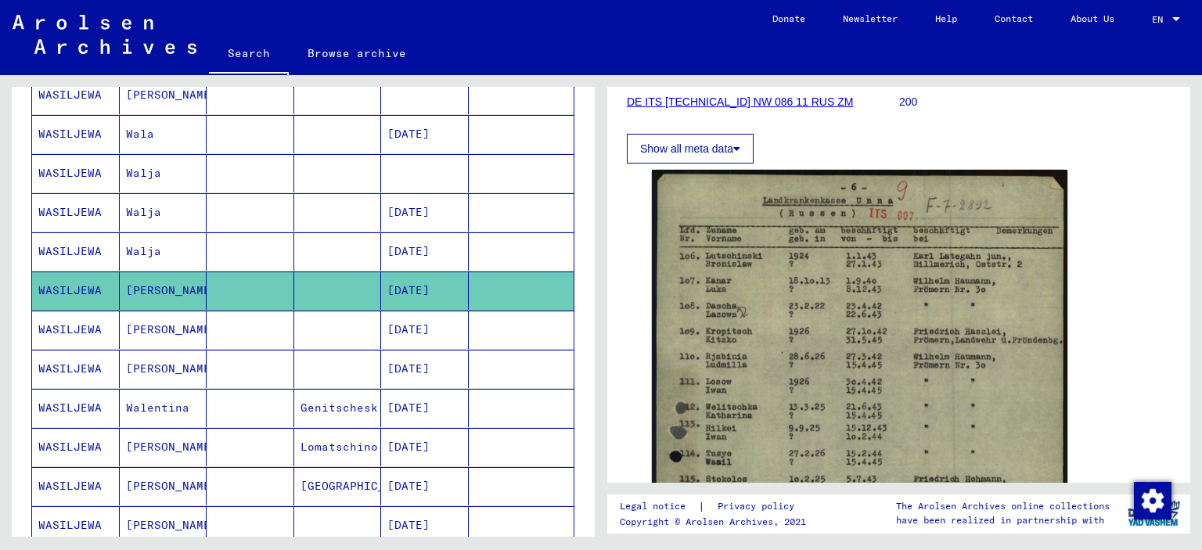
click at [99, 203] on mat-cell "WASILJEWA" at bounding box center [76, 212] width 88 height 38
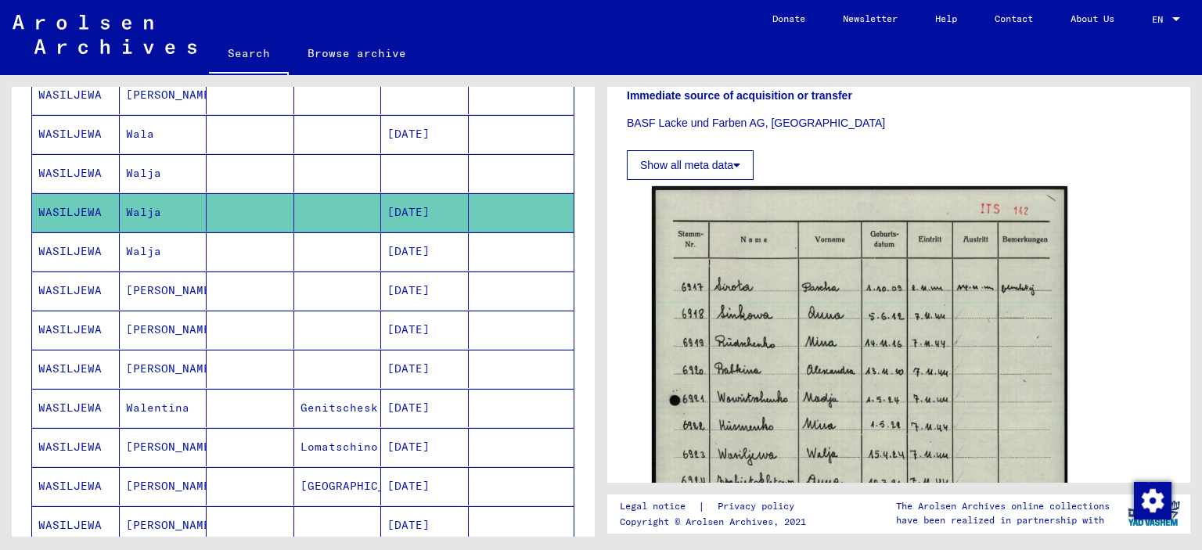
click at [63, 171] on mat-cell "WASILJEWA" at bounding box center [76, 173] width 88 height 38
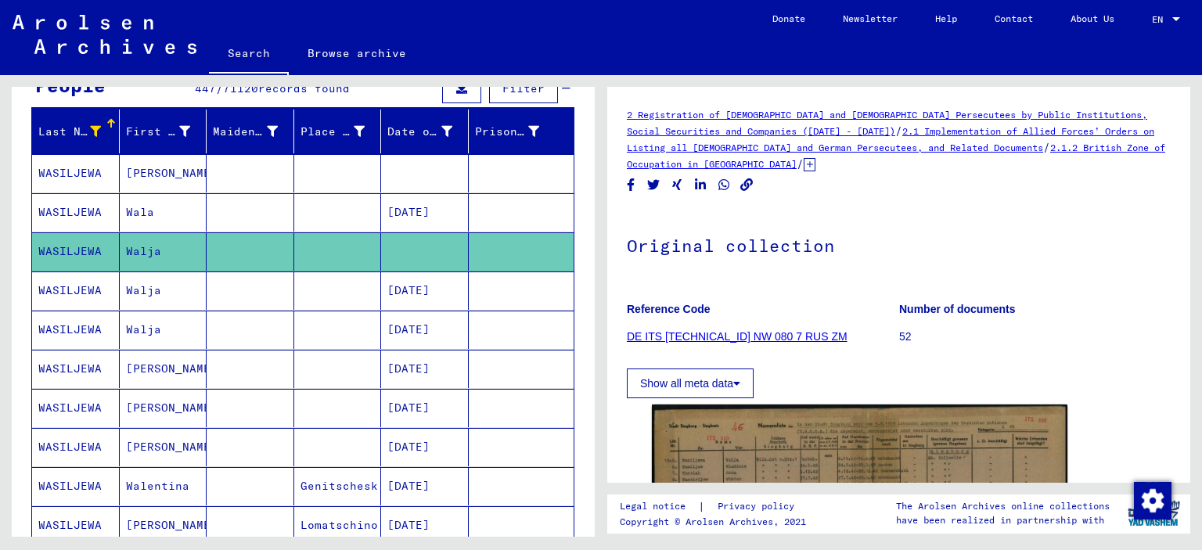
click at [65, 178] on mat-cell "WASILJEWA" at bounding box center [76, 173] width 88 height 38
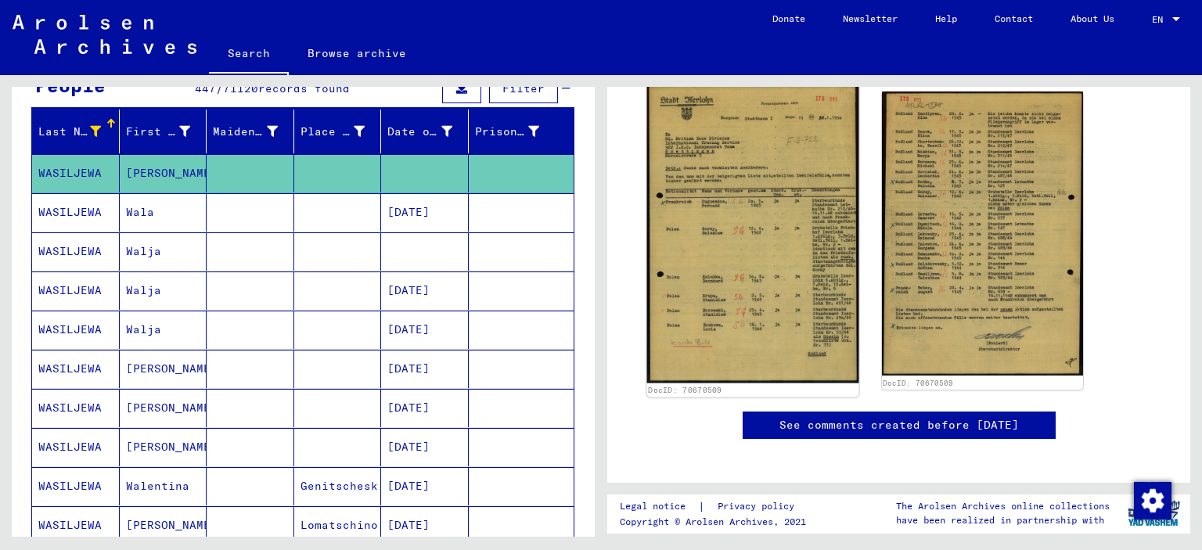
click at [810, 221] on img at bounding box center [752, 234] width 211 height 300
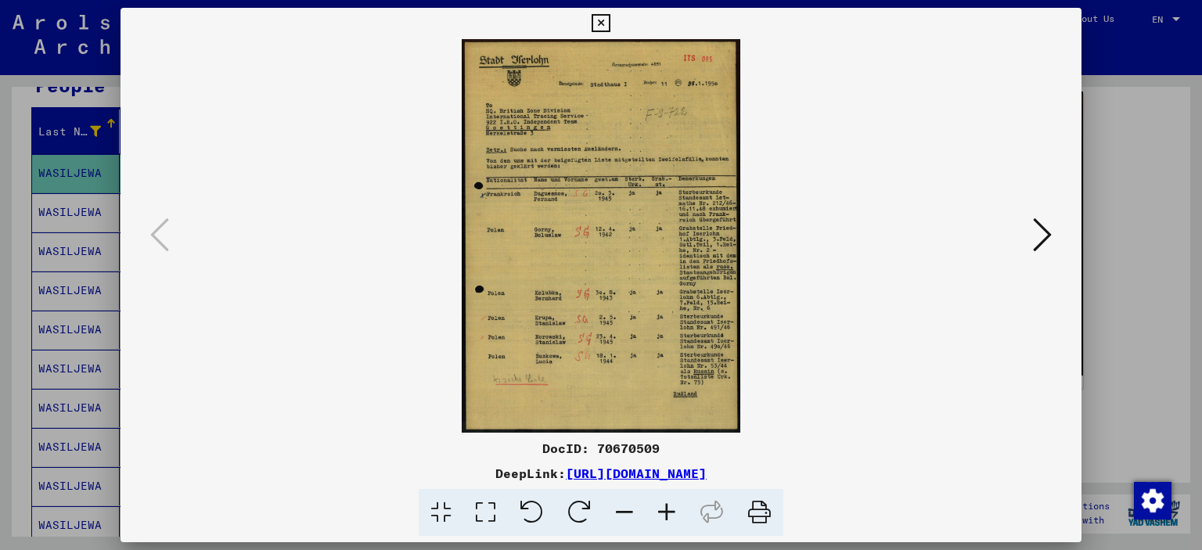
click at [602, 20] on icon at bounding box center [600, 23] width 18 height 19
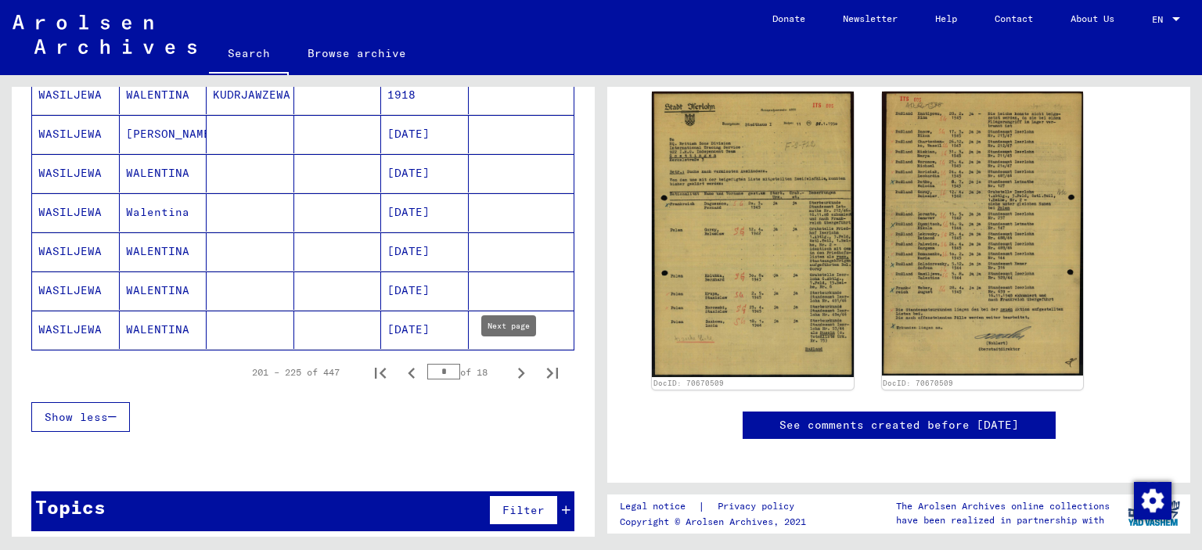
click at [510, 365] on icon "Next page" at bounding box center [521, 373] width 22 height 22
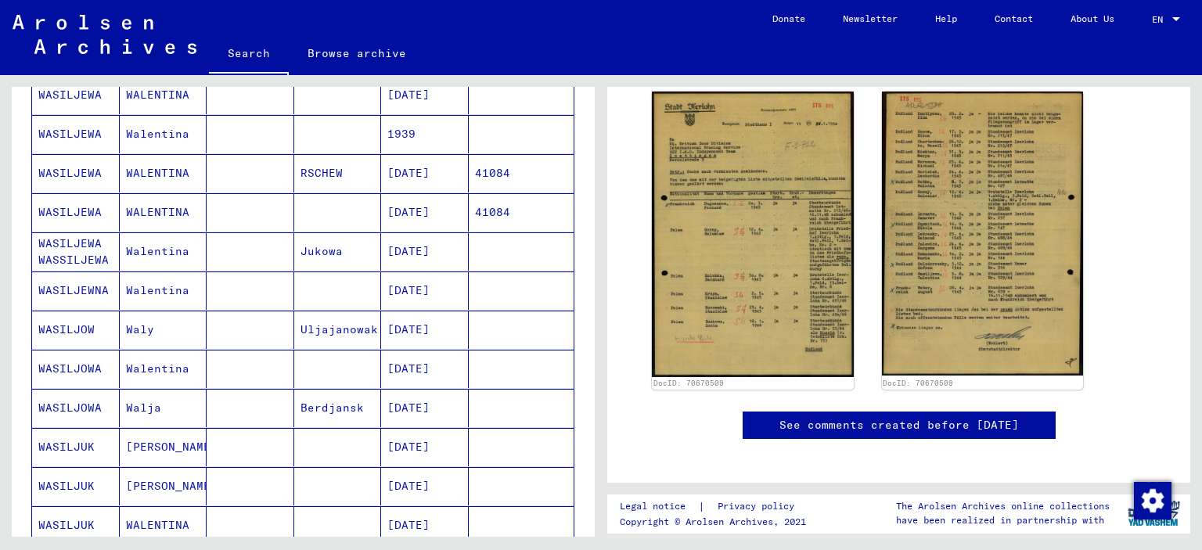
scroll to position [554, 0]
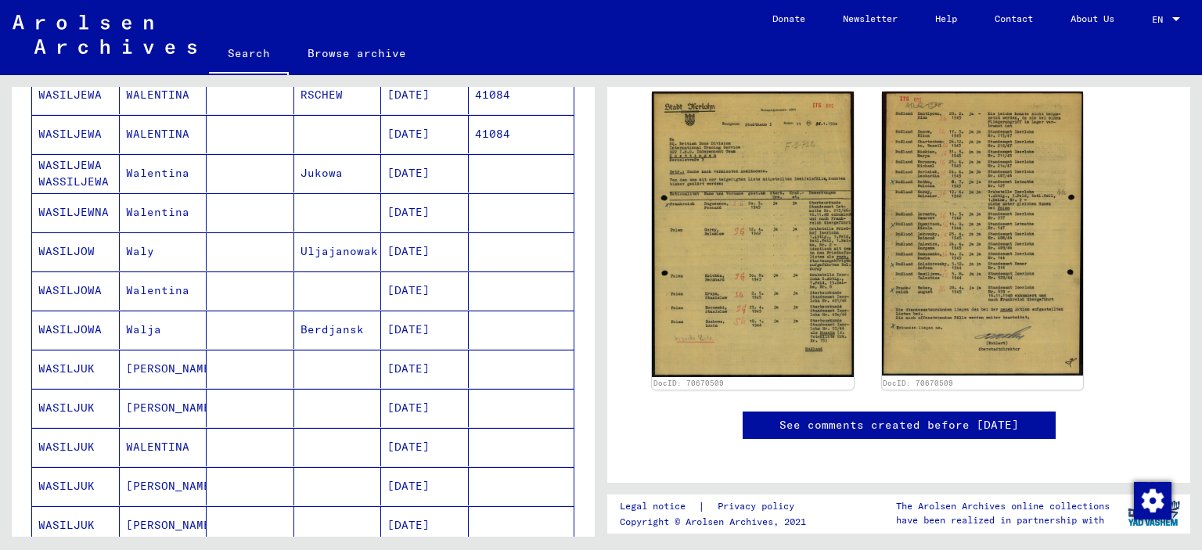
click at [381, 240] on mat-cell "[DATE]" at bounding box center [425, 251] width 88 height 38
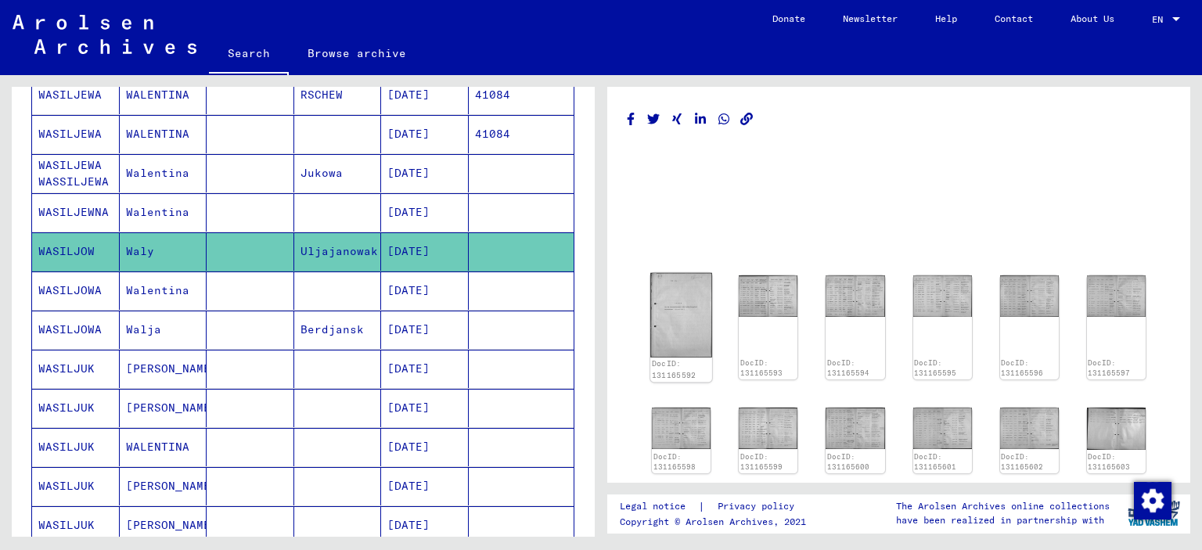
click at [689, 318] on img at bounding box center [681, 315] width 62 height 84
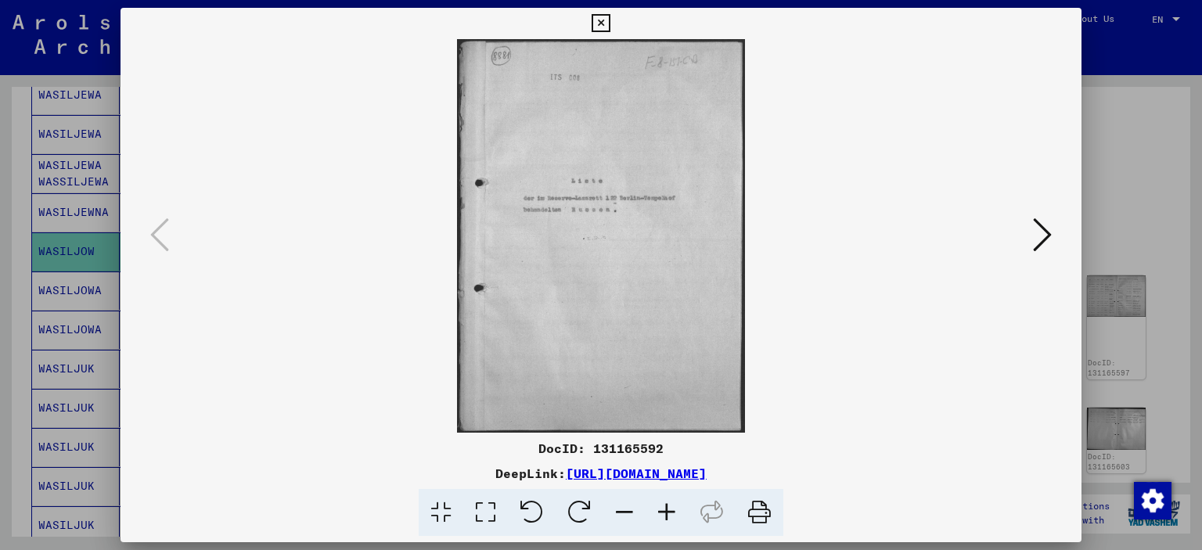
click at [1044, 241] on icon at bounding box center [1042, 235] width 19 height 38
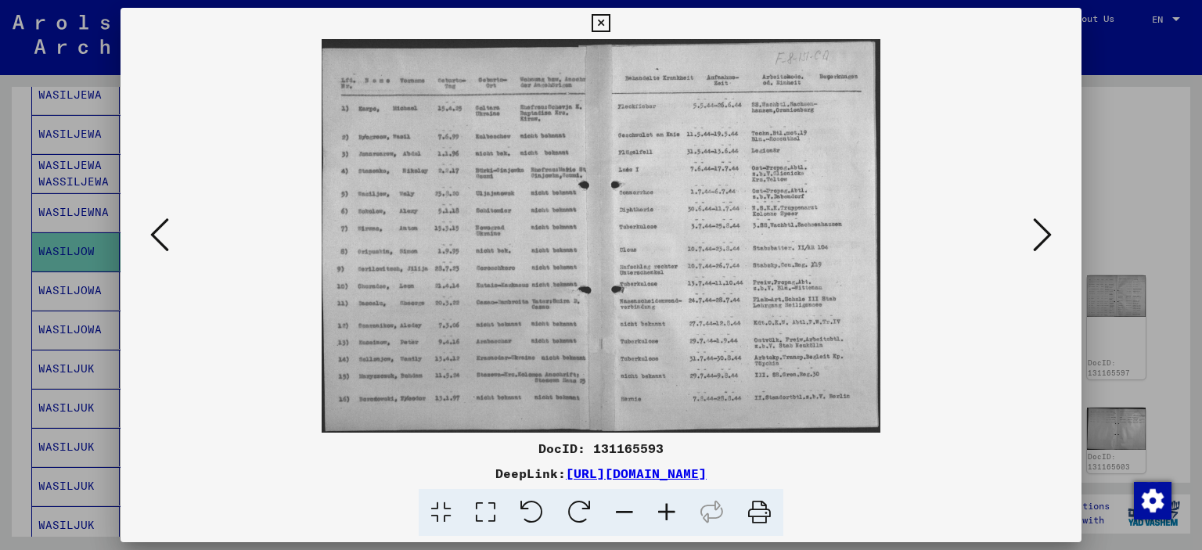
click at [601, 21] on icon at bounding box center [600, 23] width 18 height 19
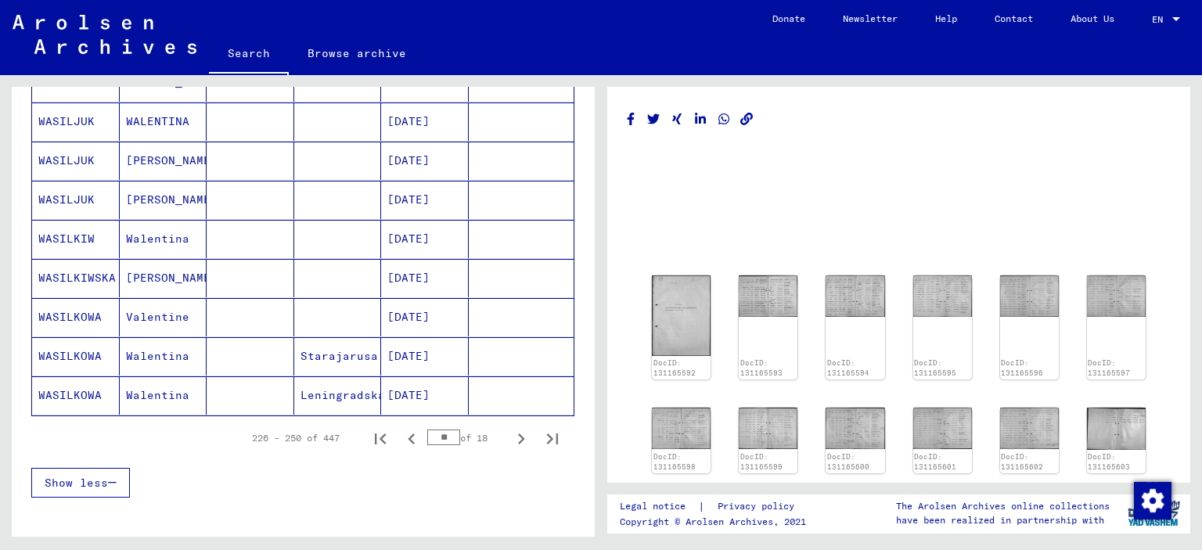
scroll to position [945, 0]
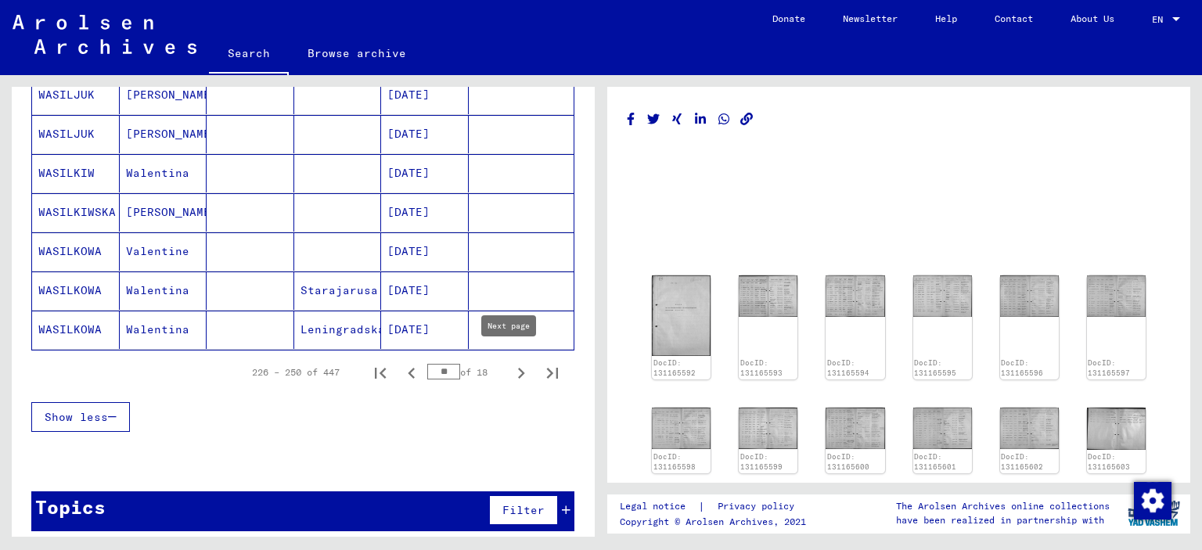
click at [513, 365] on icon "Next page" at bounding box center [521, 373] width 22 height 22
type input "**"
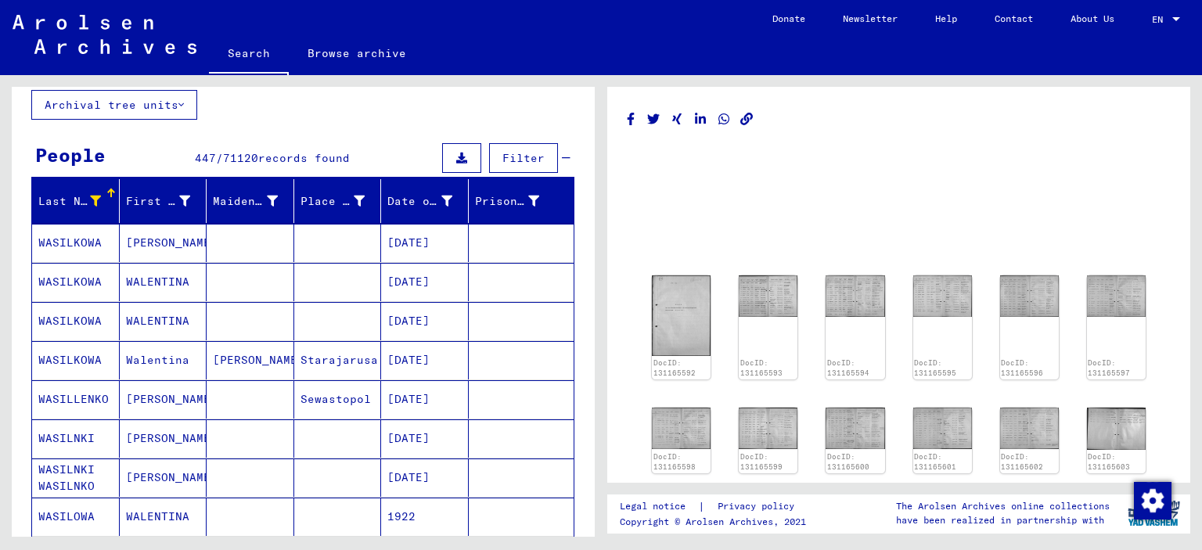
scroll to position [0, 0]
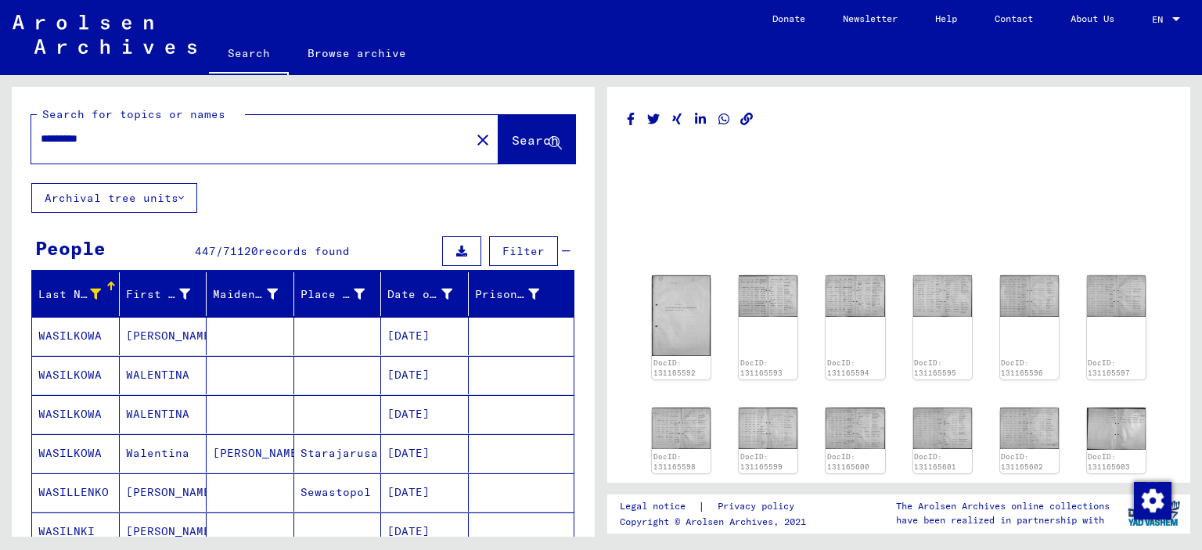
click at [119, 142] on input "*********" at bounding box center [251, 139] width 420 height 16
type input "*"
type input "**********"
click at [512, 143] on span "Search" at bounding box center [535, 140] width 47 height 16
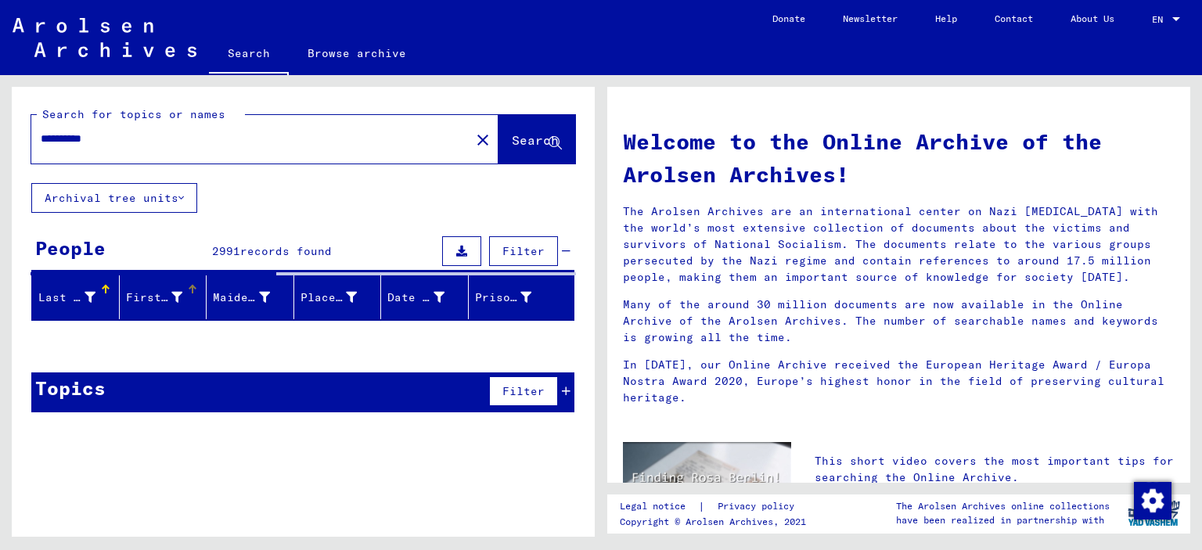
click at [178, 296] on div "First Name" at bounding box center [156, 297] width 61 height 16
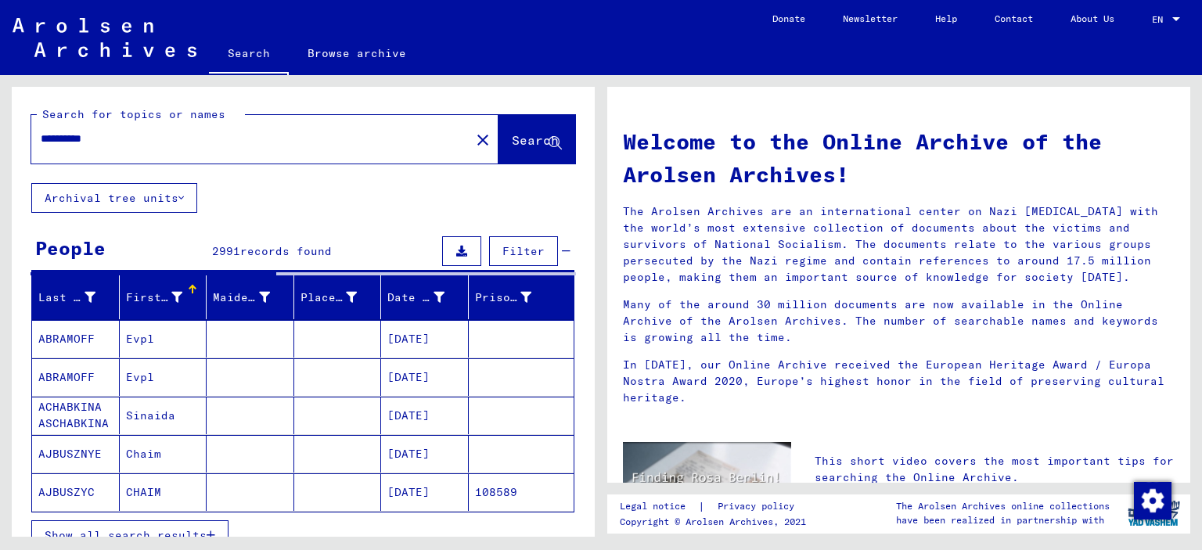
click at [166, 296] on div "First Name" at bounding box center [154, 297] width 57 height 16
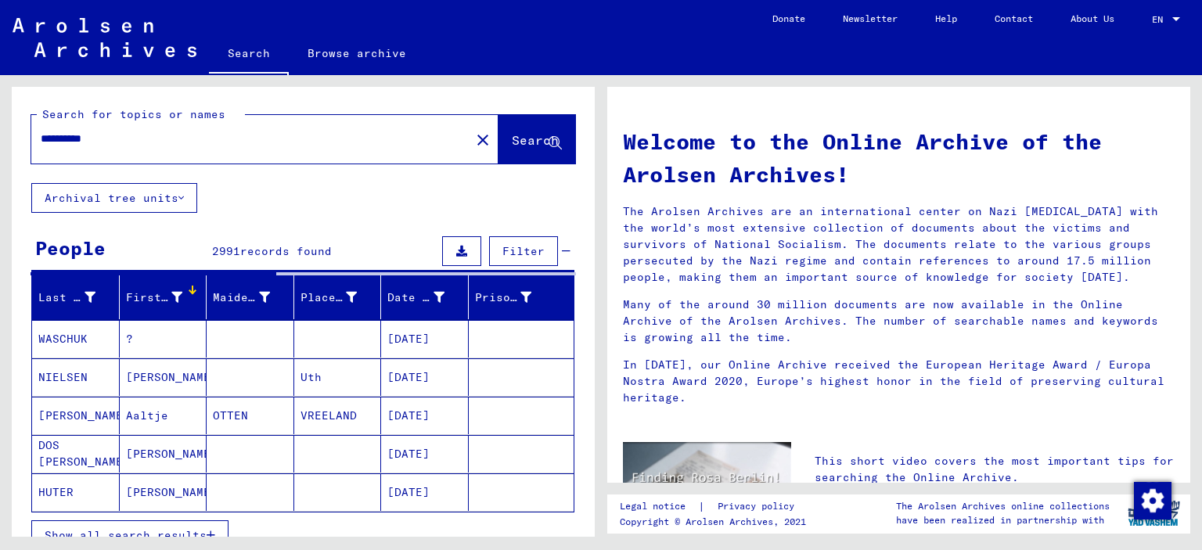
click at [171, 295] on icon at bounding box center [176, 297] width 11 height 11
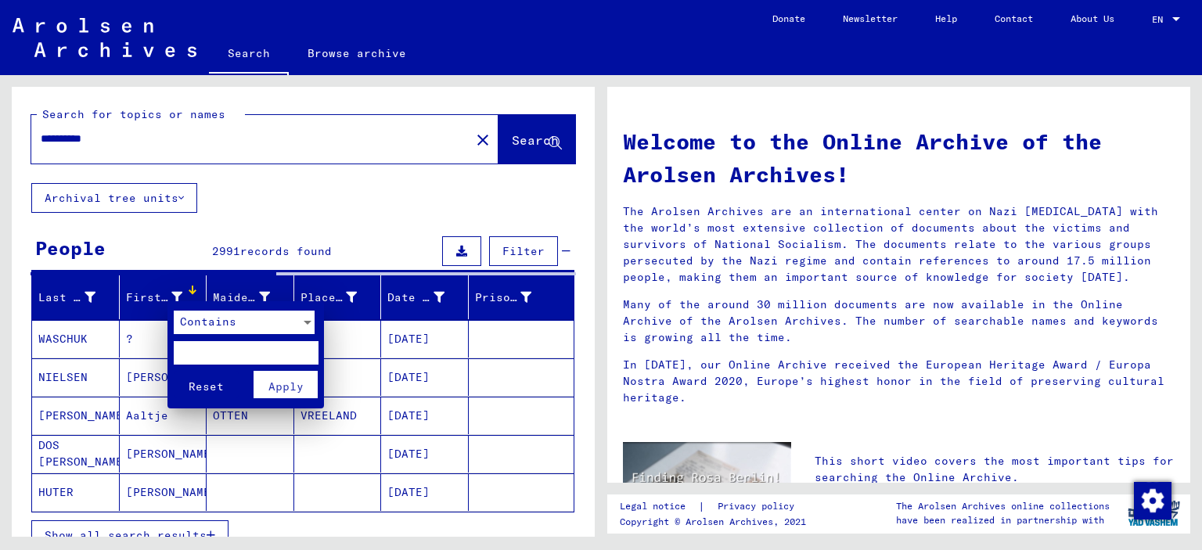
click at [201, 350] on input "text" at bounding box center [246, 352] width 145 height 23
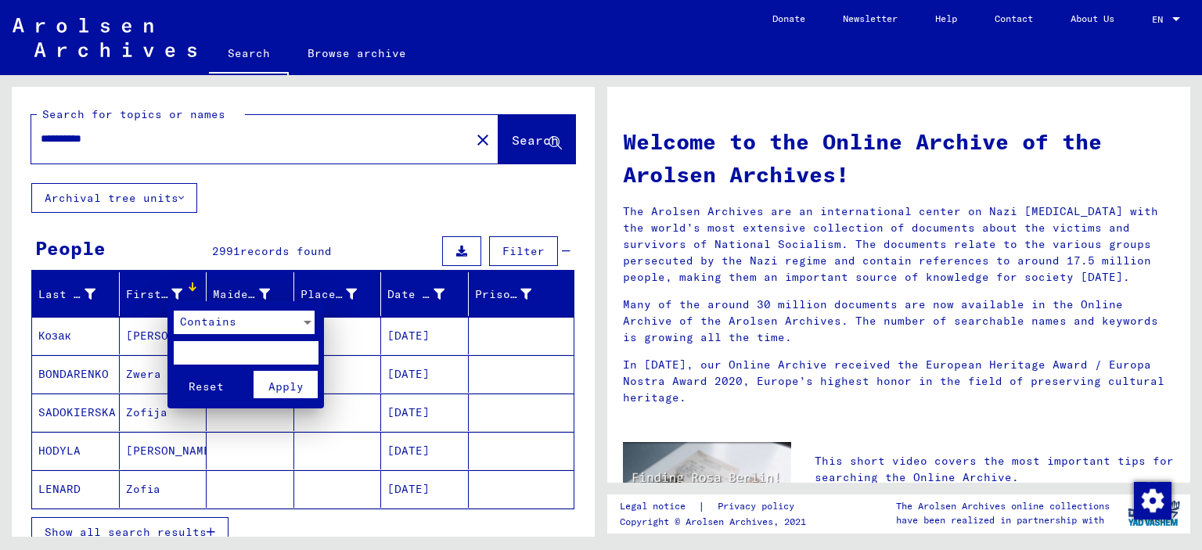
click at [204, 350] on input "text" at bounding box center [246, 352] width 145 height 23
type input "**"
click at [294, 388] on span "Apply" at bounding box center [285, 386] width 35 height 14
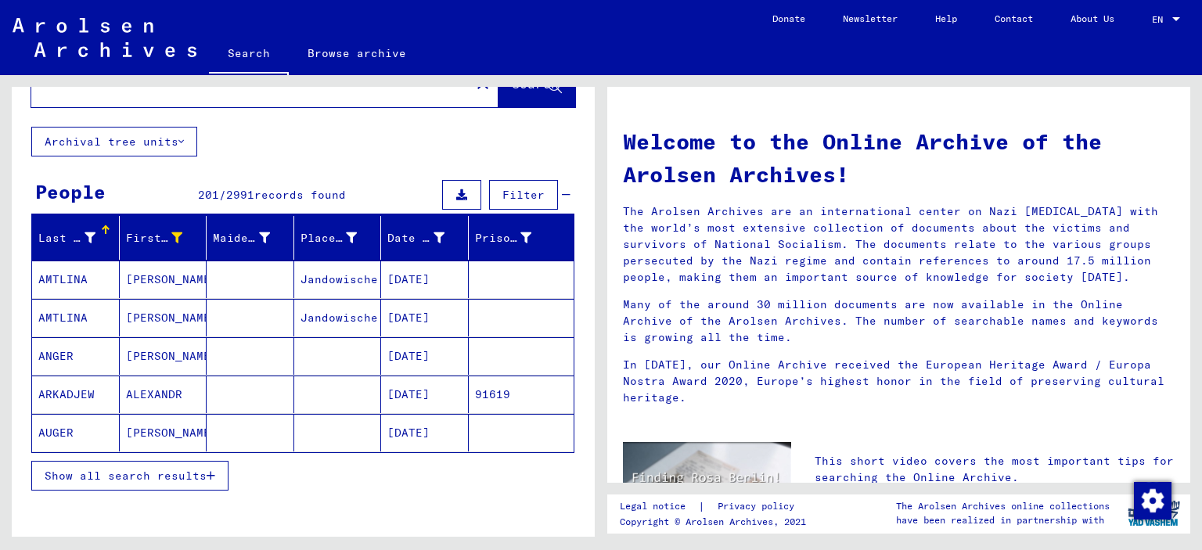
scroll to position [122, 0]
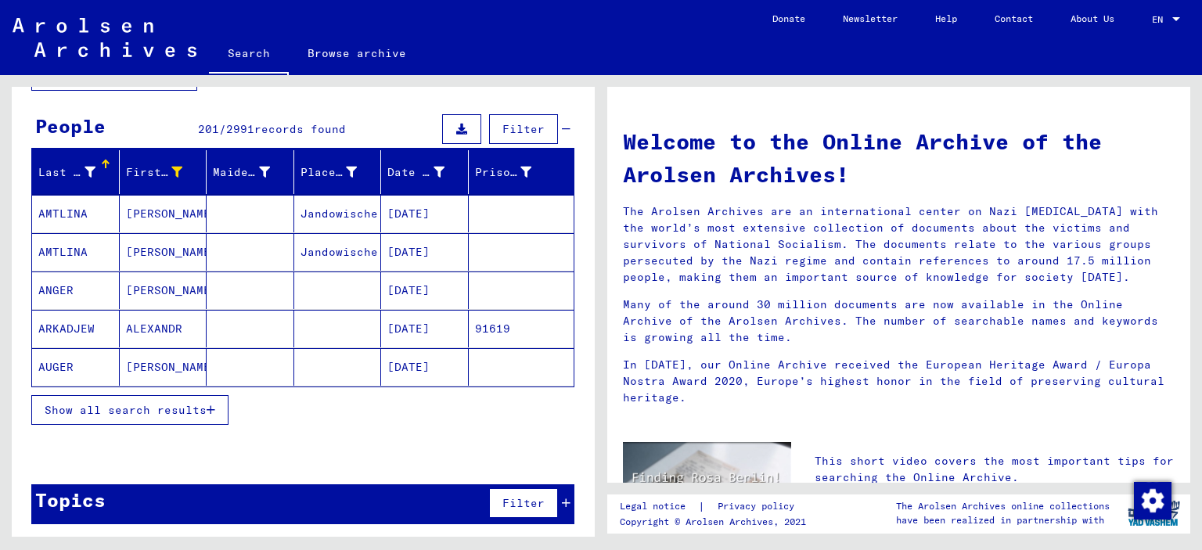
click at [191, 406] on span "Show all search results" at bounding box center [126, 410] width 162 height 14
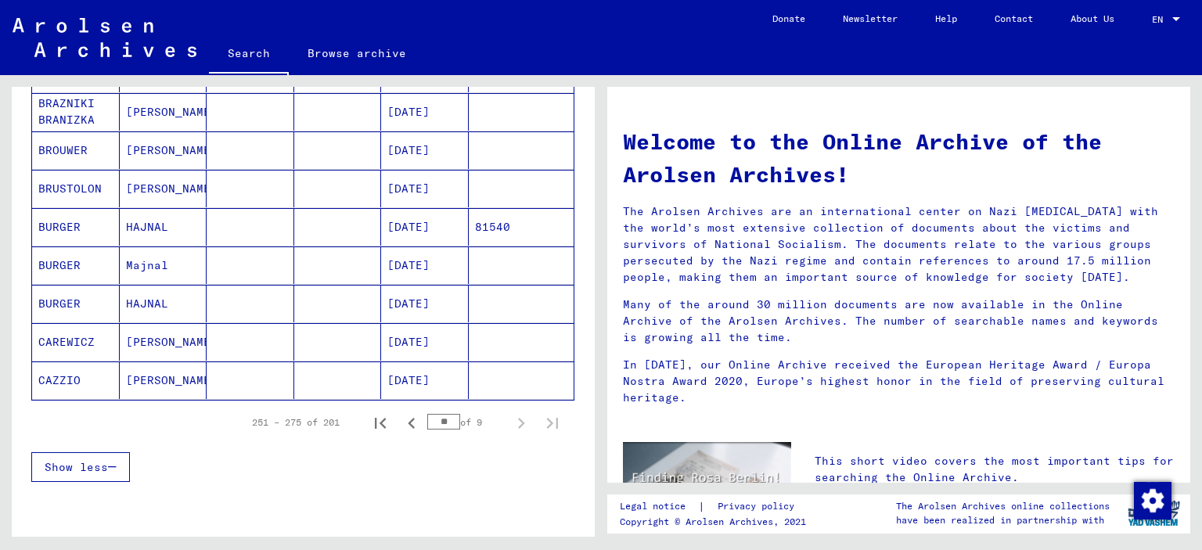
scroll to position [904, 0]
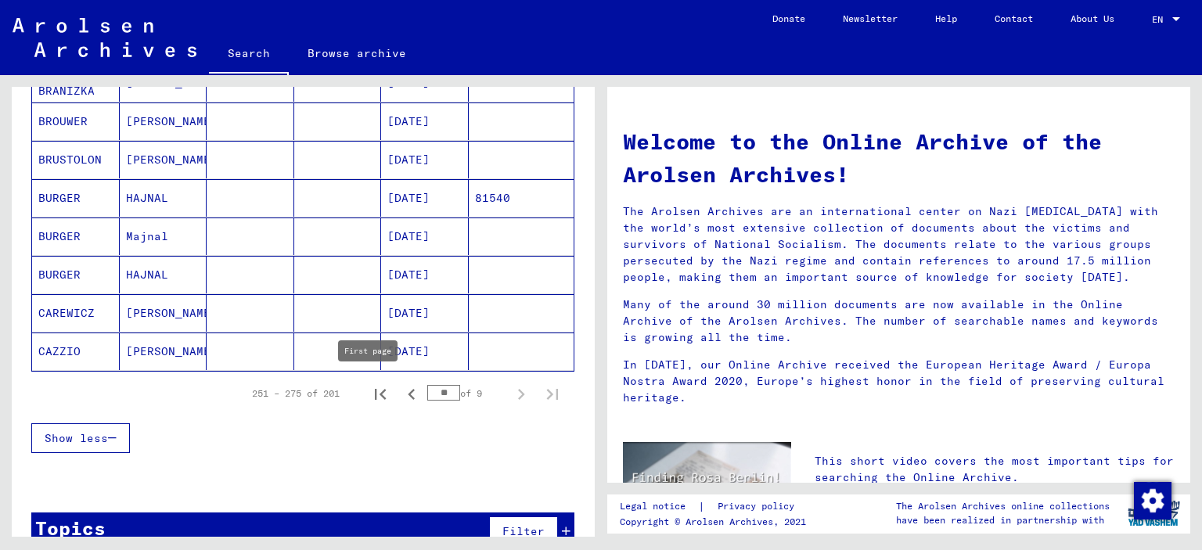
click at [375, 389] on icon "First page" at bounding box center [380, 394] width 11 height 11
click at [510, 389] on icon "Next page" at bounding box center [521, 394] width 22 height 22
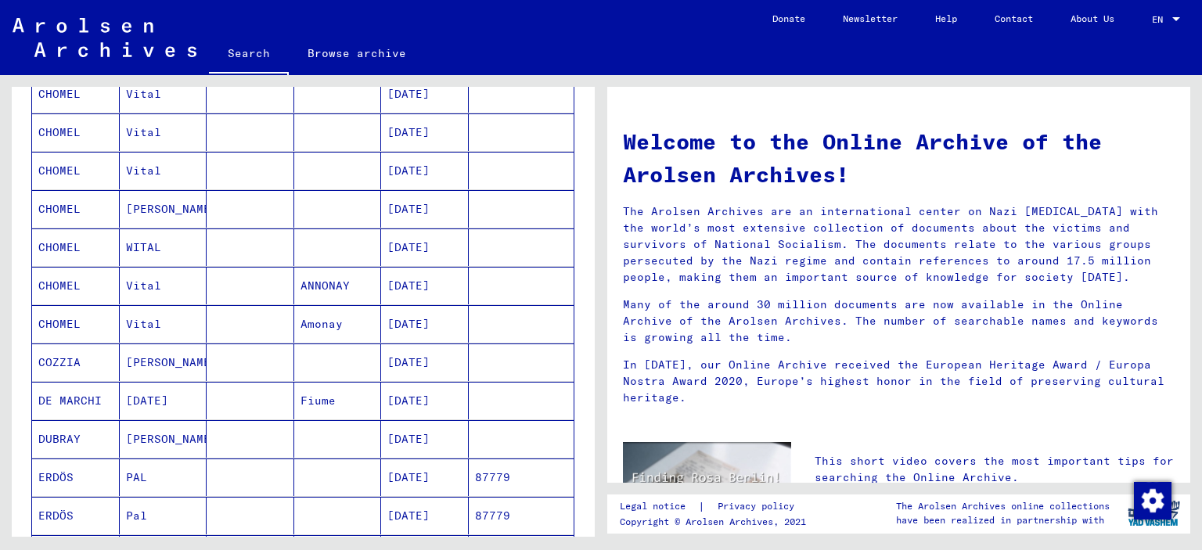
scroll to position [826, 0]
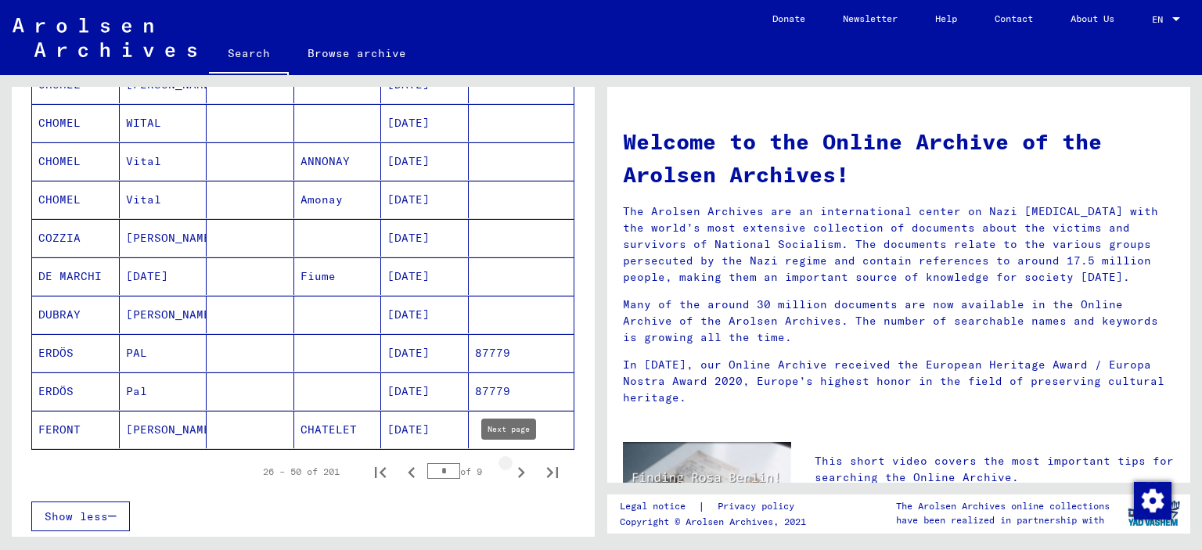
click at [510, 466] on icon "Next page" at bounding box center [521, 473] width 22 height 22
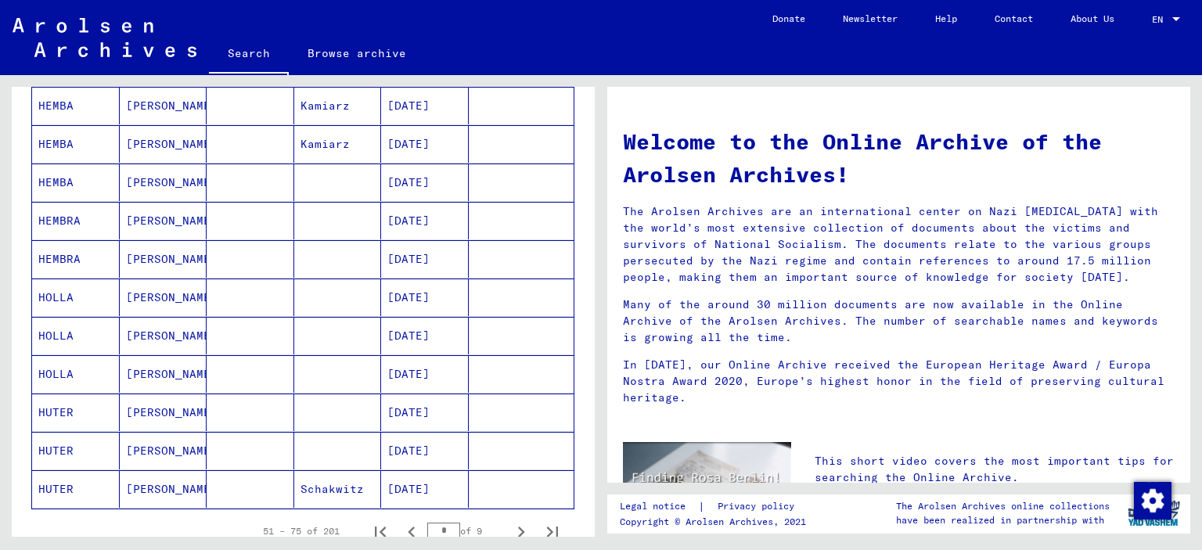
scroll to position [860, 0]
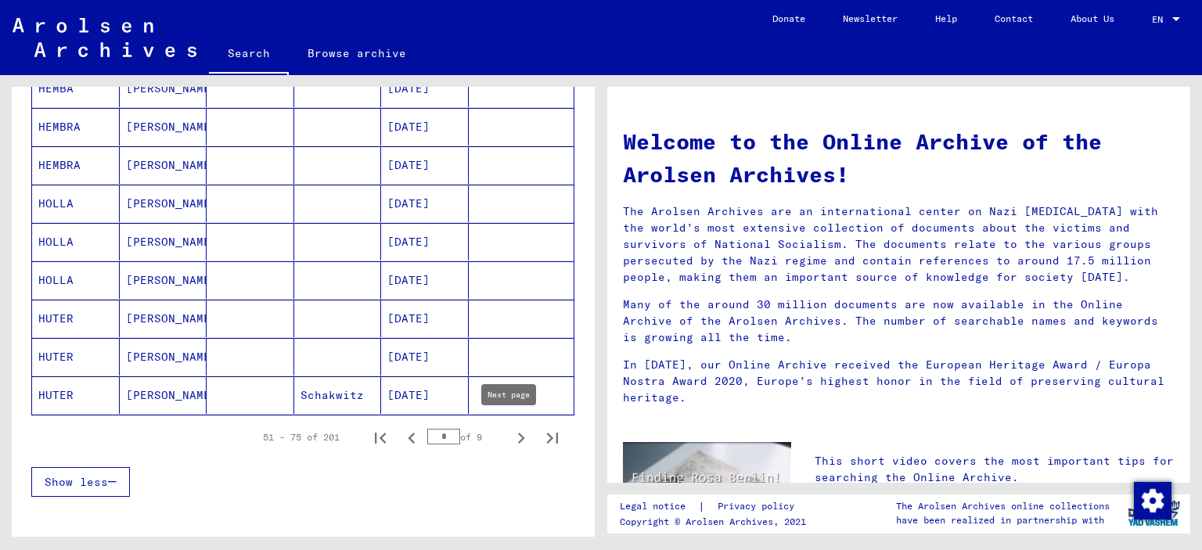
click at [510, 436] on icon "Next page" at bounding box center [521, 438] width 22 height 22
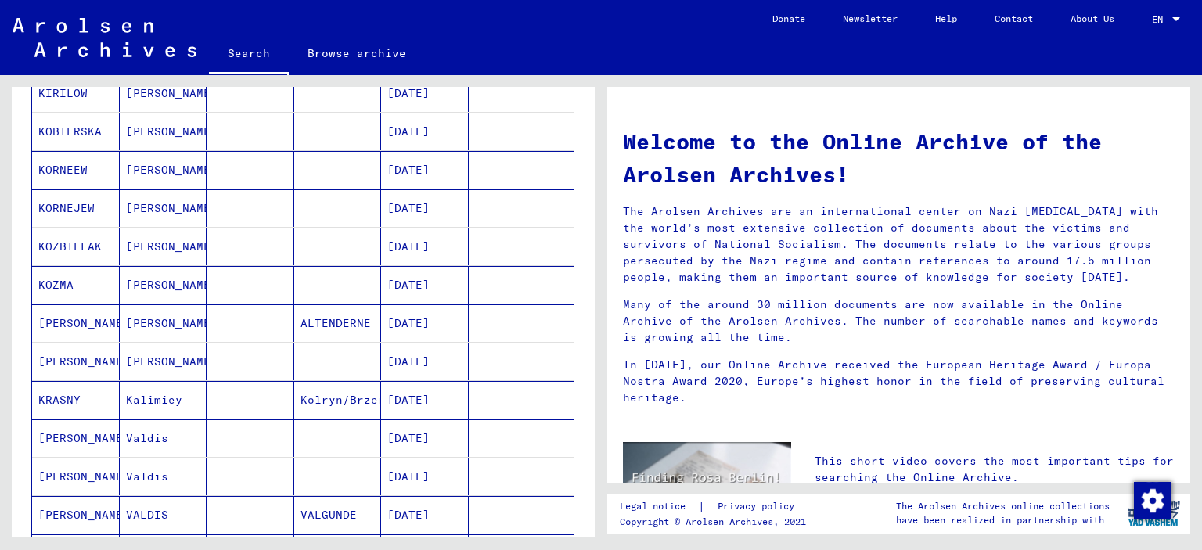
scroll to position [929, 0]
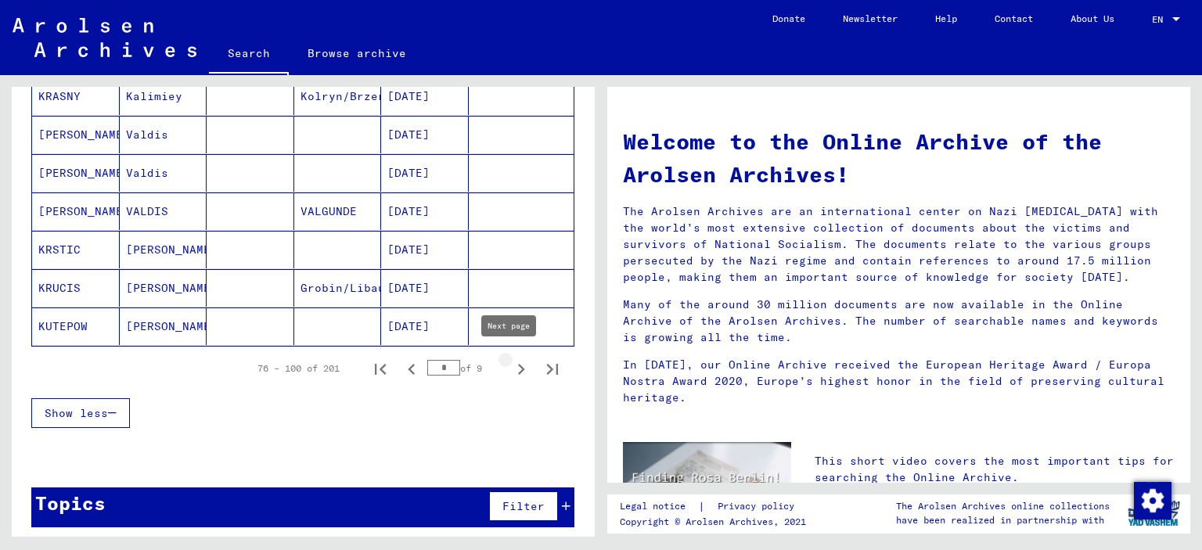
click at [518, 364] on icon "Next page" at bounding box center [521, 369] width 7 height 11
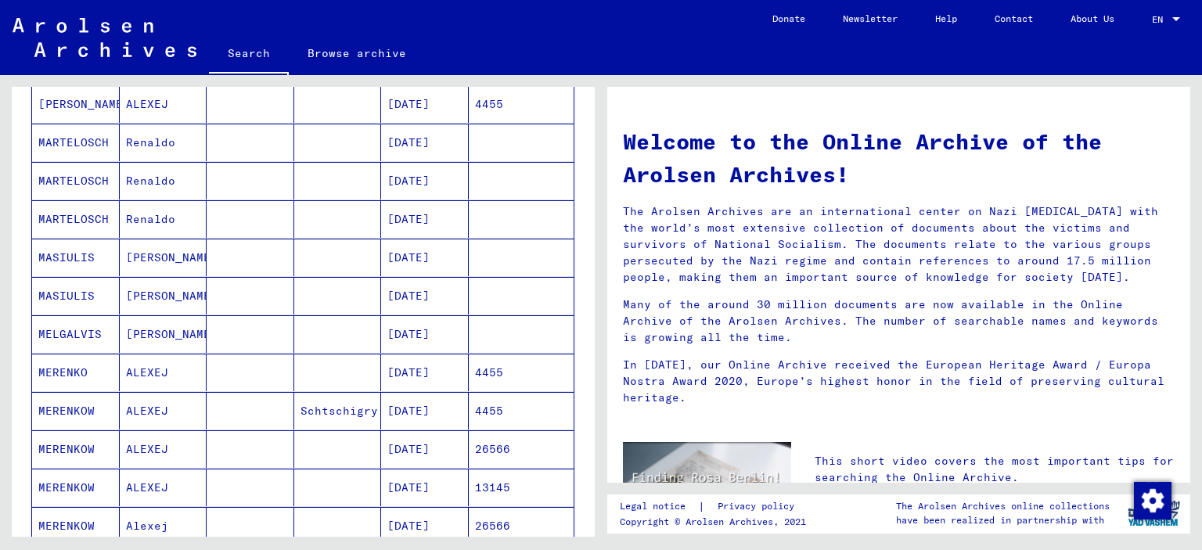
scroll to position [851, 0]
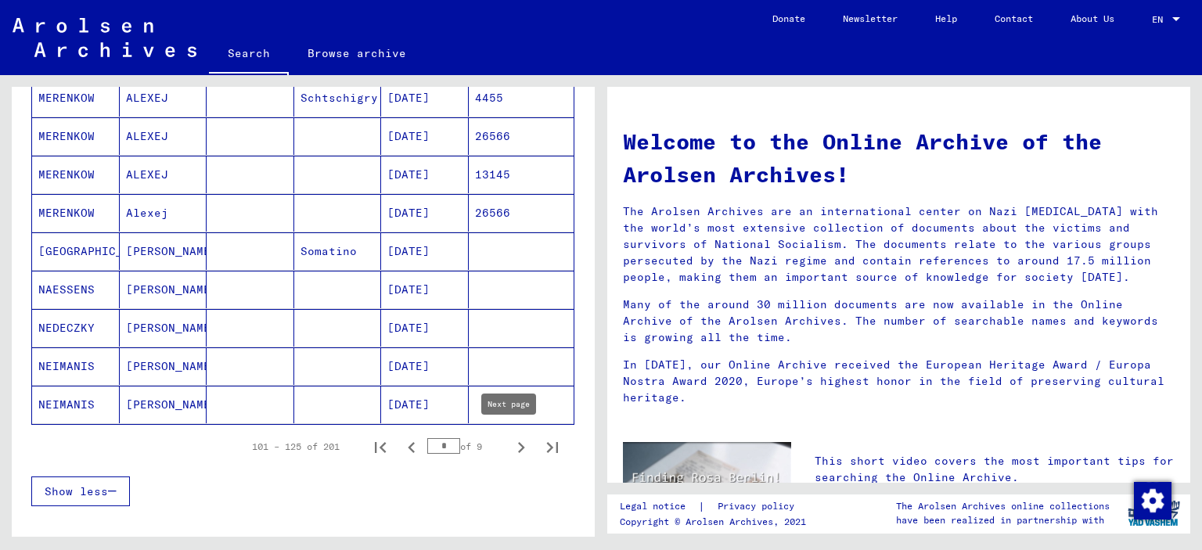
click at [518, 442] on icon "Next page" at bounding box center [521, 447] width 7 height 11
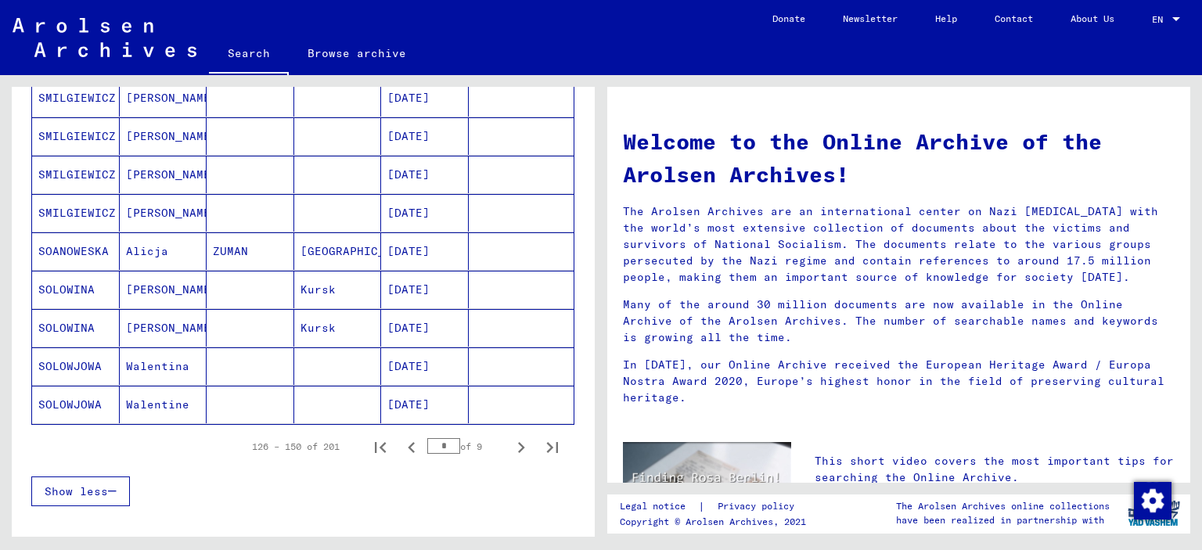
click at [60, 401] on mat-cell "SOLOWJOWA" at bounding box center [76, 405] width 88 height 38
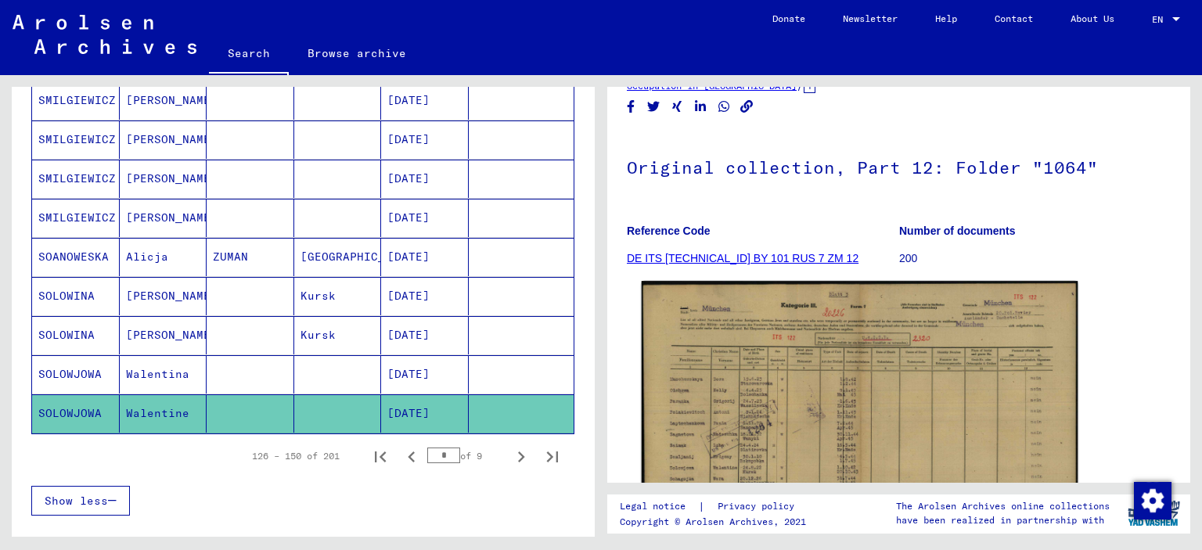
scroll to position [235, 0]
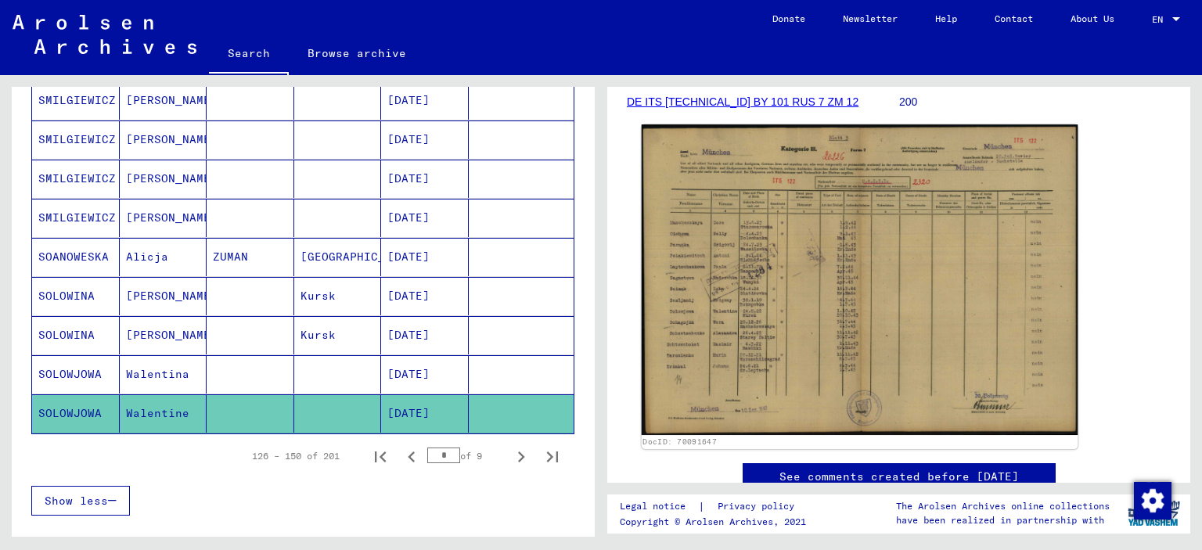
click at [858, 340] on img at bounding box center [859, 279] width 437 height 311
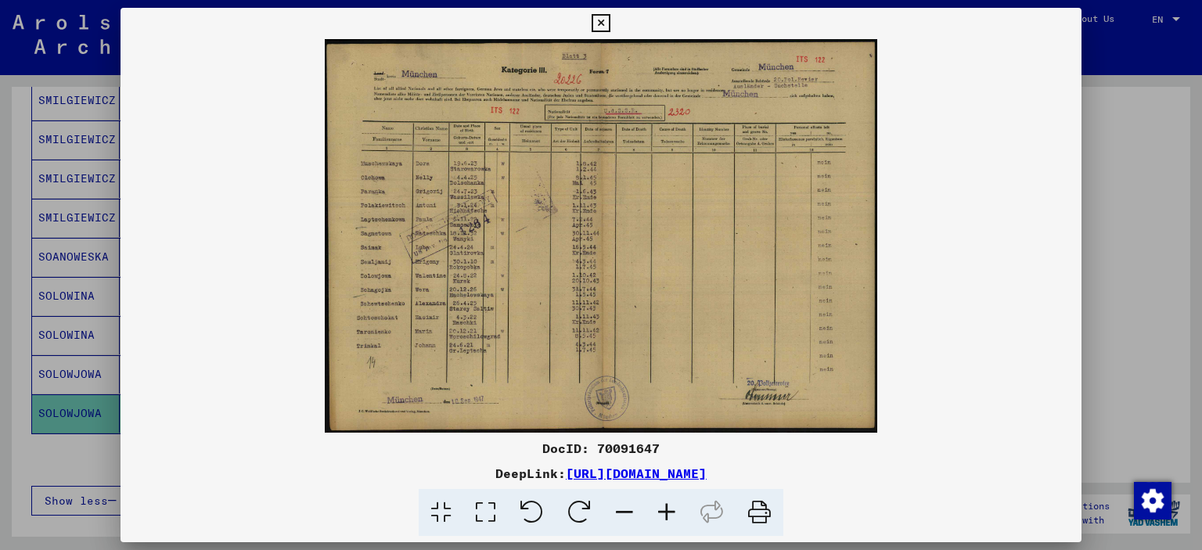
click at [671, 511] on icon at bounding box center [666, 513] width 42 height 48
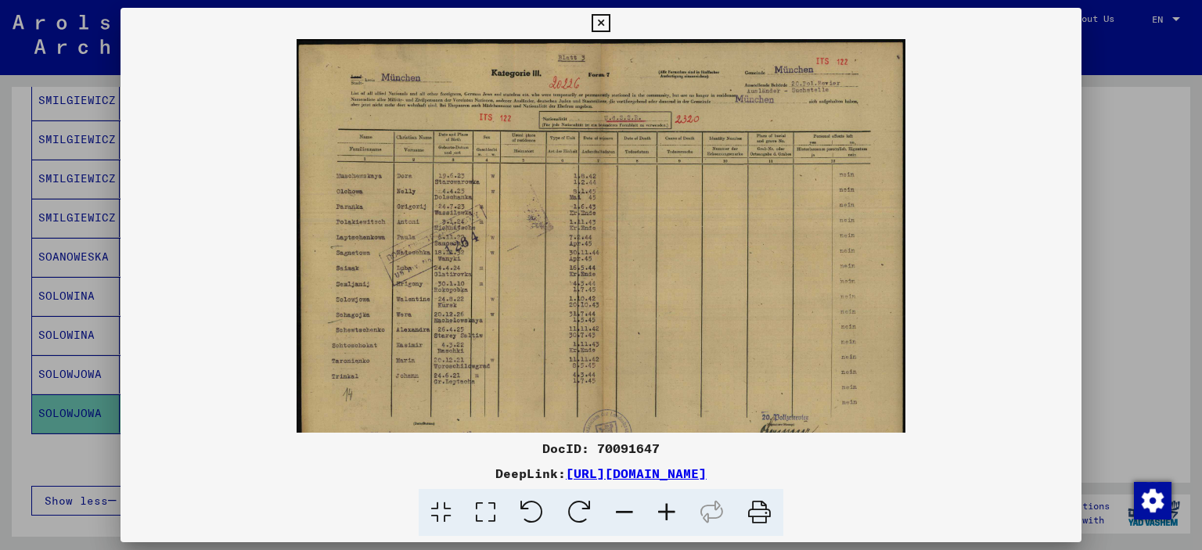
click at [671, 511] on icon at bounding box center [666, 513] width 42 height 48
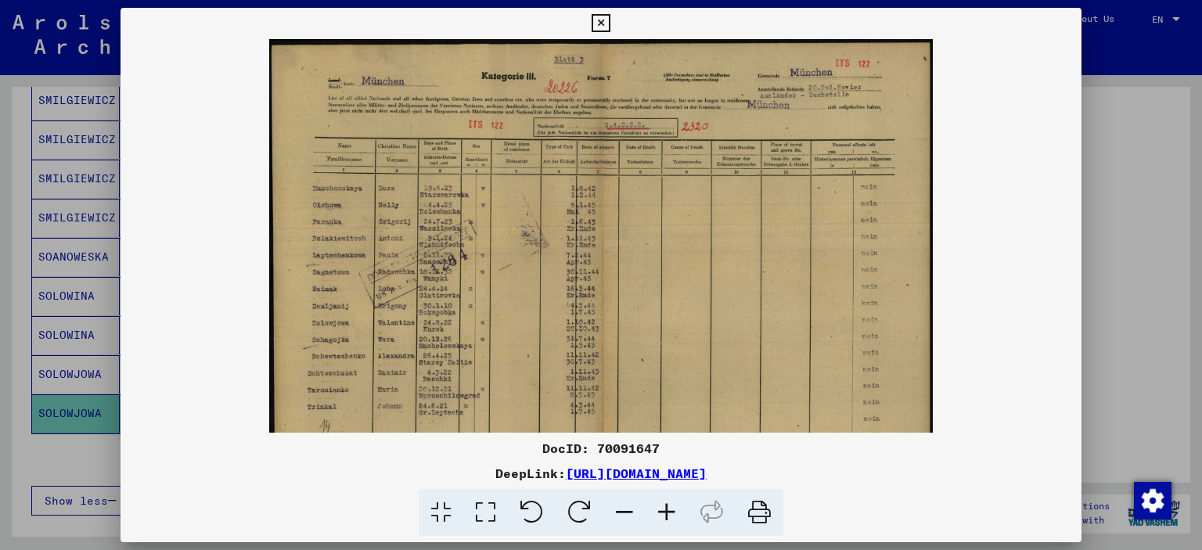
click at [603, 20] on icon at bounding box center [600, 23] width 18 height 19
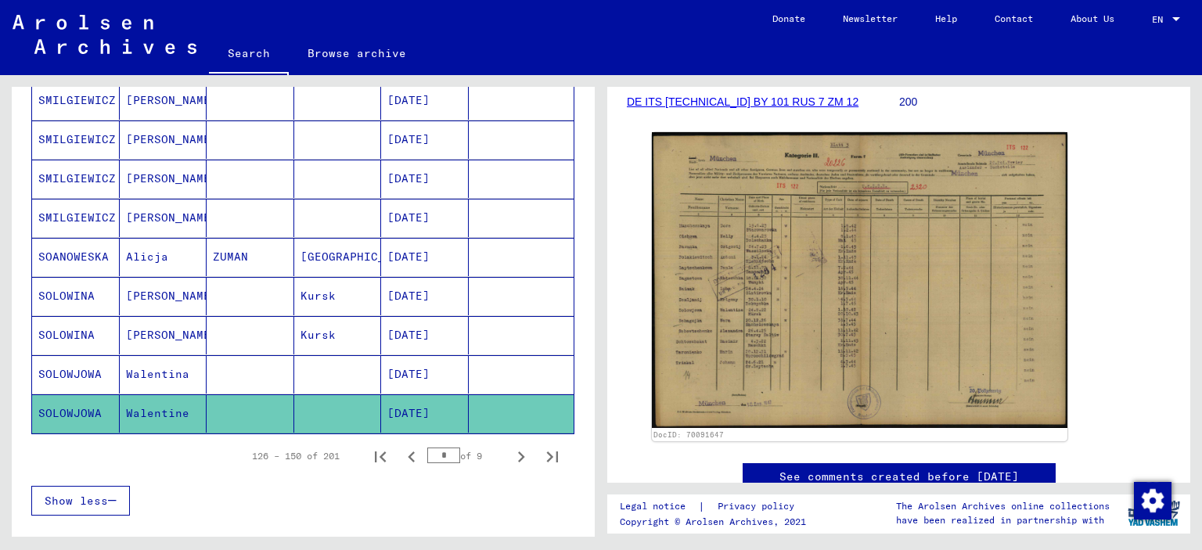
click at [53, 368] on mat-cell "SOLOWJOWA" at bounding box center [76, 374] width 88 height 38
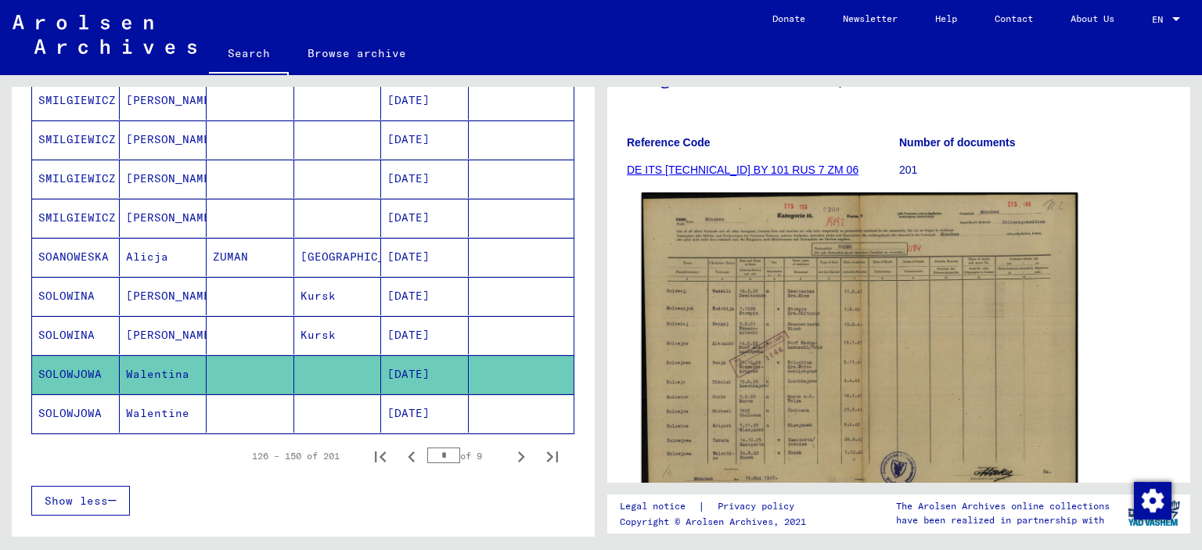
scroll to position [235, 0]
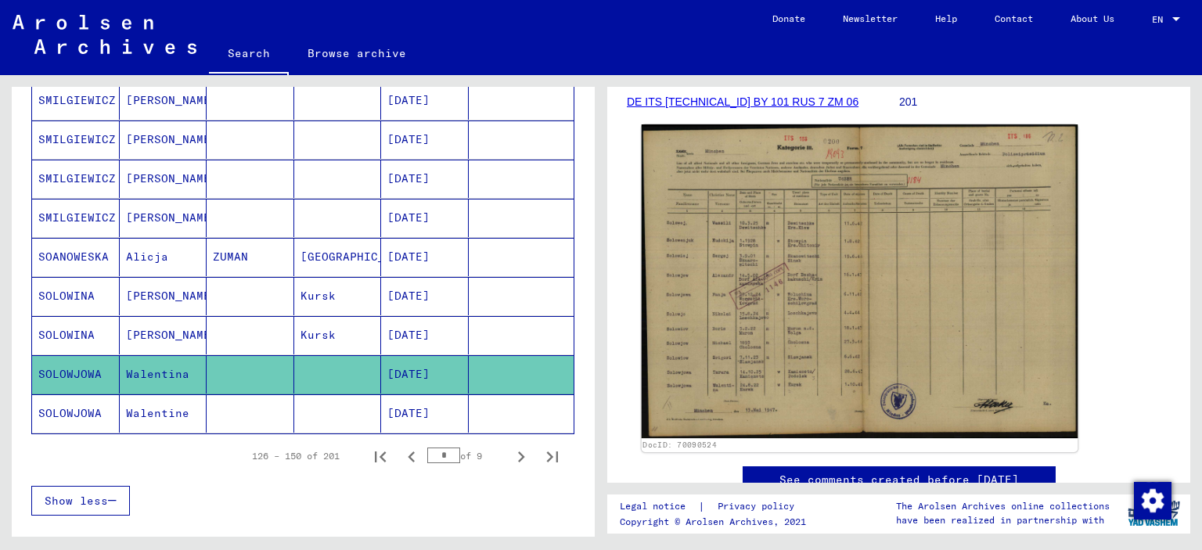
click at [749, 343] on img at bounding box center [859, 281] width 437 height 314
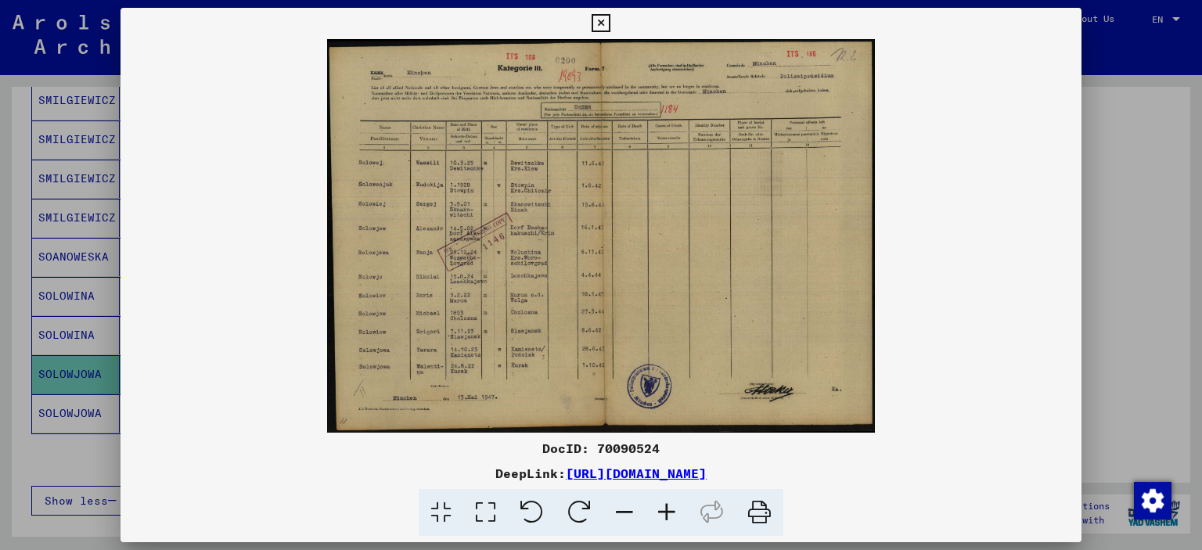
click at [605, 20] on icon at bounding box center [600, 23] width 18 height 19
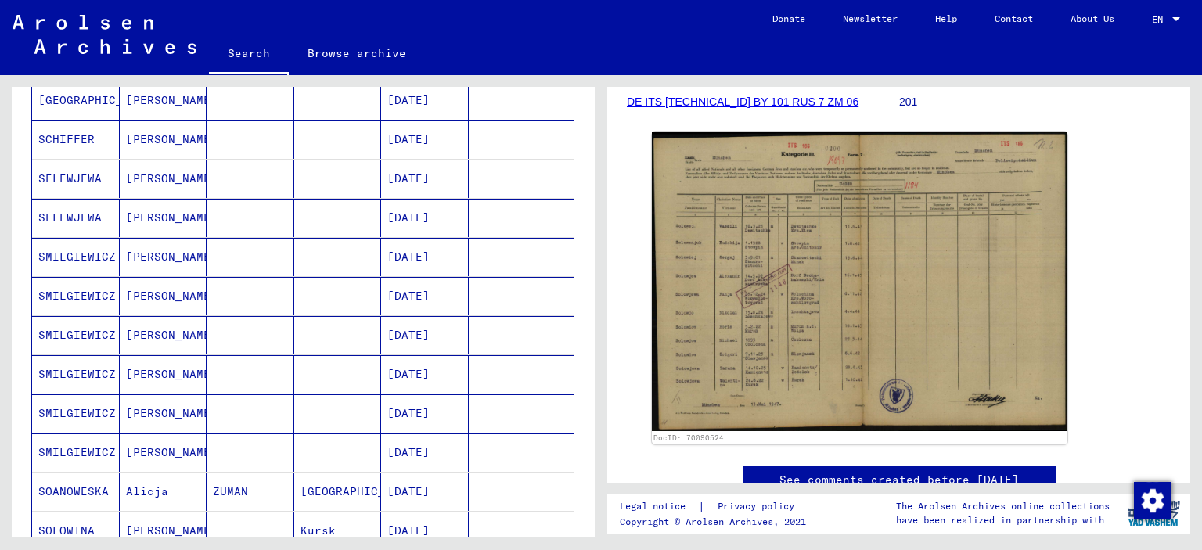
scroll to position [548, 0]
click at [75, 303] on mat-cell "SELEWJEWA" at bounding box center [76, 296] width 88 height 38
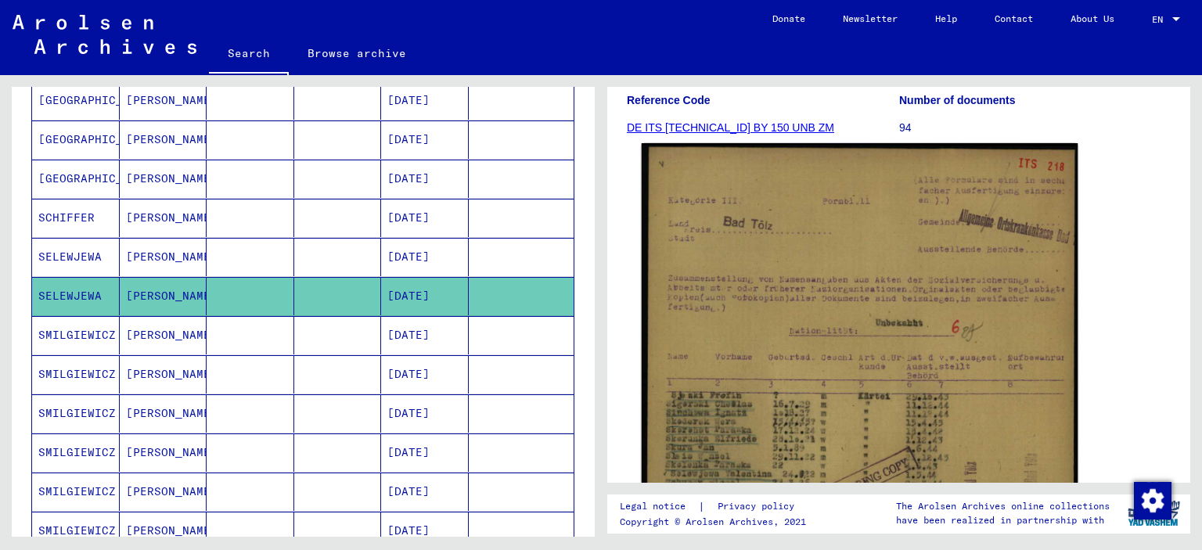
scroll to position [391, 0]
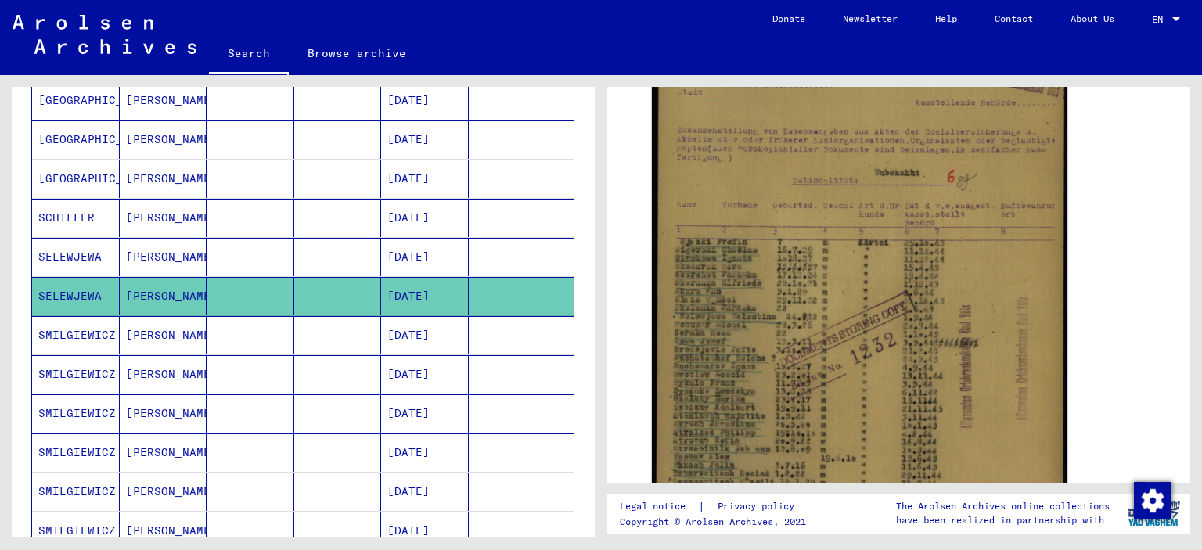
click at [73, 252] on mat-cell "SELEWJEWA" at bounding box center [76, 257] width 88 height 38
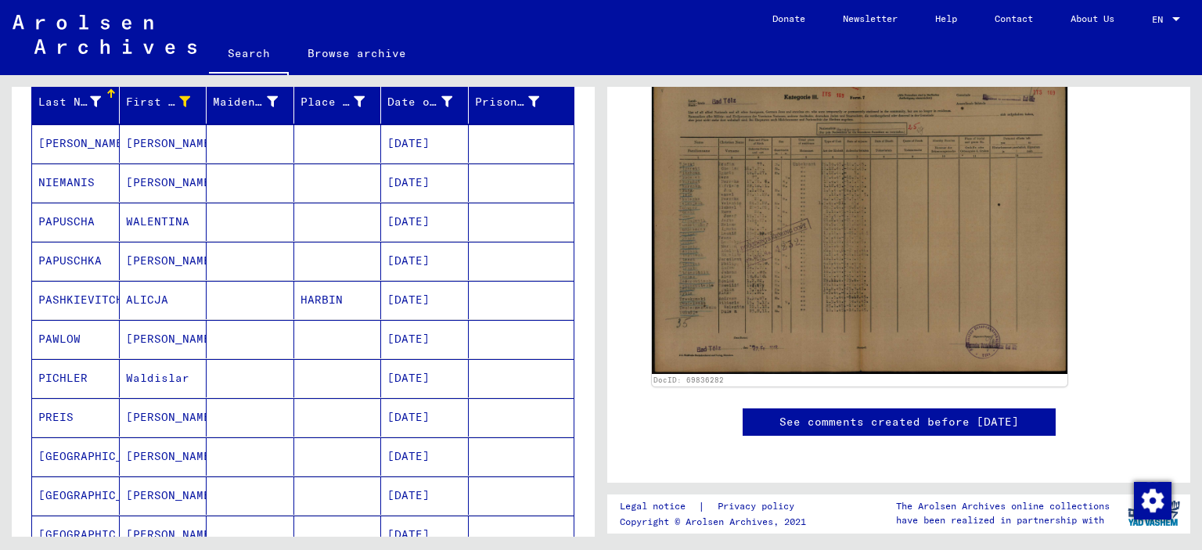
scroll to position [157, 0]
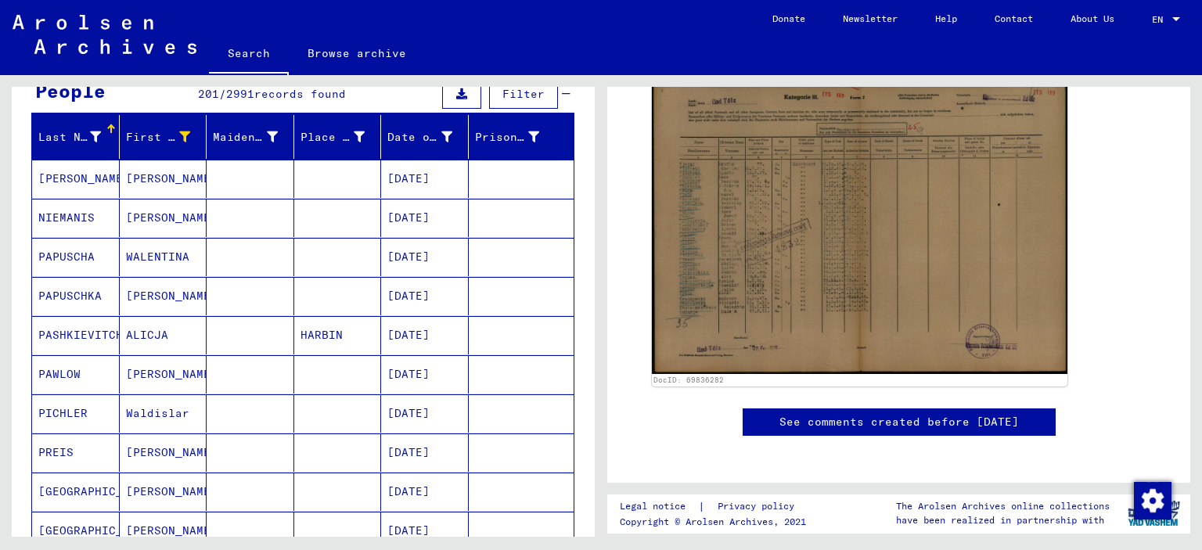
click at [75, 300] on mat-cell "PAPUSCHKA" at bounding box center [76, 296] width 88 height 38
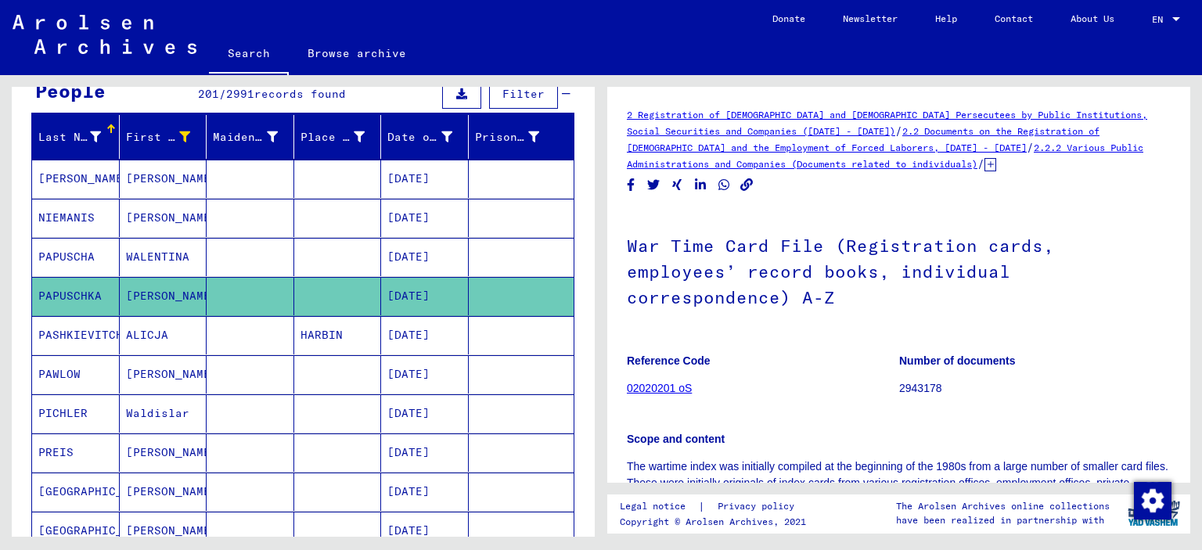
scroll to position [313, 0]
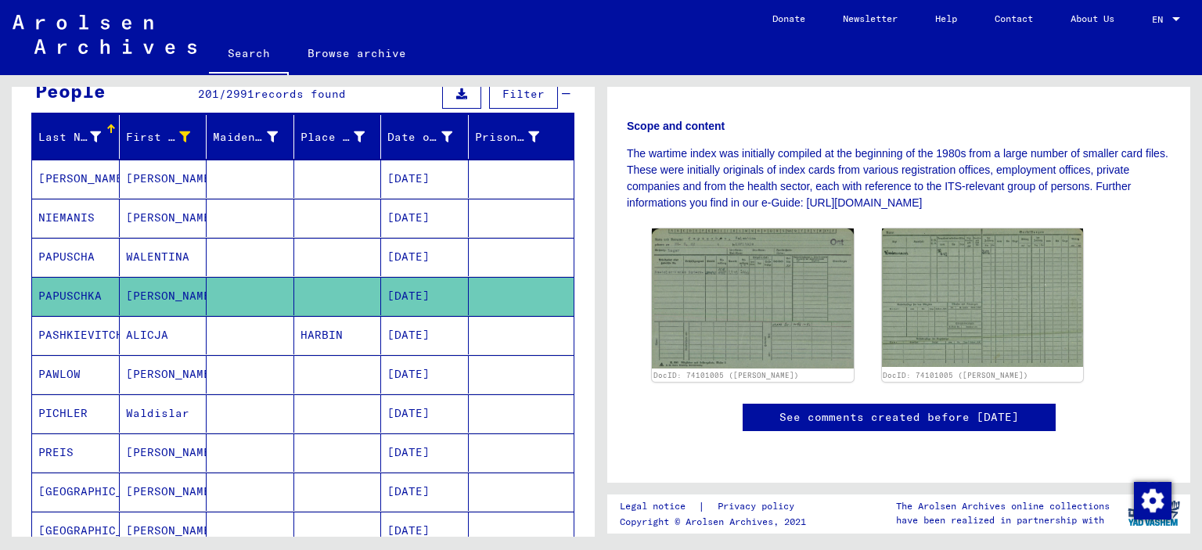
click at [729, 309] on img at bounding box center [753, 298] width 202 height 140
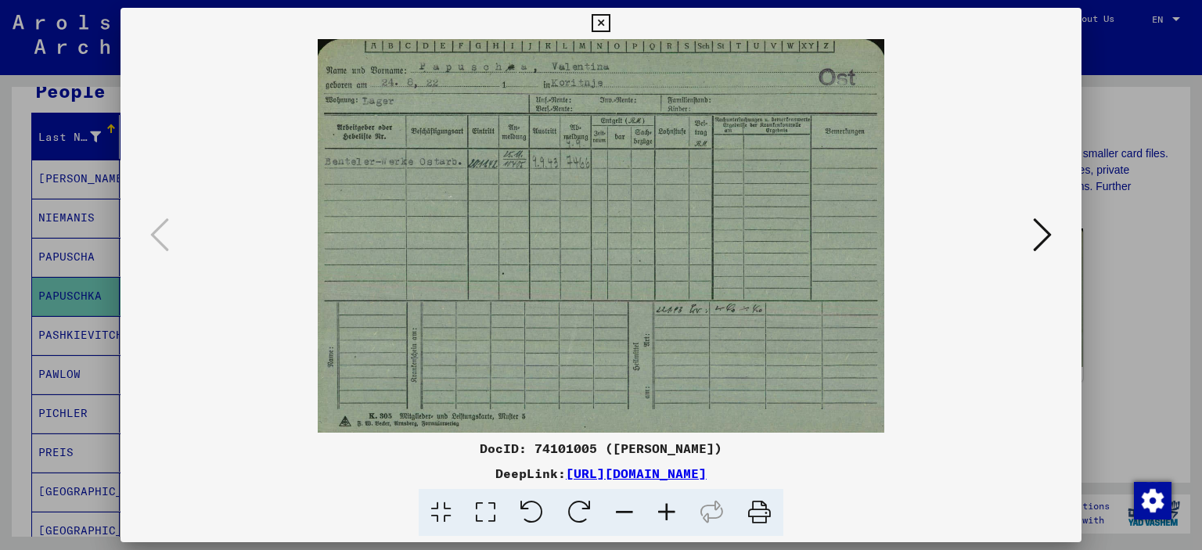
click at [596, 16] on icon at bounding box center [600, 23] width 18 height 19
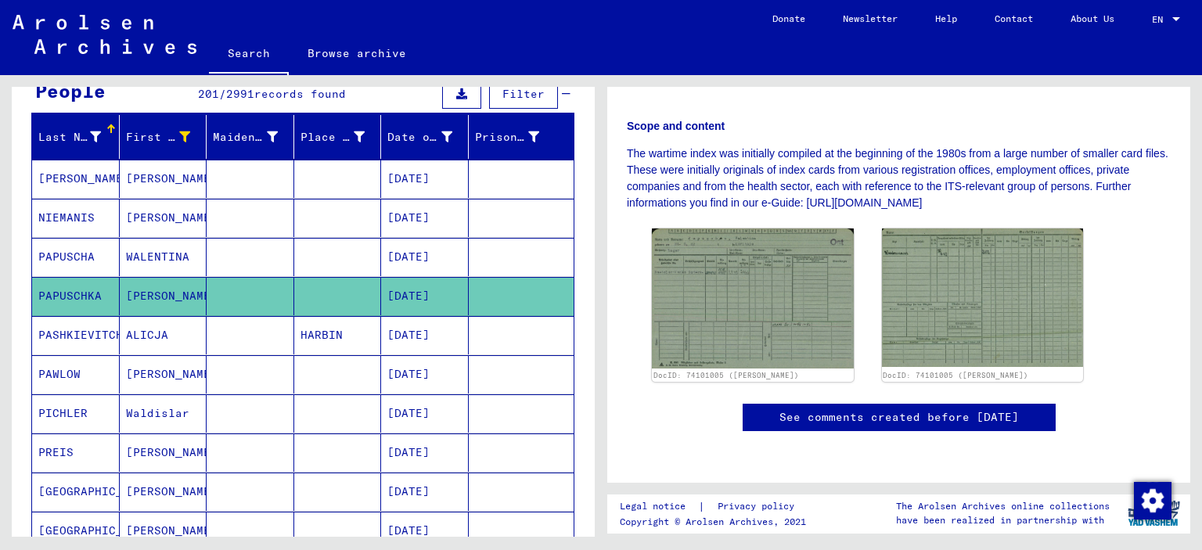
click at [42, 256] on mat-cell "PAPUSCHA" at bounding box center [76, 257] width 88 height 38
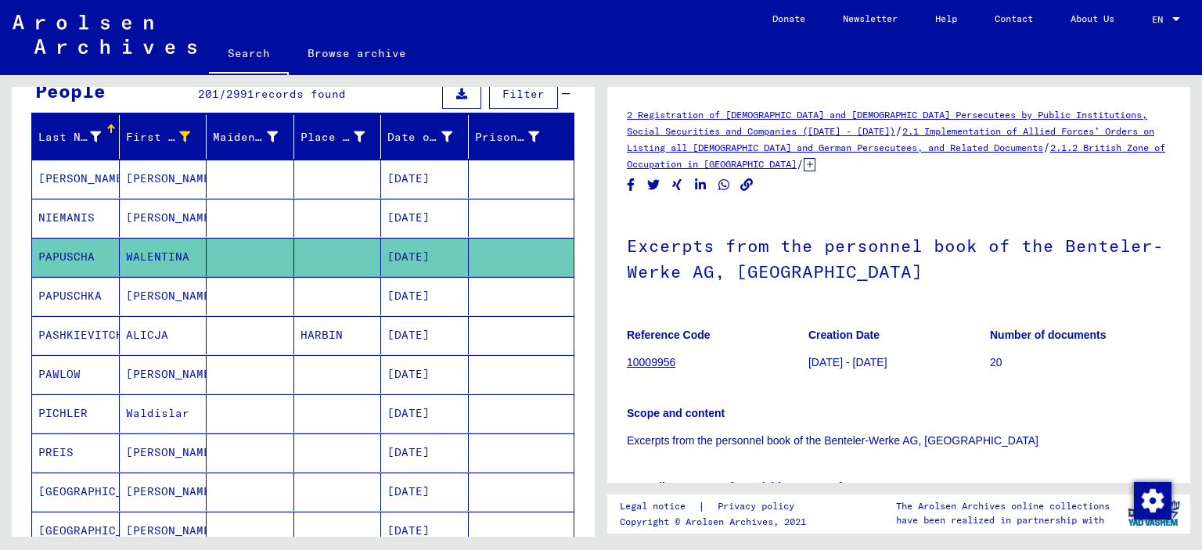
scroll to position [313, 0]
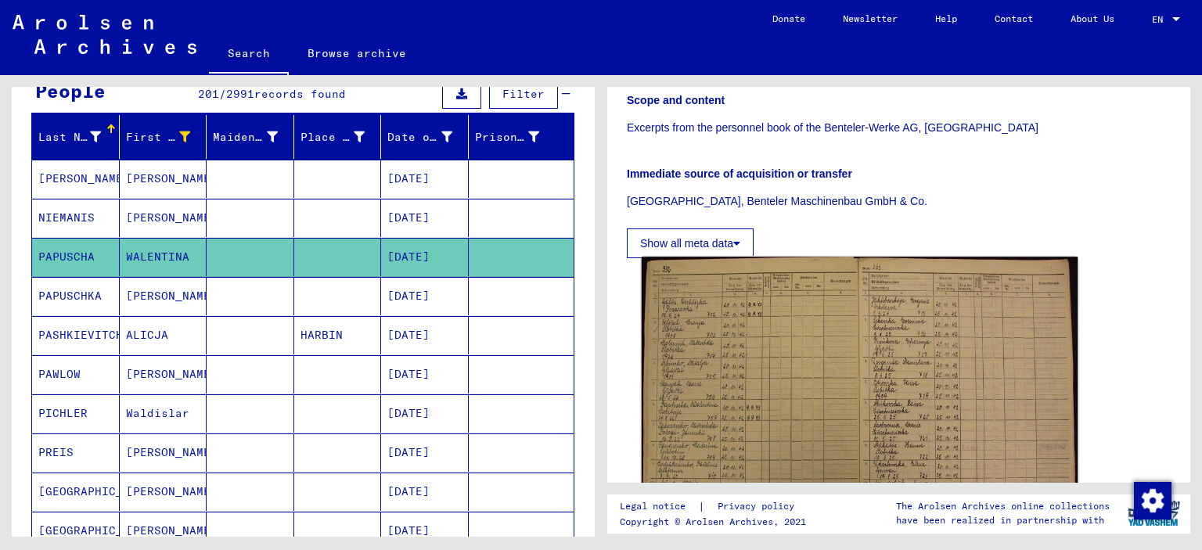
click at [733, 378] on img at bounding box center [859, 412] width 437 height 311
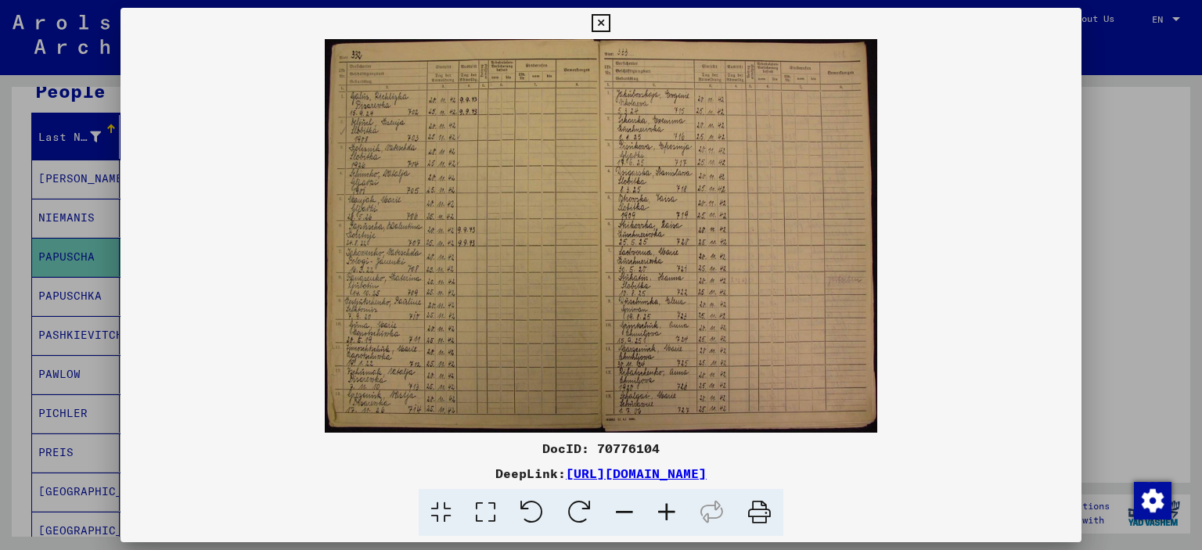
click at [660, 517] on icon at bounding box center [666, 513] width 42 height 48
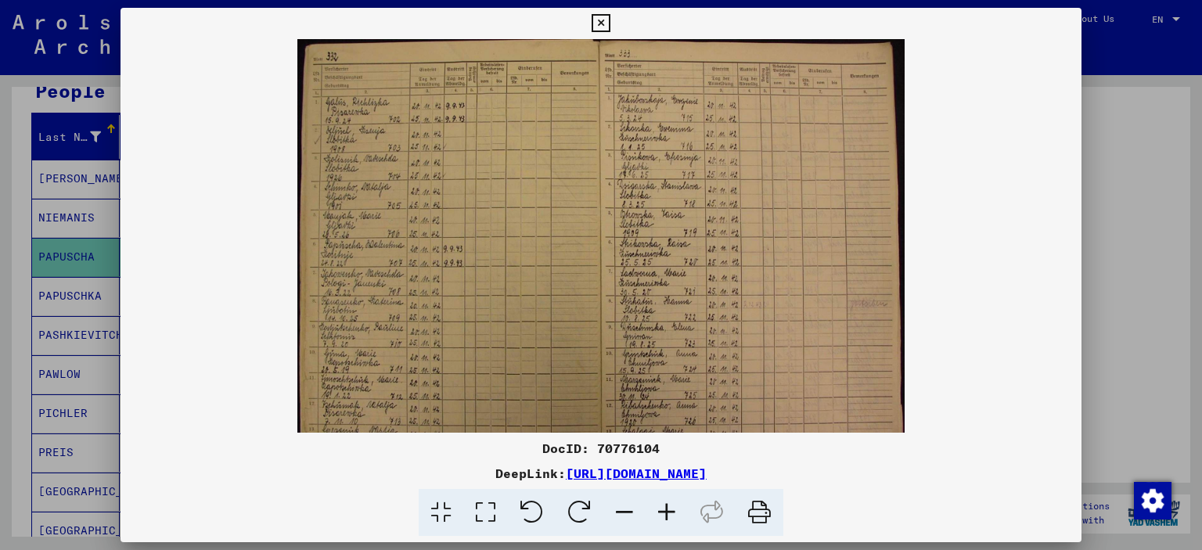
click at [660, 517] on icon at bounding box center [666, 513] width 42 height 48
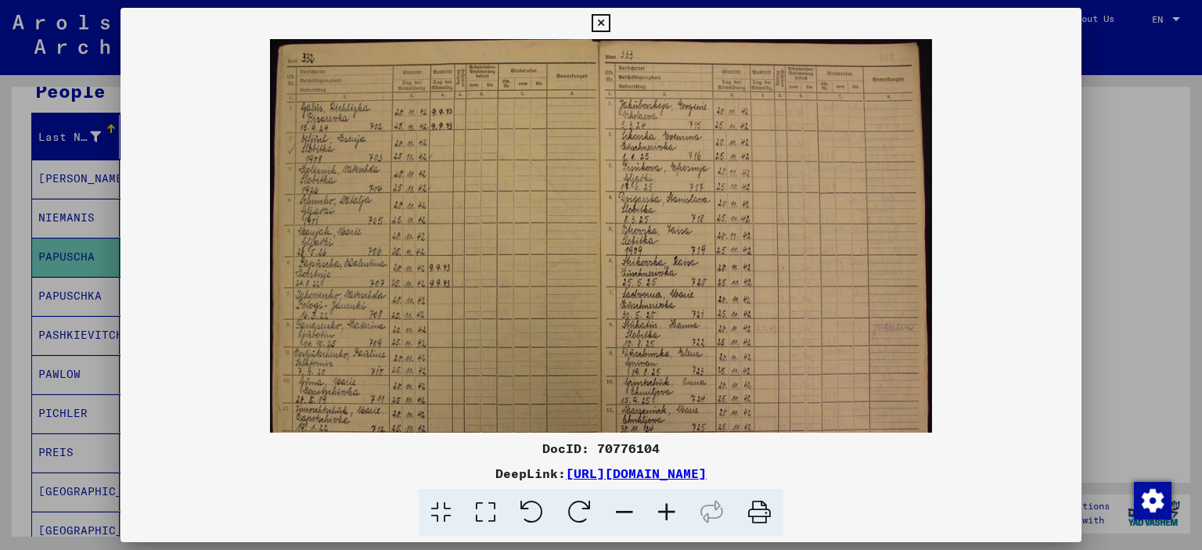
click at [657, 516] on icon at bounding box center [666, 513] width 42 height 48
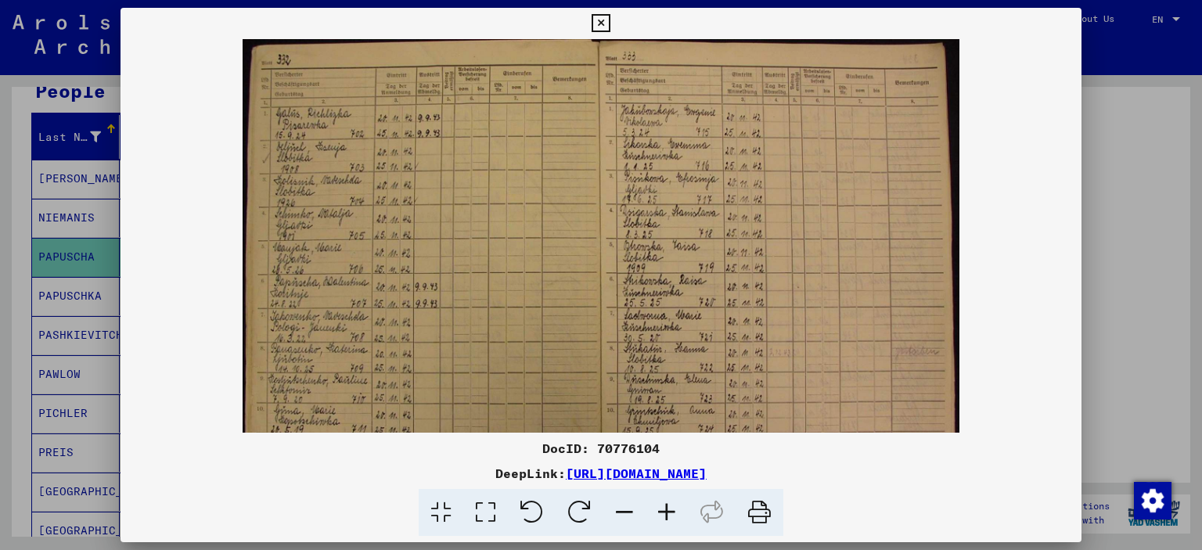
click at [657, 516] on icon at bounding box center [666, 513] width 42 height 48
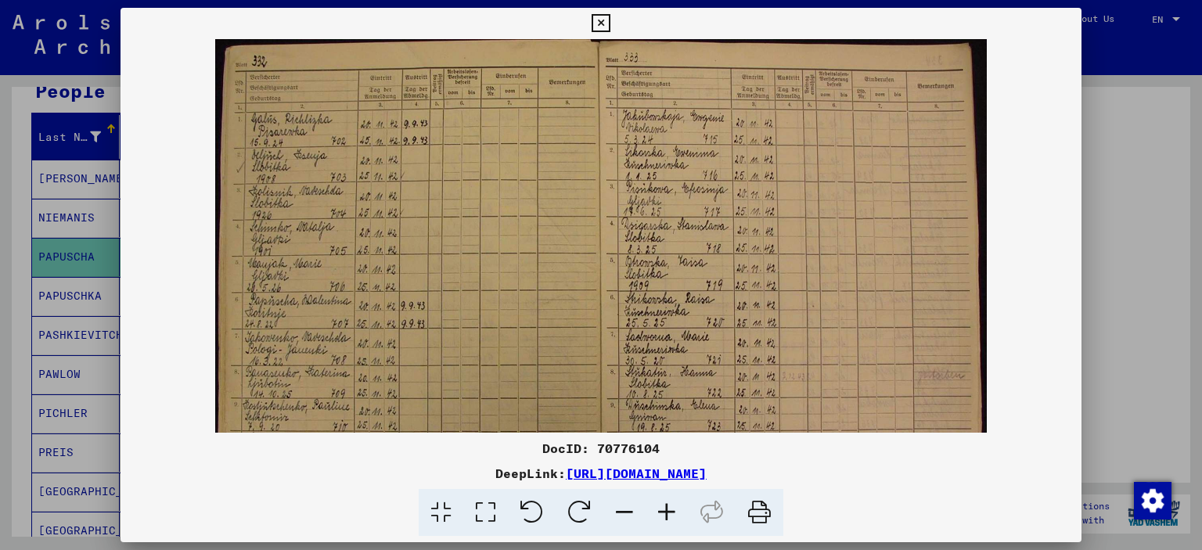
click at [657, 516] on icon at bounding box center [666, 513] width 42 height 48
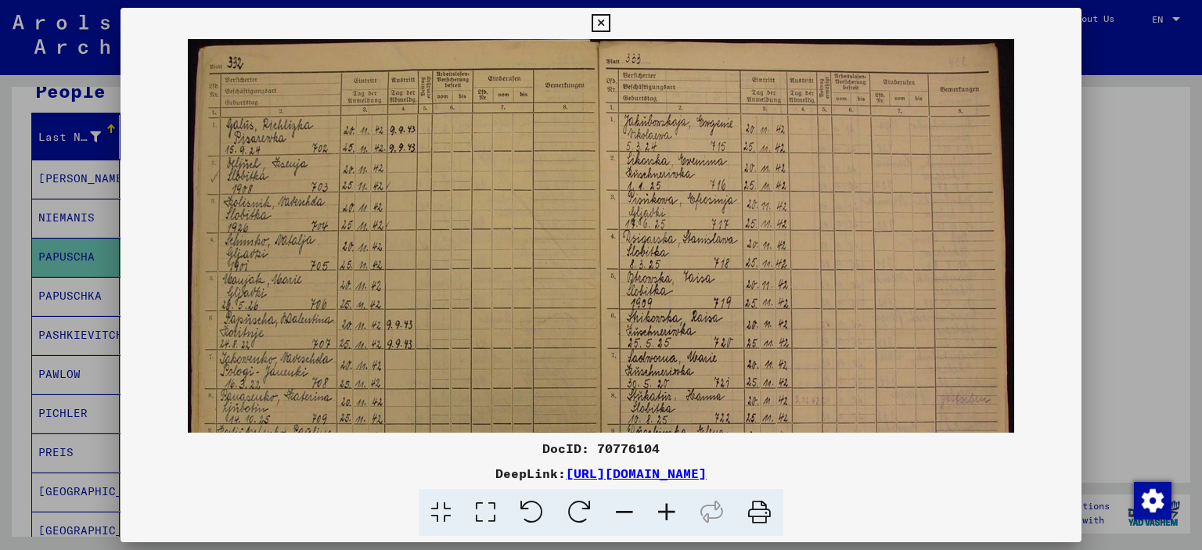
click at [599, 24] on icon at bounding box center [600, 23] width 18 height 19
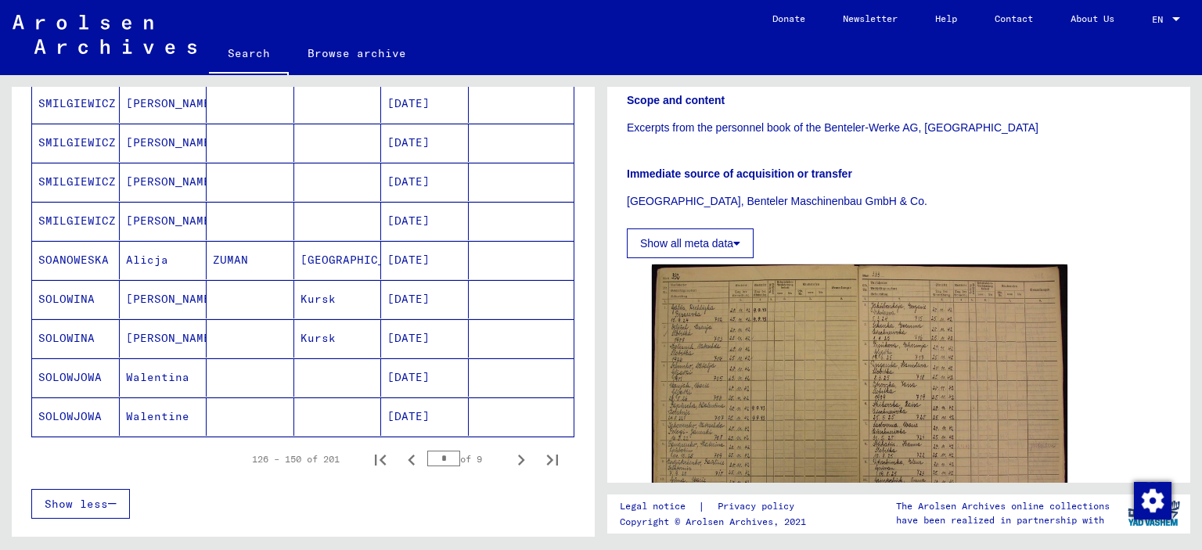
scroll to position [861, 0]
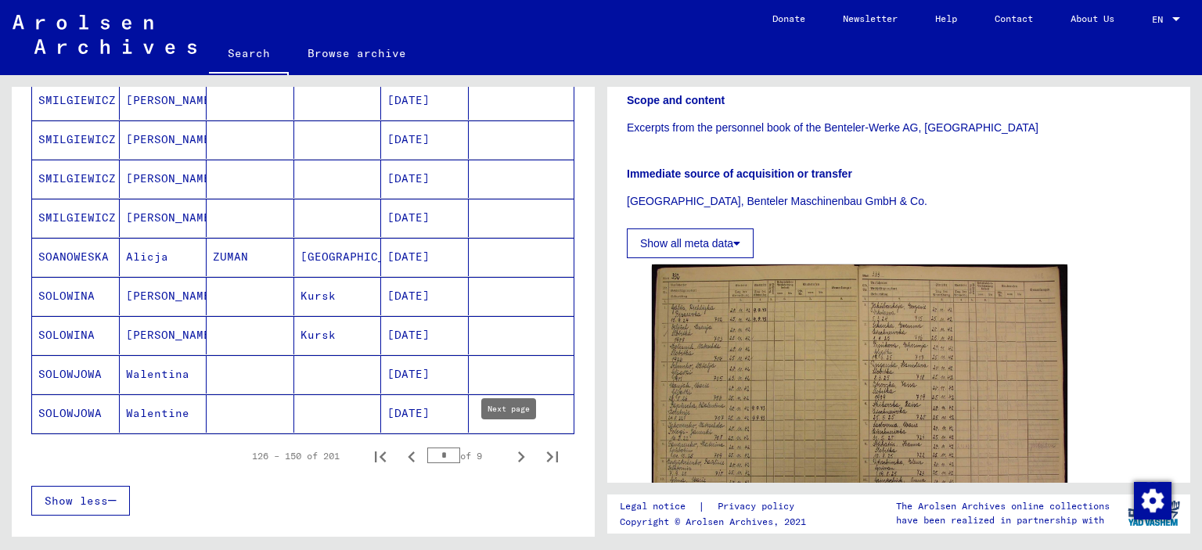
click at [518, 451] on icon "Next page" at bounding box center [521, 456] width 7 height 11
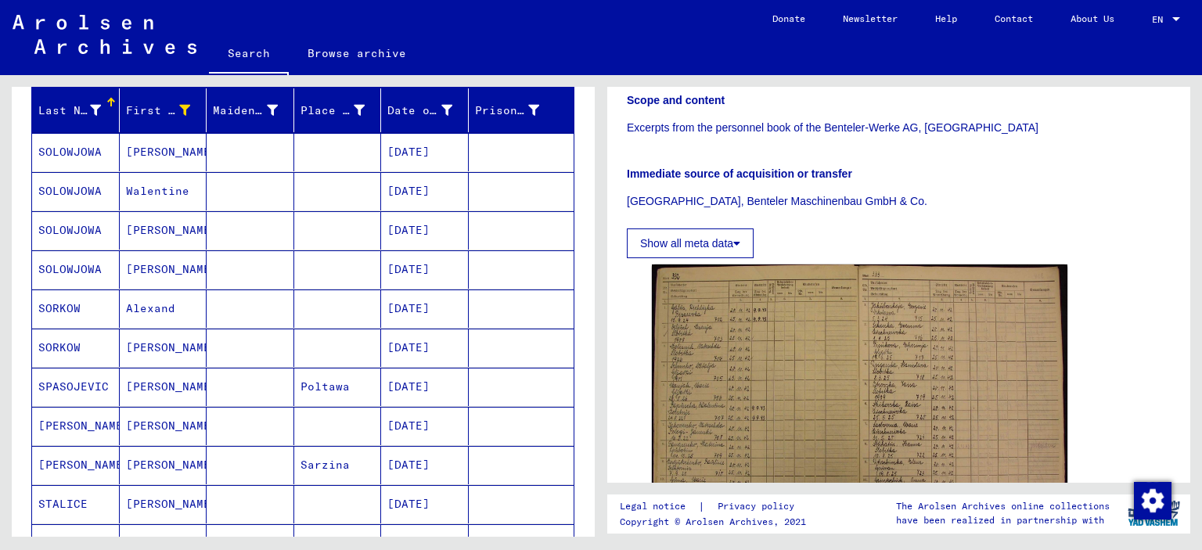
scroll to position [157, 0]
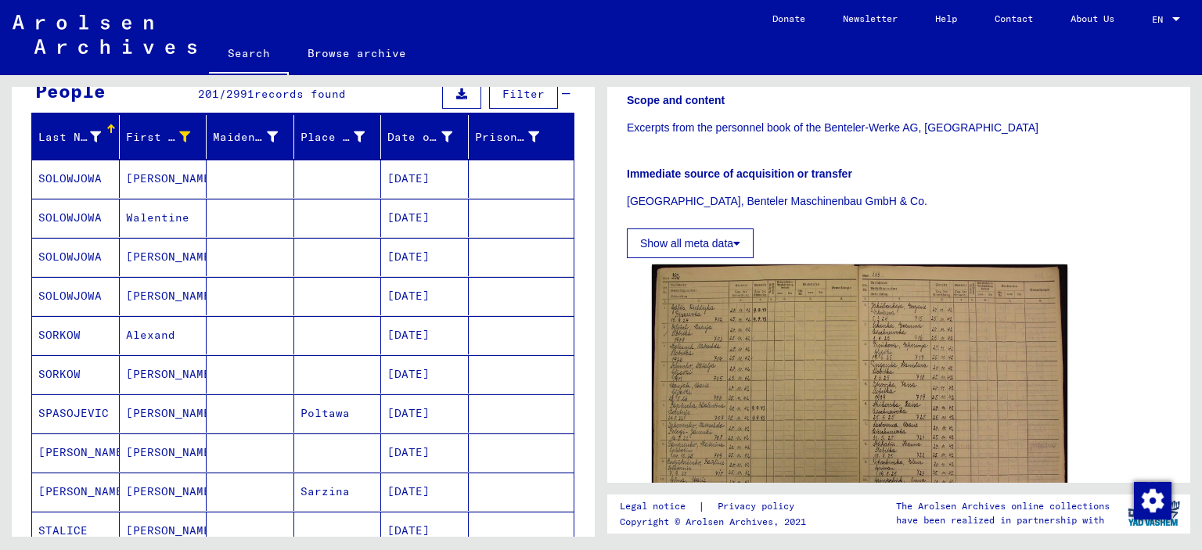
click at [91, 289] on mat-cell "SOLOWJOWA" at bounding box center [76, 296] width 88 height 38
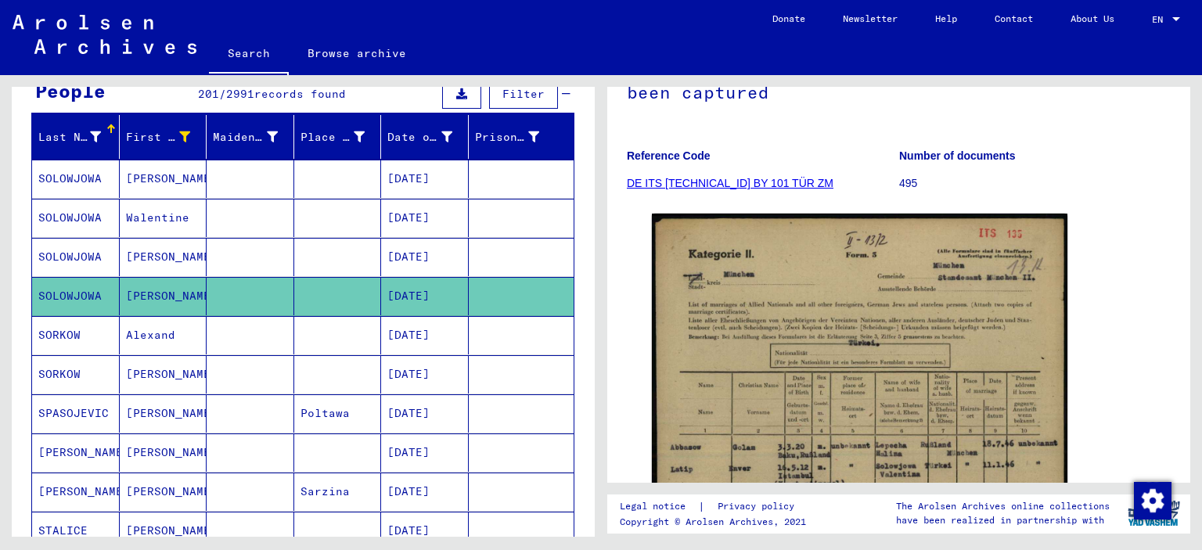
scroll to position [284, 0]
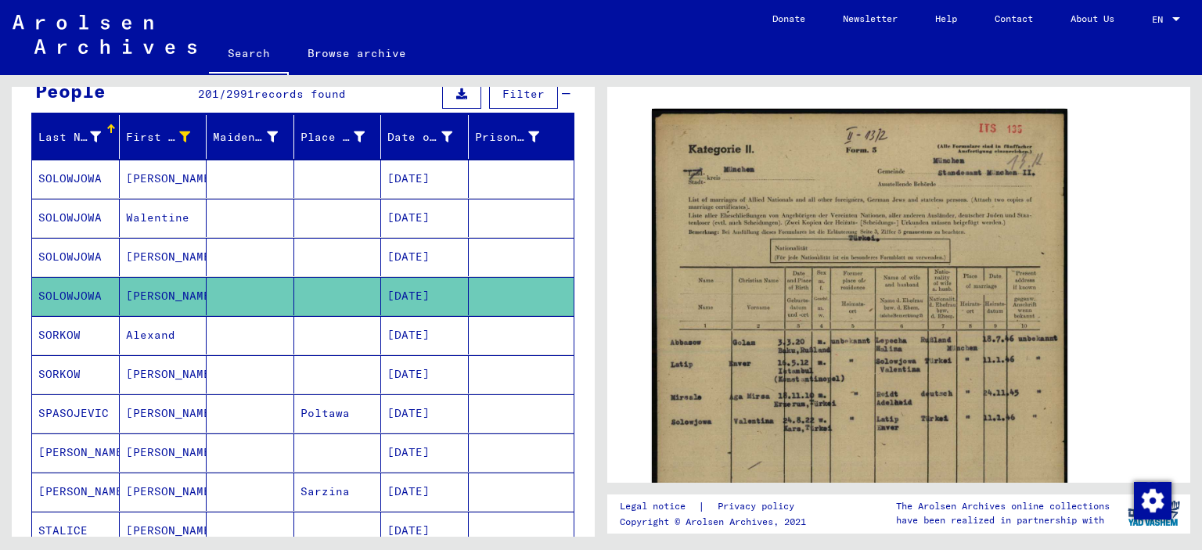
click at [74, 255] on mat-cell "SOLOWJOWA" at bounding box center [76, 257] width 88 height 38
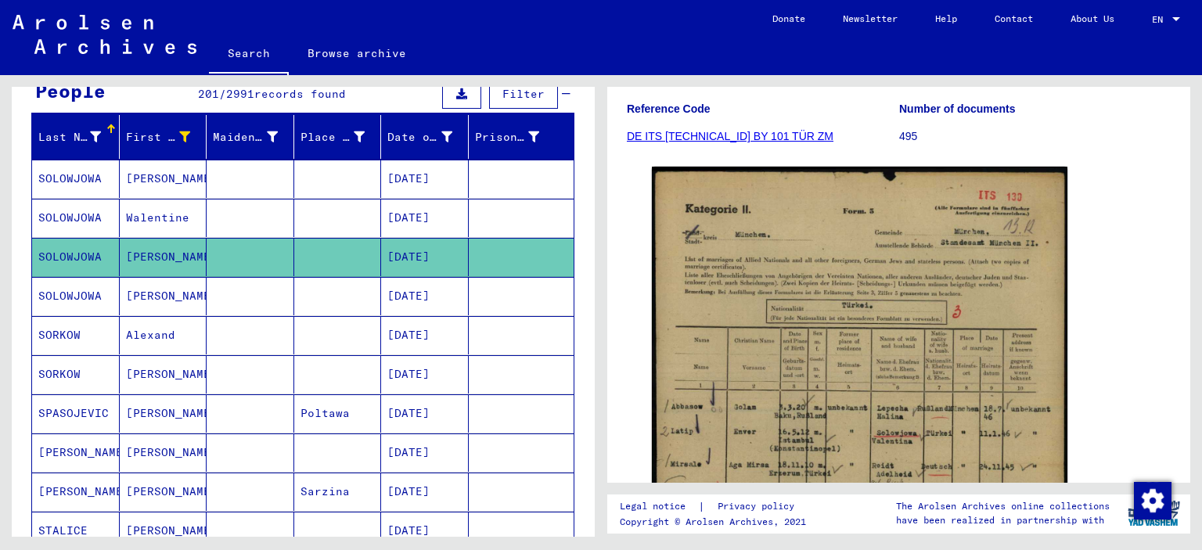
scroll to position [284, 0]
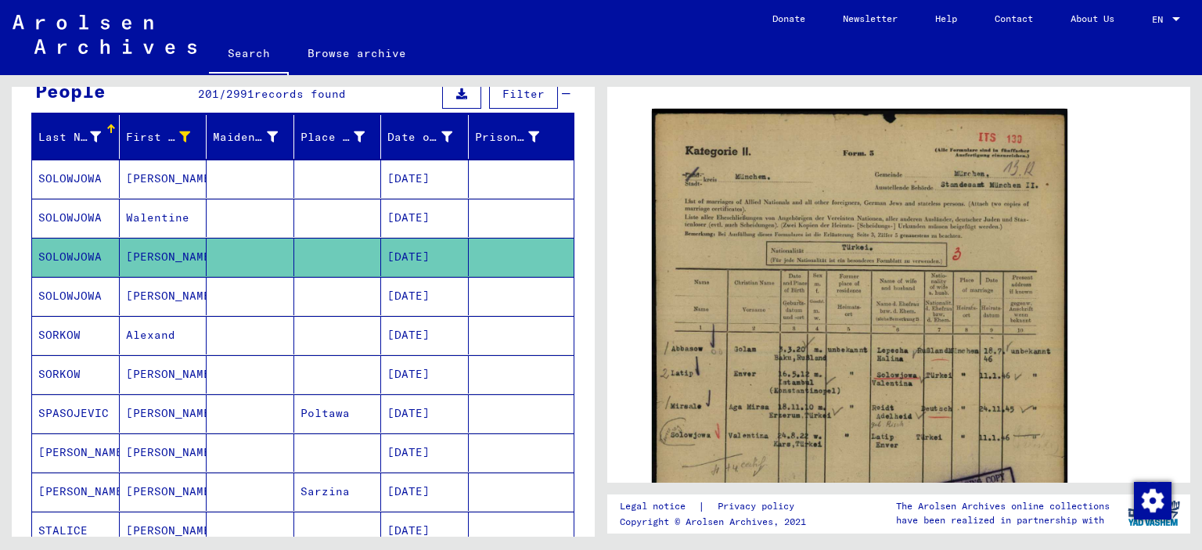
click at [95, 210] on mat-cell "SOLOWJOWA" at bounding box center [76, 218] width 88 height 38
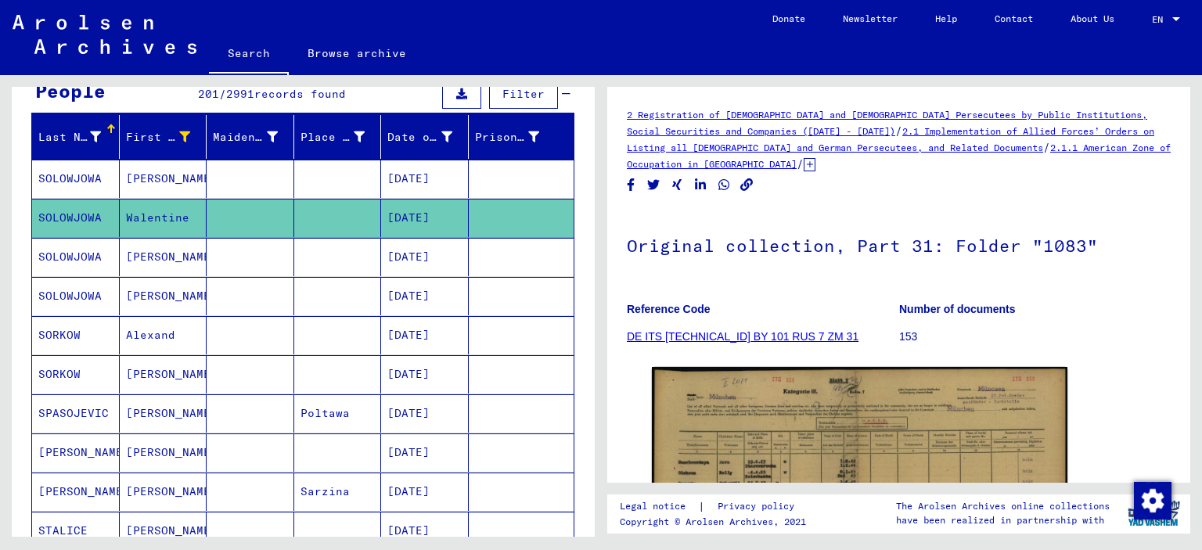
scroll to position [156, 0]
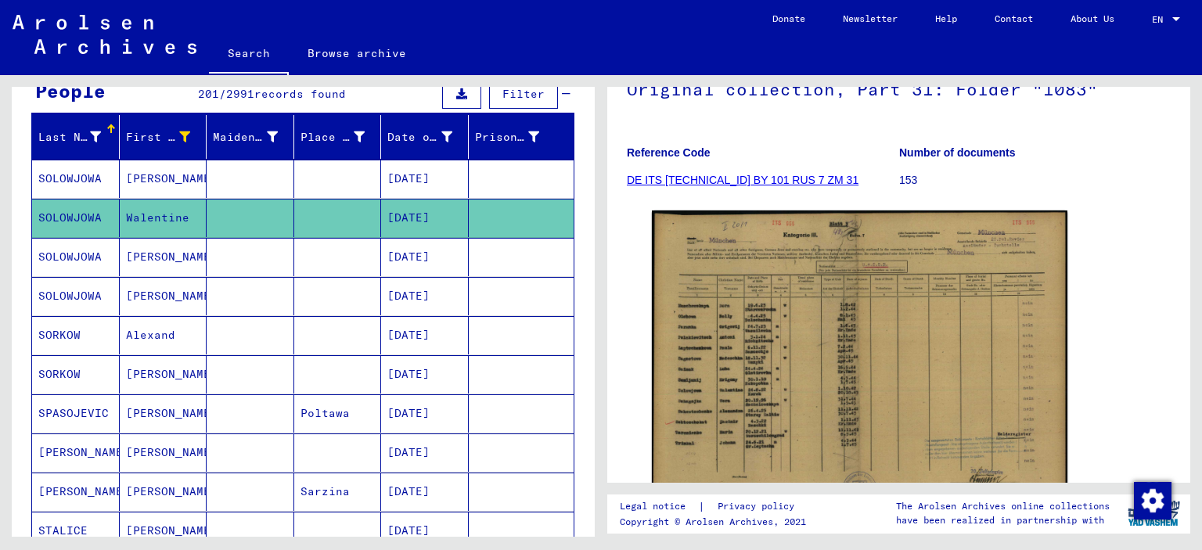
click at [49, 189] on mat-cell "SOLOWJOWA" at bounding box center [76, 179] width 88 height 38
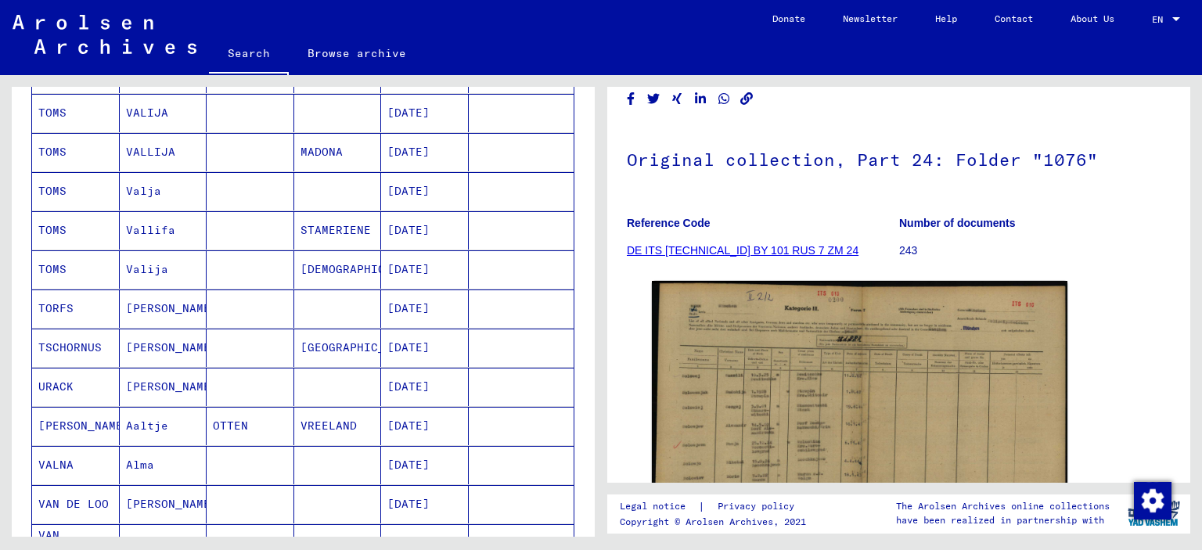
scroll to position [939, 0]
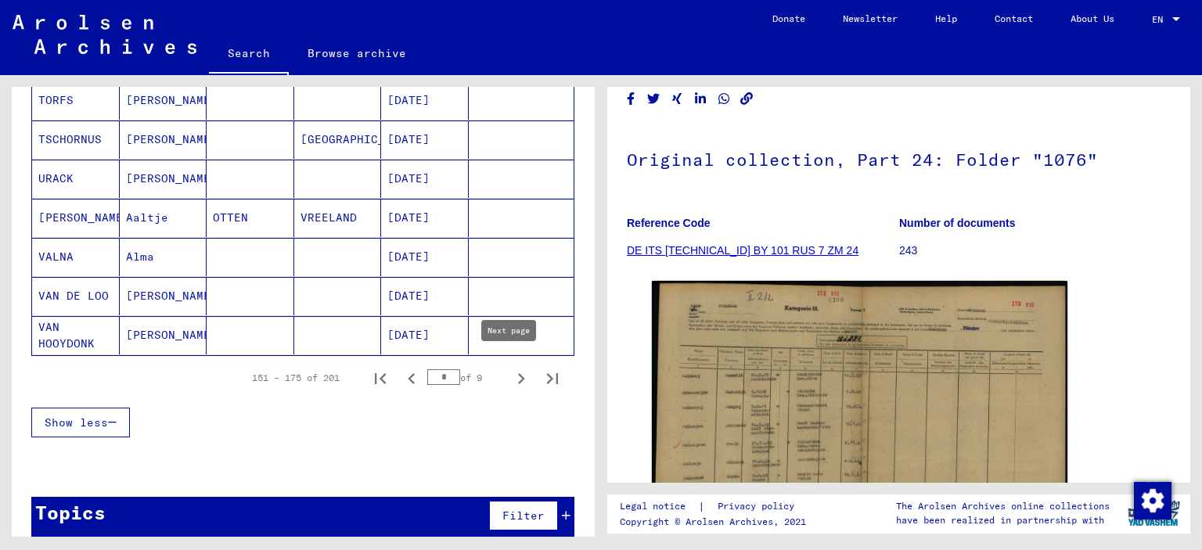
click at [510, 368] on icon "Next page" at bounding box center [521, 379] width 22 height 22
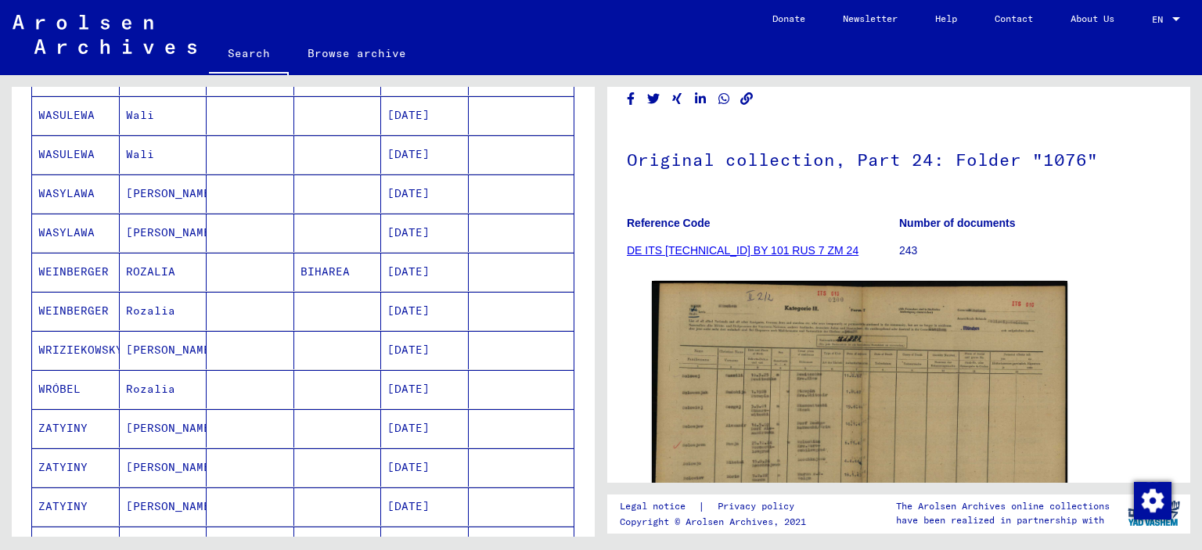
scroll to position [470, 0]
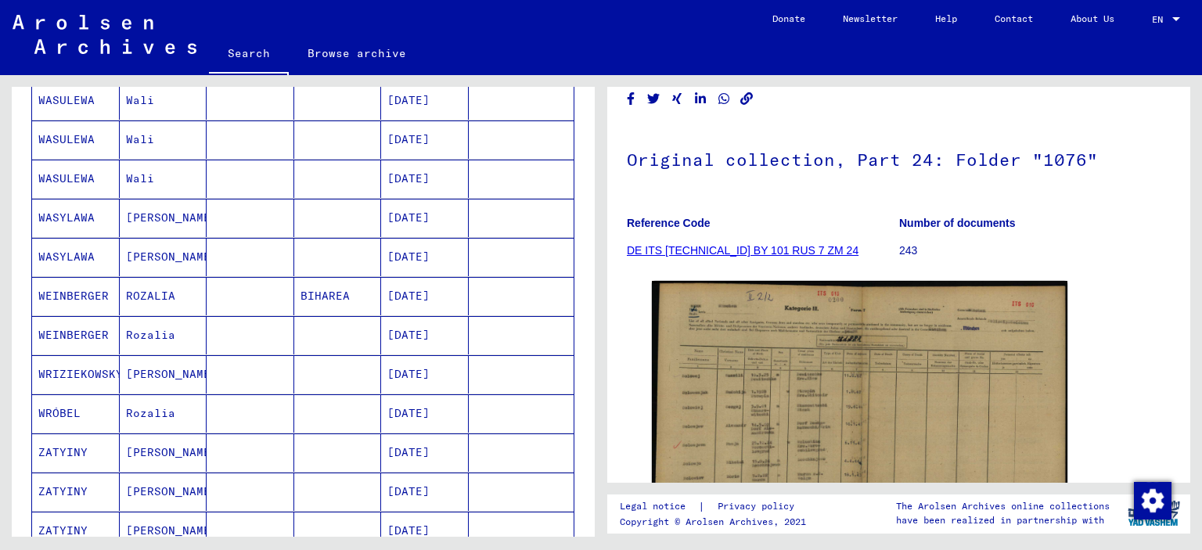
click at [87, 252] on mat-cell "WASYLAWA" at bounding box center [76, 257] width 88 height 38
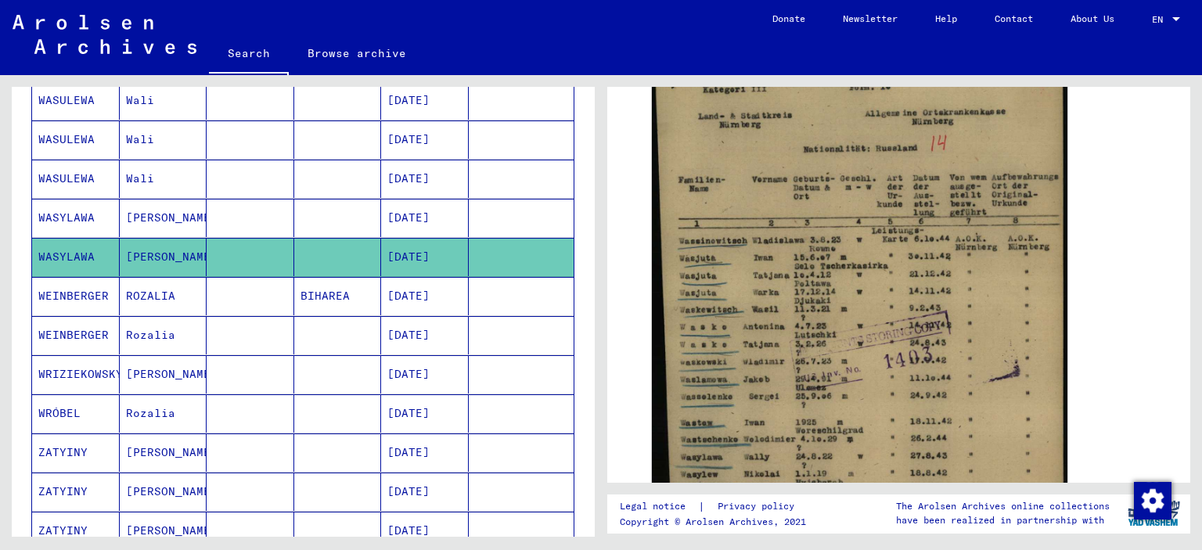
scroll to position [391, 0]
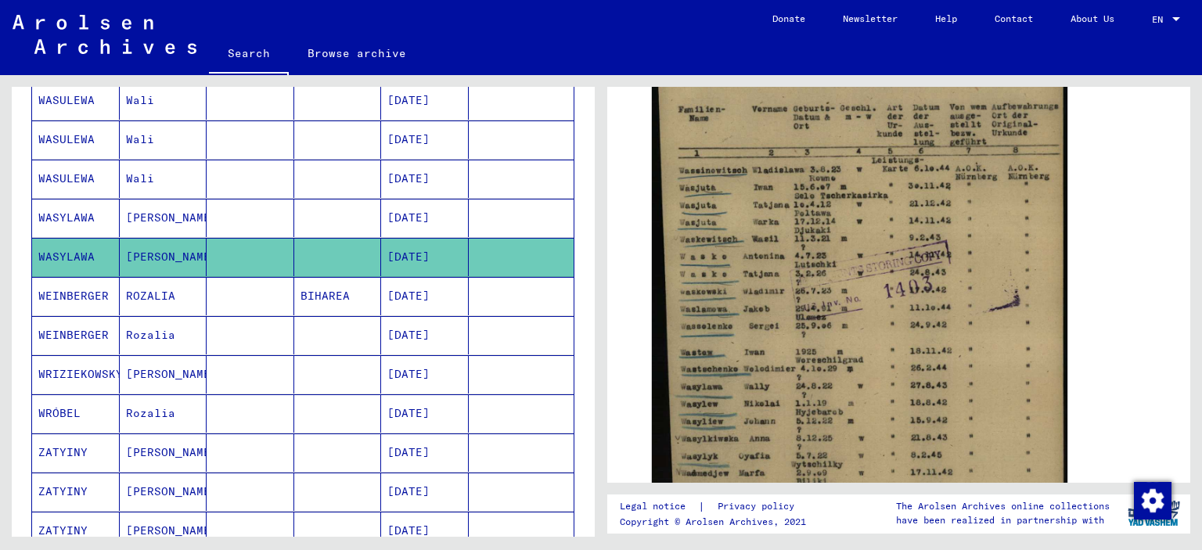
click at [88, 217] on mat-cell "WASYLAWA" at bounding box center [76, 218] width 88 height 38
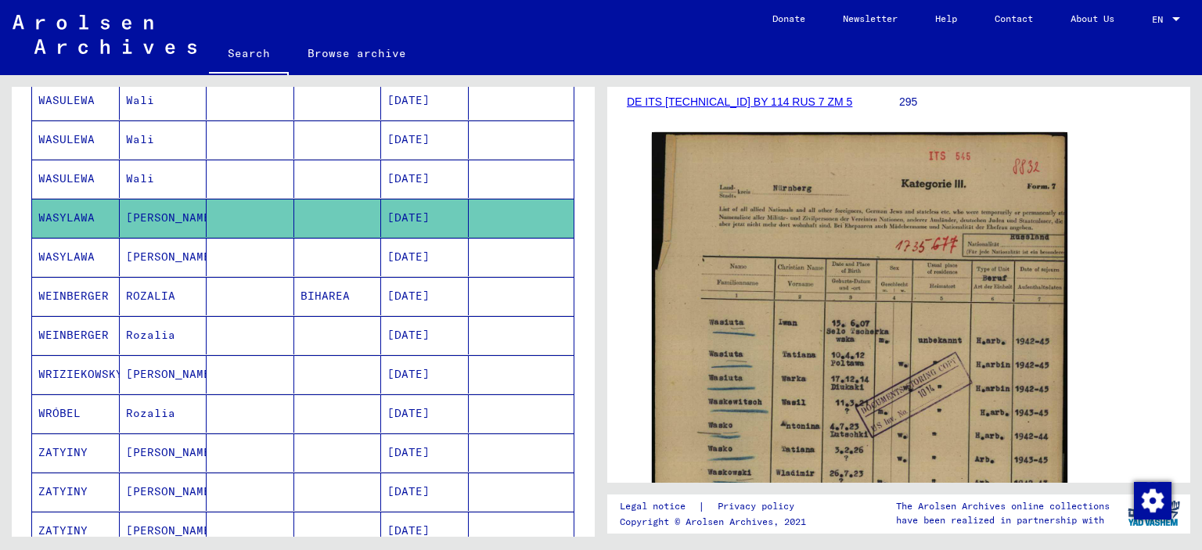
scroll to position [391, 0]
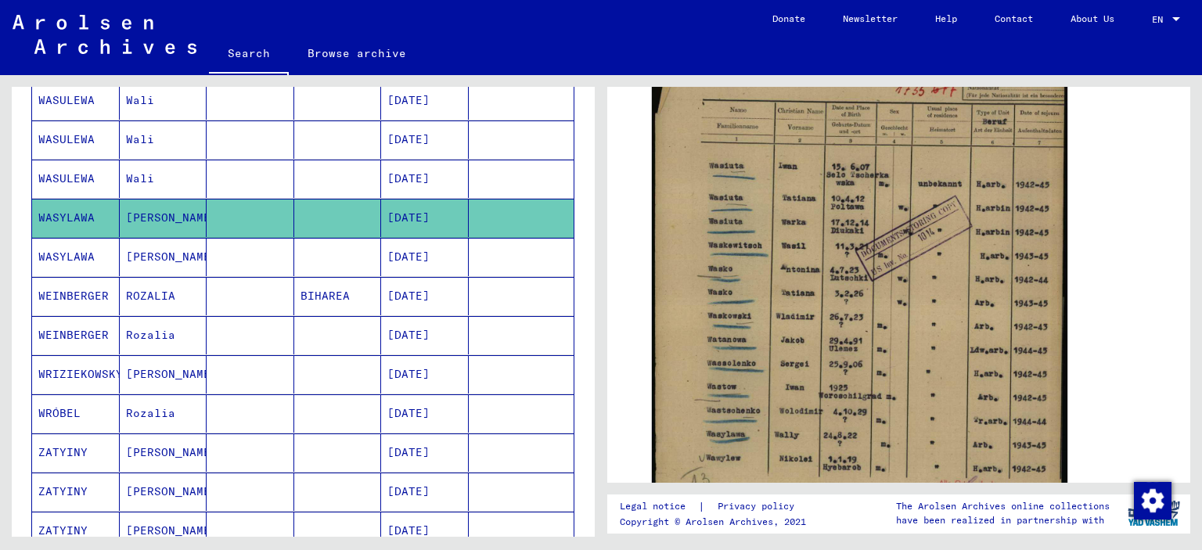
click at [60, 180] on mat-cell "WASULEWA" at bounding box center [76, 179] width 88 height 38
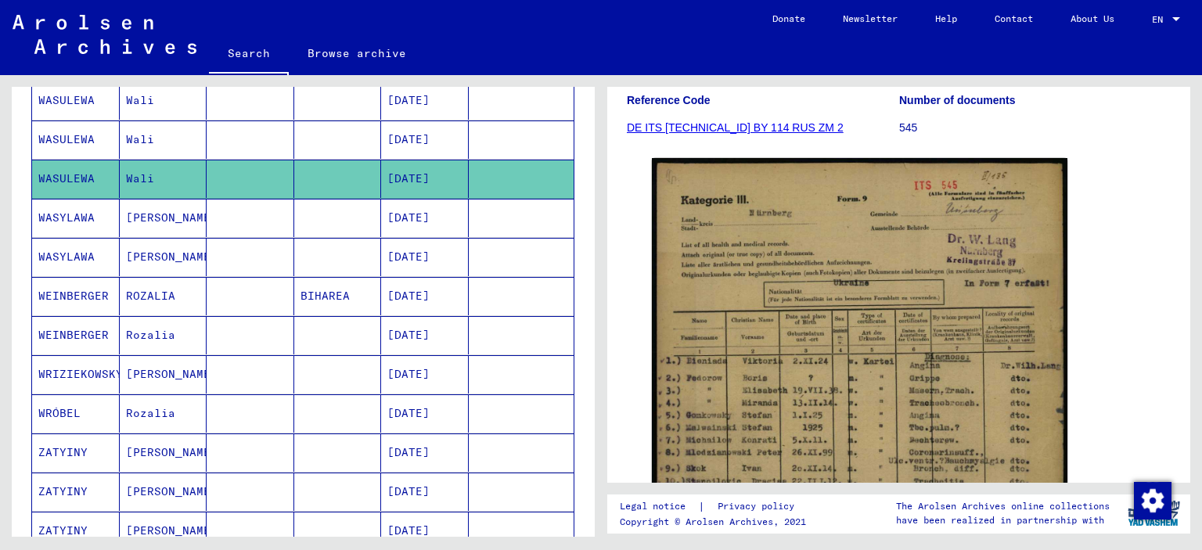
scroll to position [391, 0]
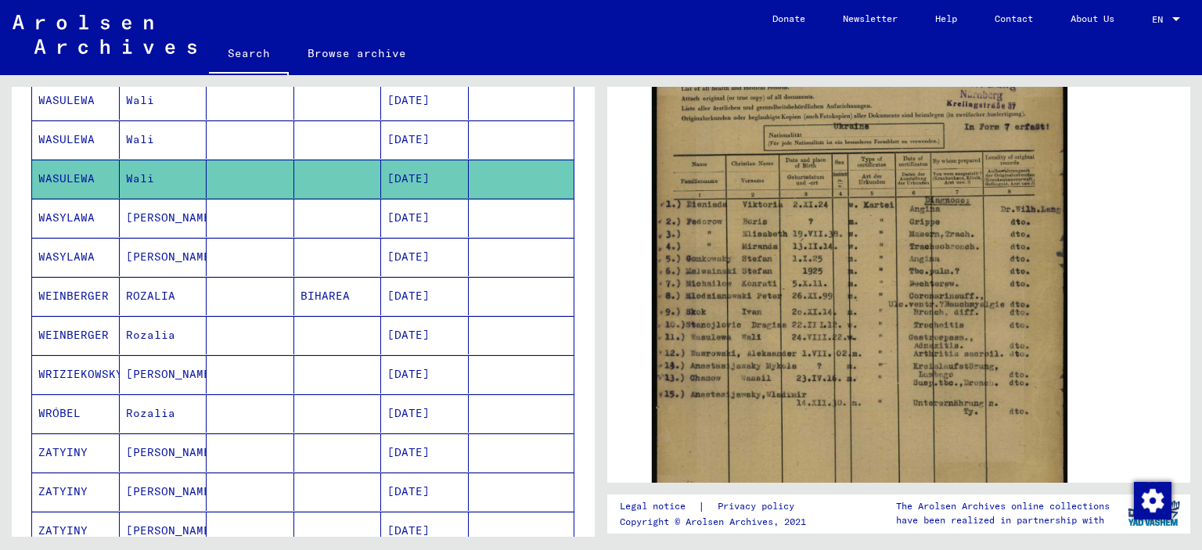
click at [56, 135] on mat-cell "WASULEWA" at bounding box center [76, 139] width 88 height 38
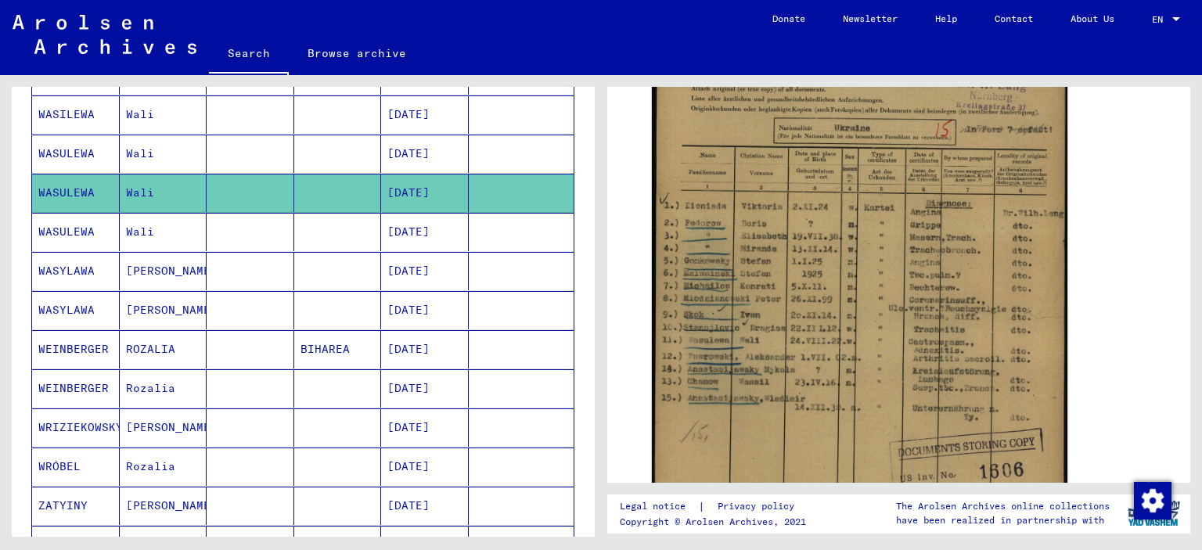
scroll to position [392, 0]
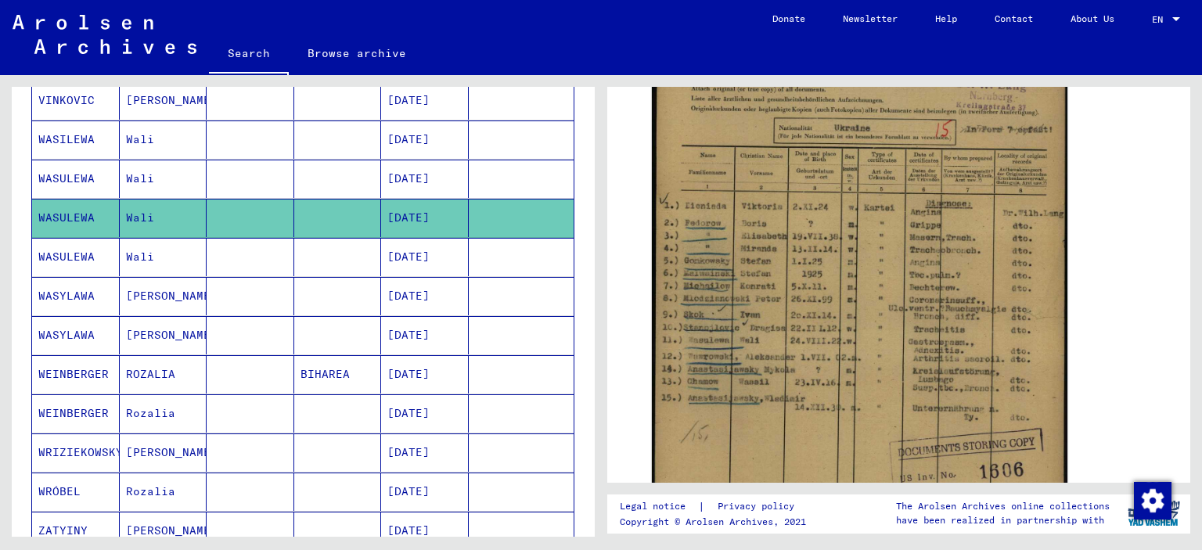
click at [64, 178] on mat-cell "WASULEWA" at bounding box center [76, 179] width 88 height 38
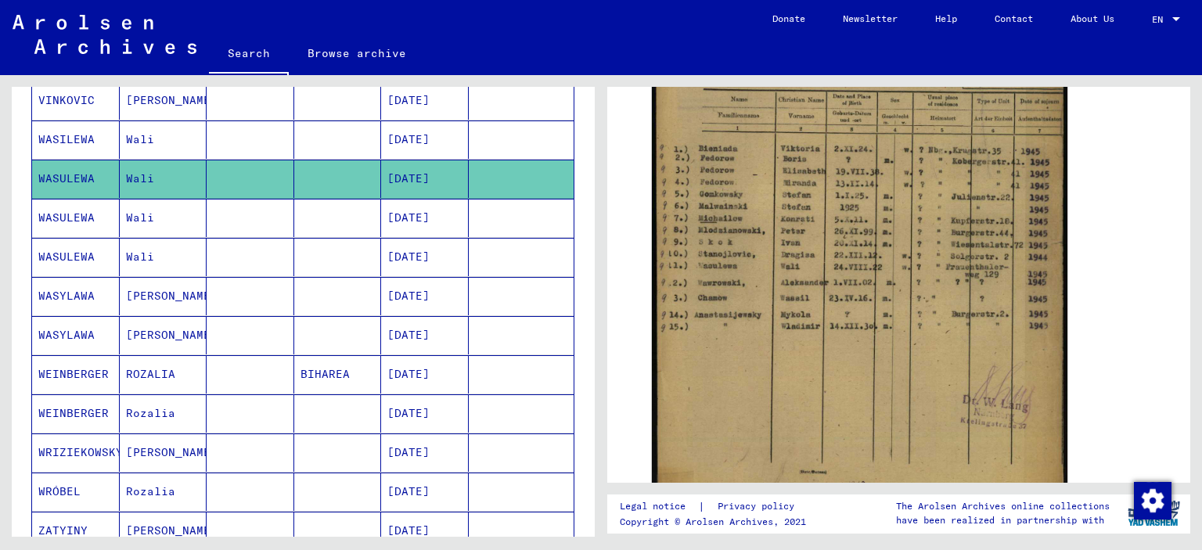
scroll to position [313, 0]
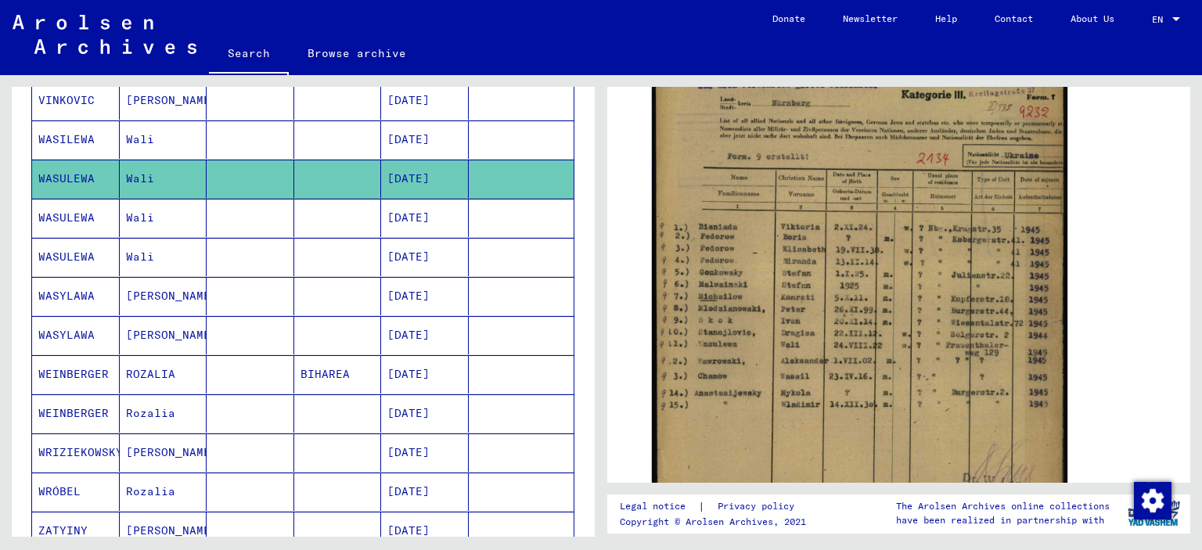
click at [76, 142] on mat-cell "WASILEWA" at bounding box center [76, 139] width 88 height 38
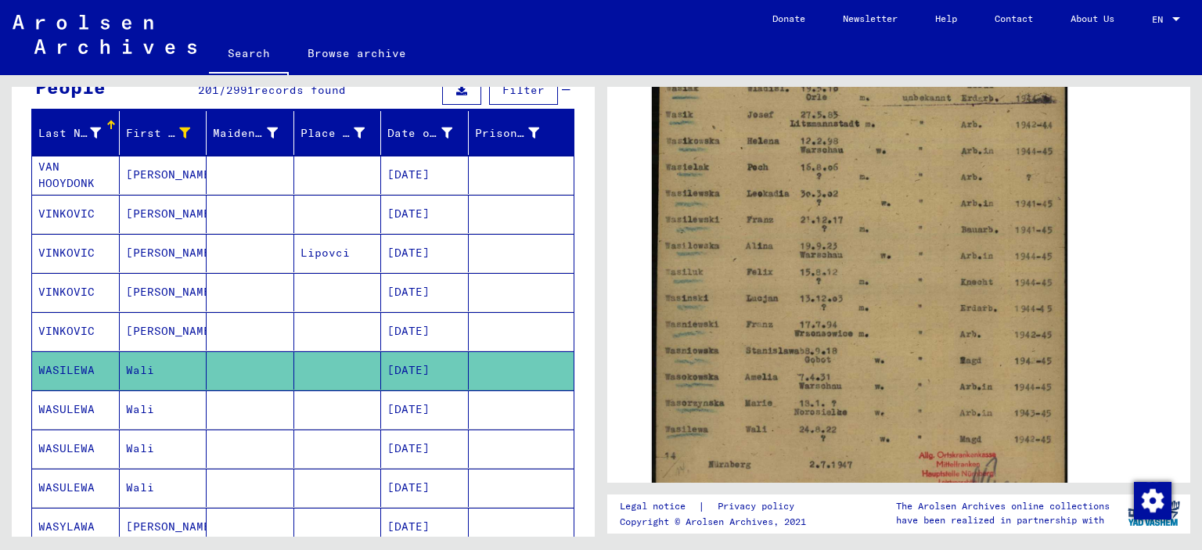
scroll to position [157, 0]
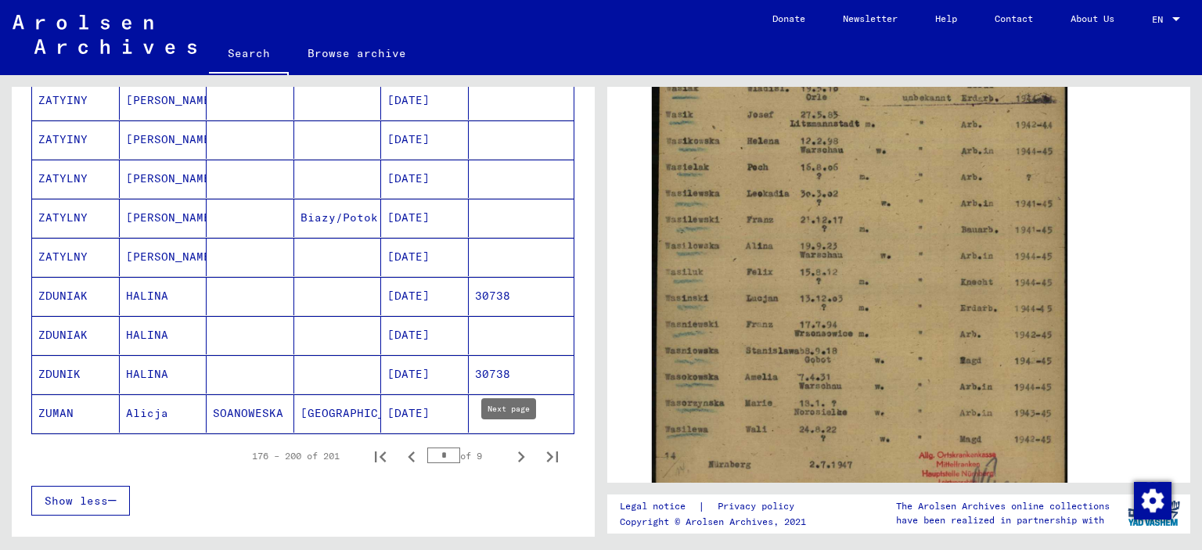
click at [510, 447] on icon "Next page" at bounding box center [521, 457] width 22 height 22
type input "*"
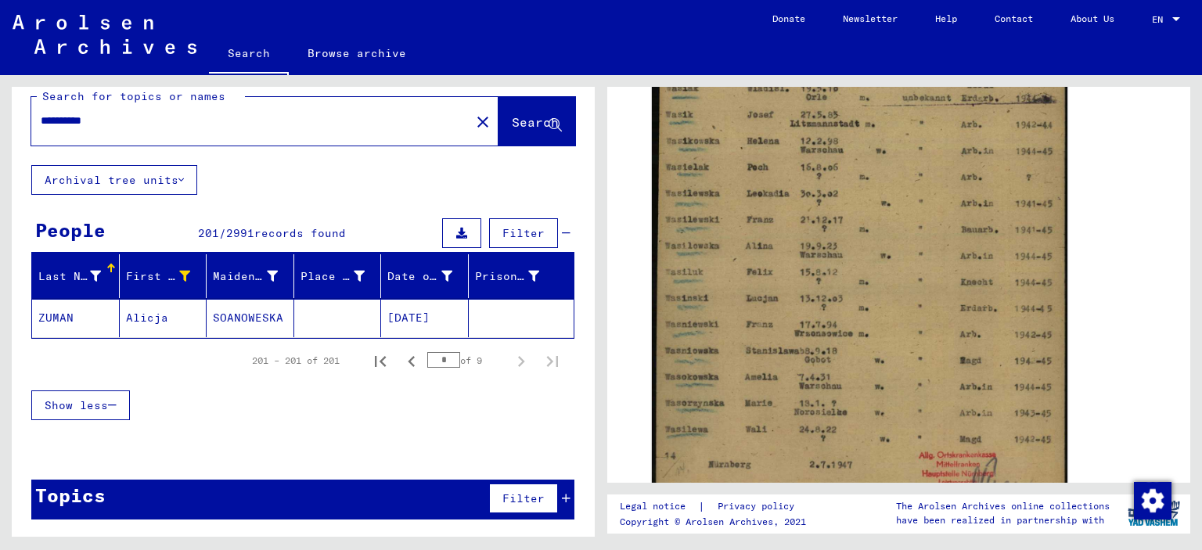
scroll to position [14, 0]
